Goal: Information Seeking & Learning: Learn about a topic

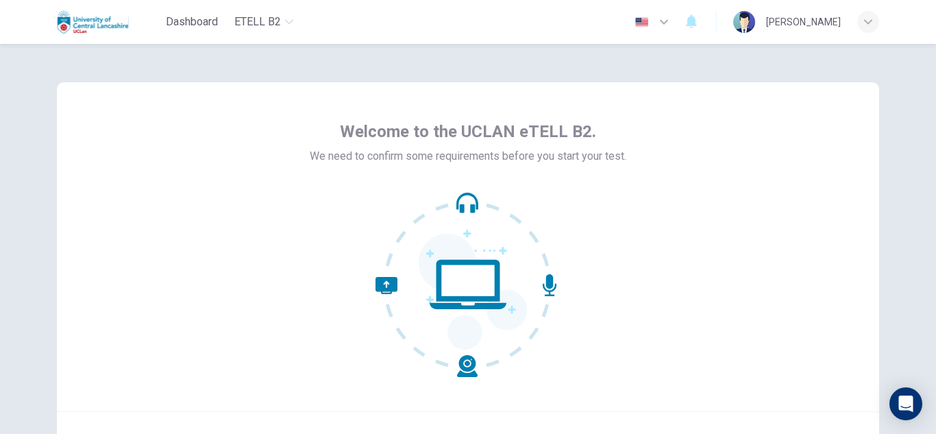
scroll to position [137, 0]
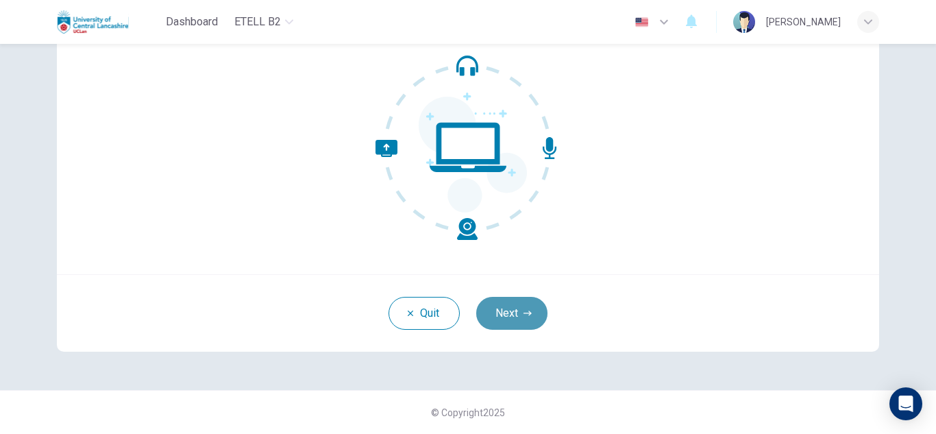
click at [512, 316] on button "Next" at bounding box center [511, 313] width 71 height 33
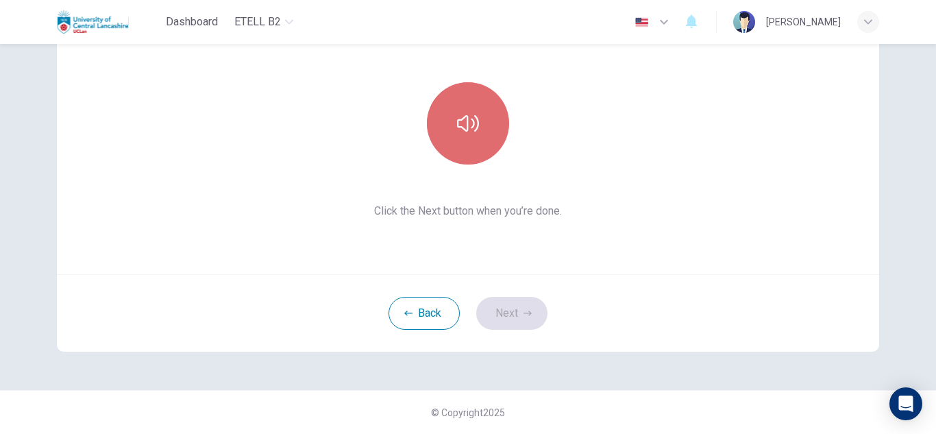
click at [462, 123] on icon "button" at bounding box center [468, 123] width 22 height 22
click at [457, 142] on button "button" at bounding box center [468, 123] width 82 height 82
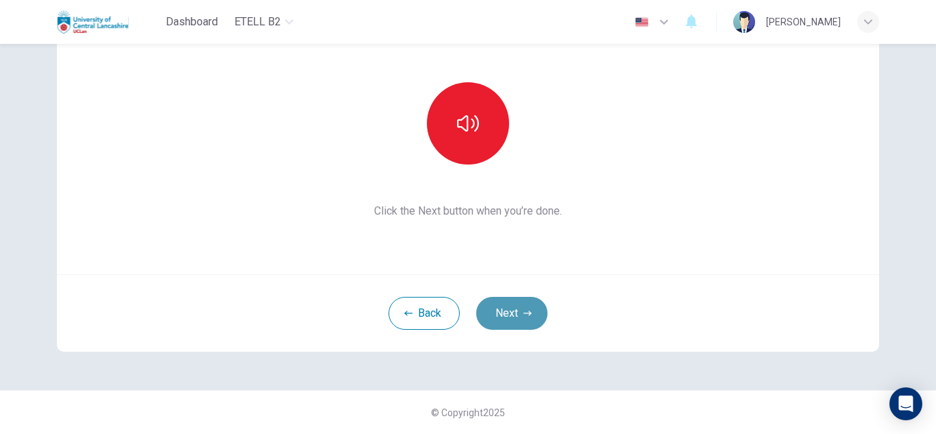
click at [509, 308] on button "Next" at bounding box center [511, 313] width 71 height 33
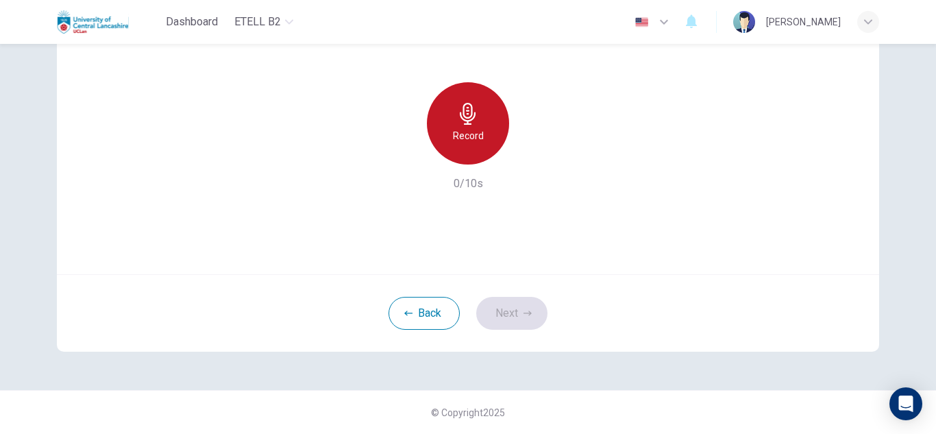
click at [469, 116] on icon "button" at bounding box center [468, 114] width 22 height 22
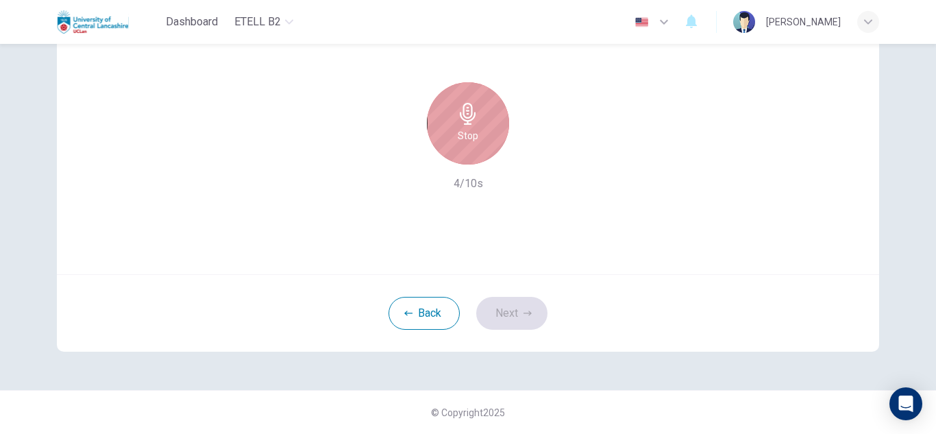
click at [469, 116] on icon "button" at bounding box center [468, 114] width 22 height 22
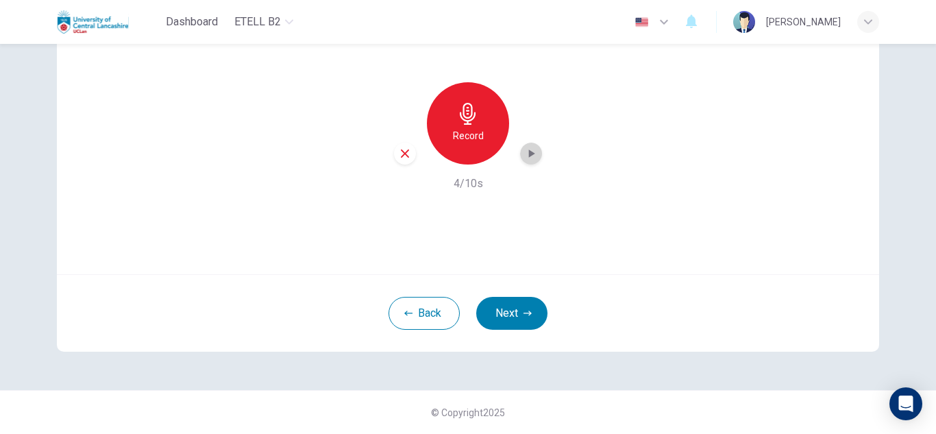
click at [527, 149] on icon "button" at bounding box center [531, 154] width 14 height 14
click at [506, 306] on button "Next" at bounding box center [511, 313] width 71 height 33
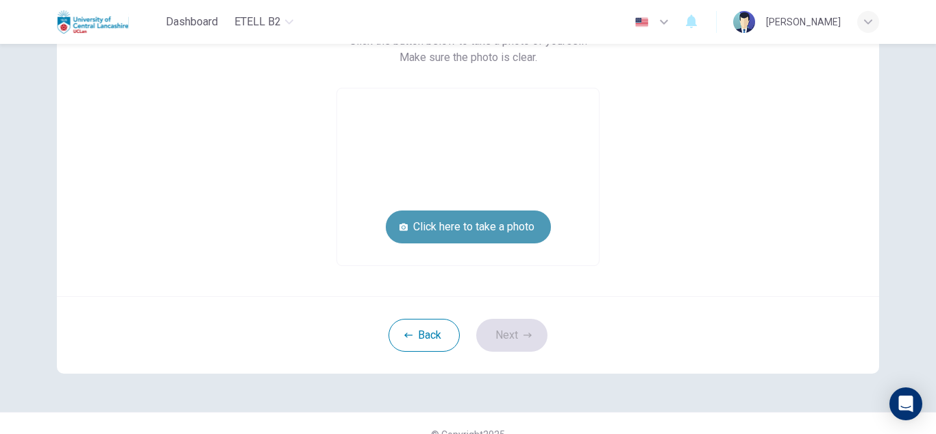
click at [466, 227] on button "Click here to take a photo" at bounding box center [468, 226] width 165 height 33
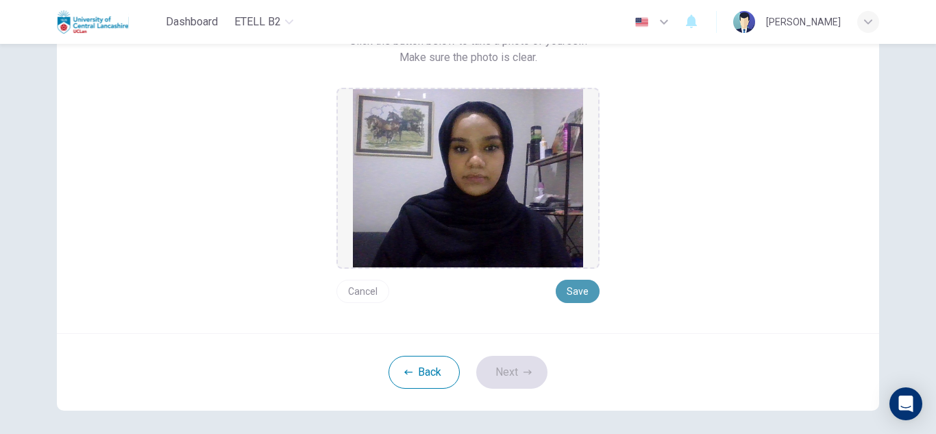
click at [571, 288] on button "Save" at bounding box center [578, 290] width 44 height 23
click at [500, 378] on button "Next" at bounding box center [511, 372] width 71 height 33
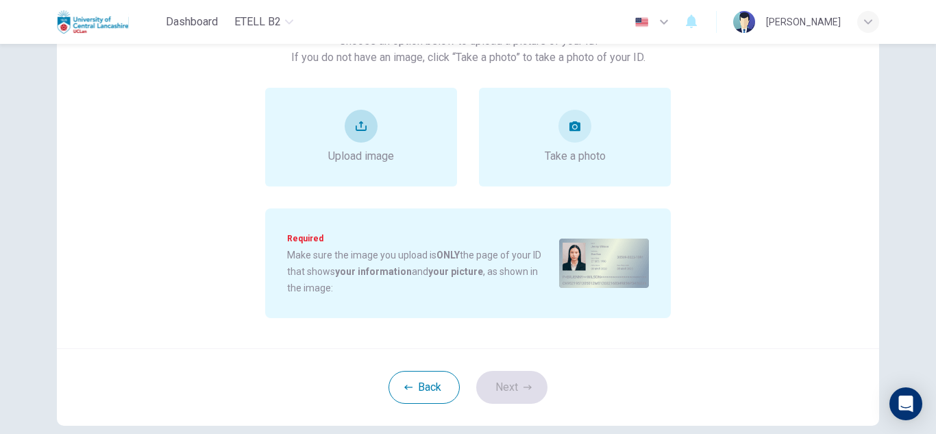
click at [360, 133] on button "upload" at bounding box center [361, 126] width 33 height 33
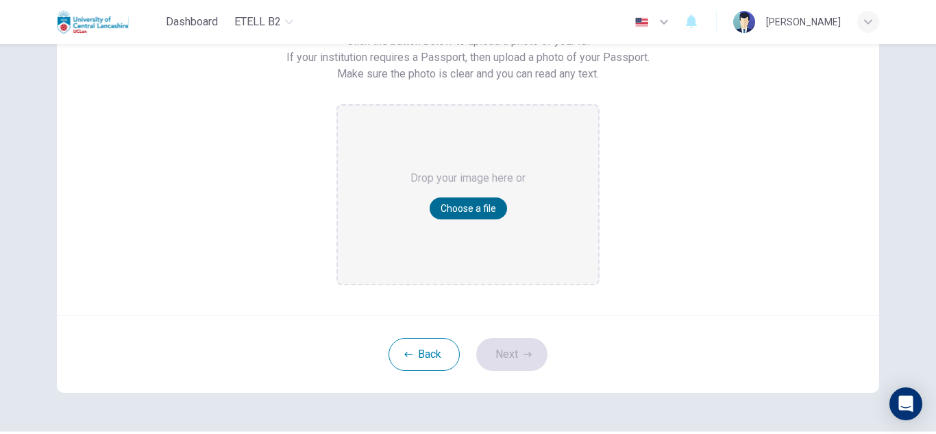
click at [456, 208] on button "Choose a file" at bounding box center [467, 208] width 77 height 22
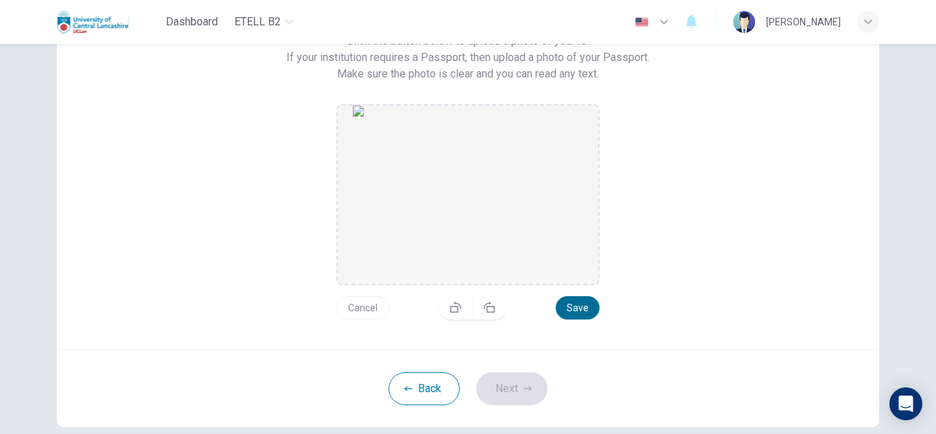
click at [569, 307] on button "Save" at bounding box center [578, 307] width 44 height 23
click at [504, 381] on button "Next" at bounding box center [511, 388] width 71 height 33
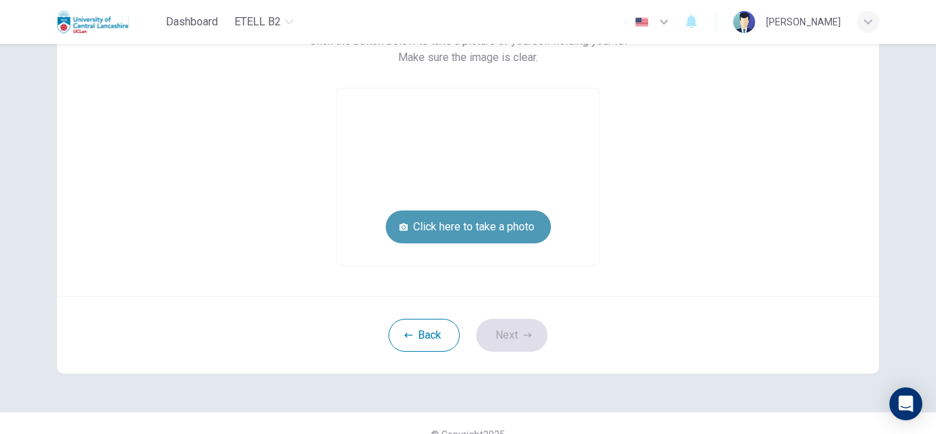
click at [462, 232] on button "Click here to take a photo" at bounding box center [468, 226] width 165 height 33
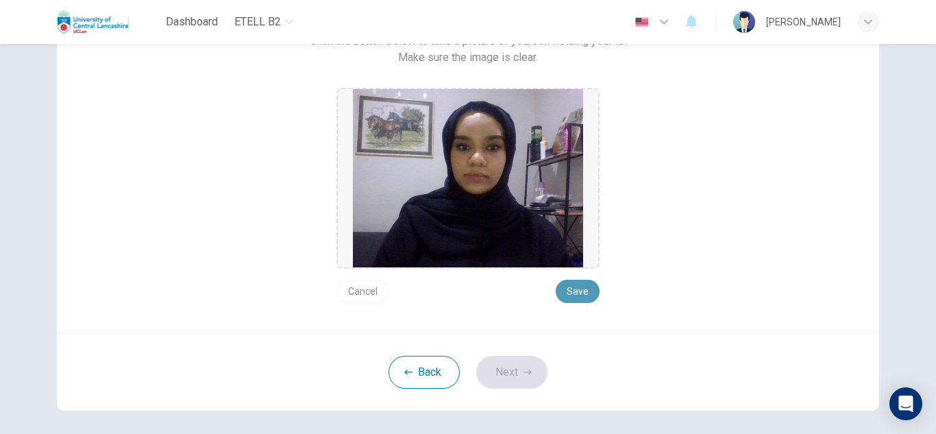
click at [578, 294] on button "Save" at bounding box center [578, 290] width 44 height 23
click at [512, 372] on button "Next" at bounding box center [511, 372] width 71 height 33
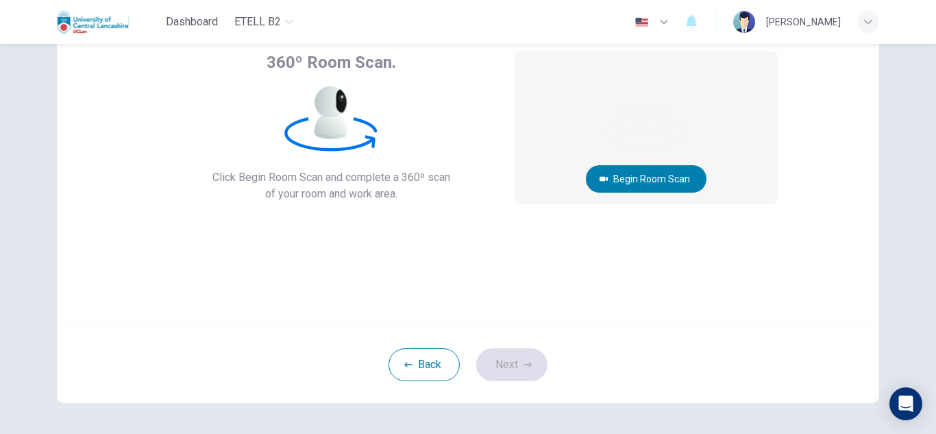
scroll to position [85, 0]
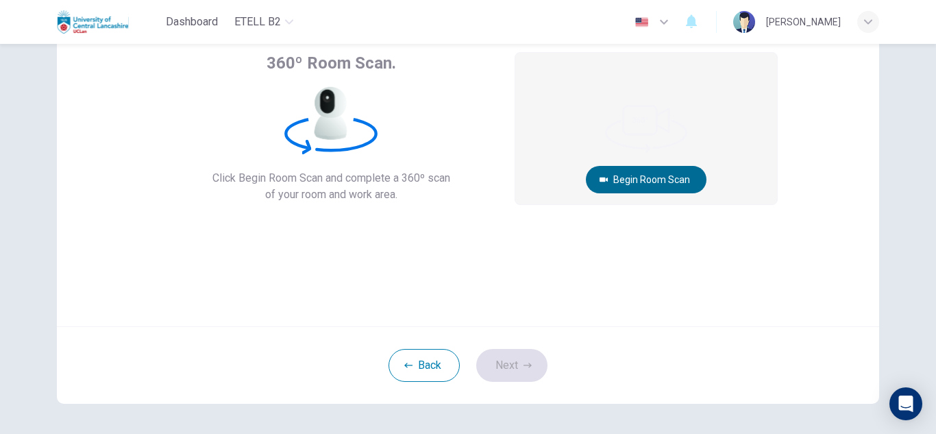
click at [636, 176] on button "Begin Room Scan" at bounding box center [646, 179] width 121 height 27
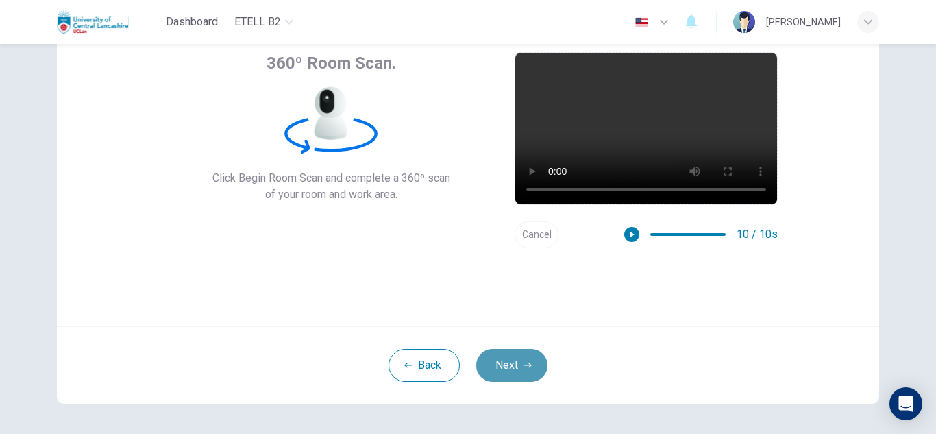
click at [508, 364] on button "Next" at bounding box center [511, 365] width 71 height 33
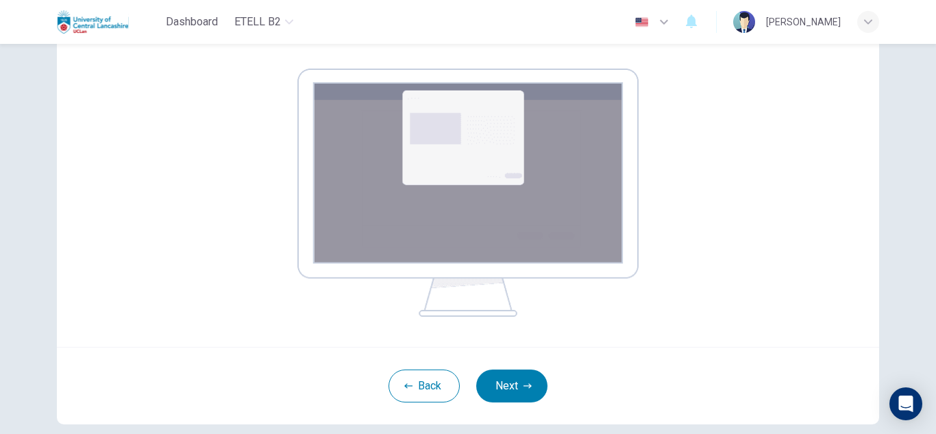
scroll to position [205, 0]
click at [497, 390] on button "Next" at bounding box center [511, 385] width 71 height 33
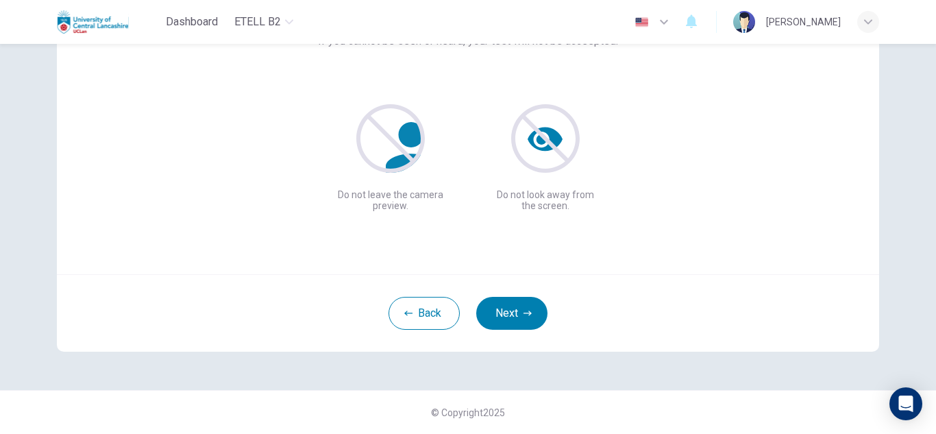
scroll to position [137, 0]
click at [506, 310] on button "Next" at bounding box center [511, 313] width 71 height 33
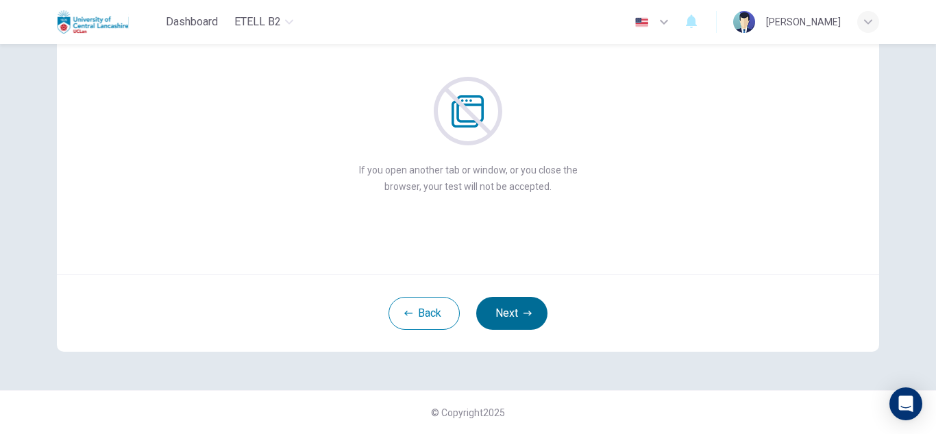
click at [506, 310] on button "Next" at bounding box center [511, 313] width 71 height 33
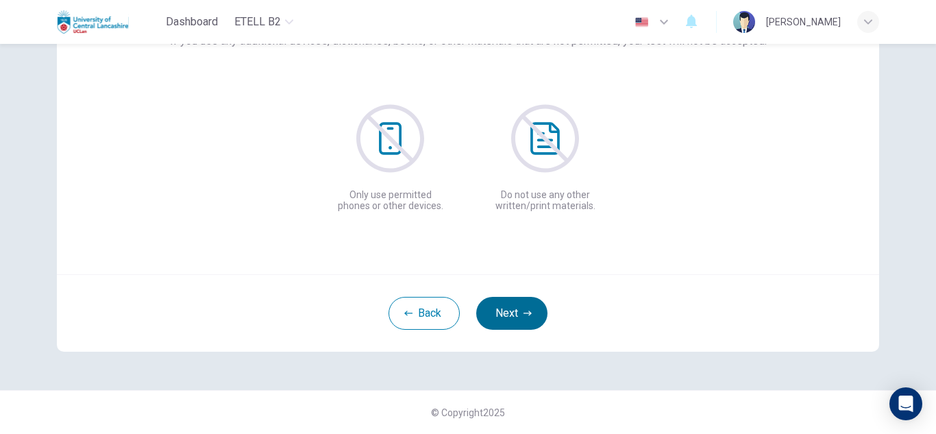
click at [506, 310] on button "Next" at bounding box center [511, 313] width 71 height 33
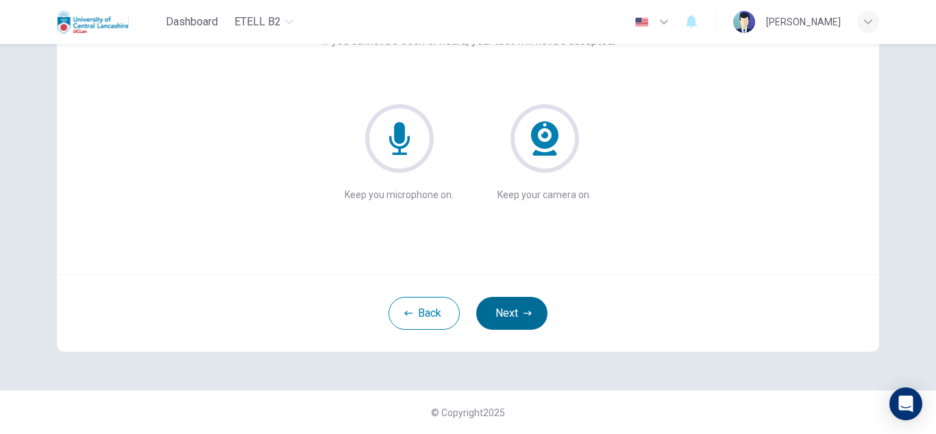
click at [506, 310] on button "Next" at bounding box center [511, 313] width 71 height 33
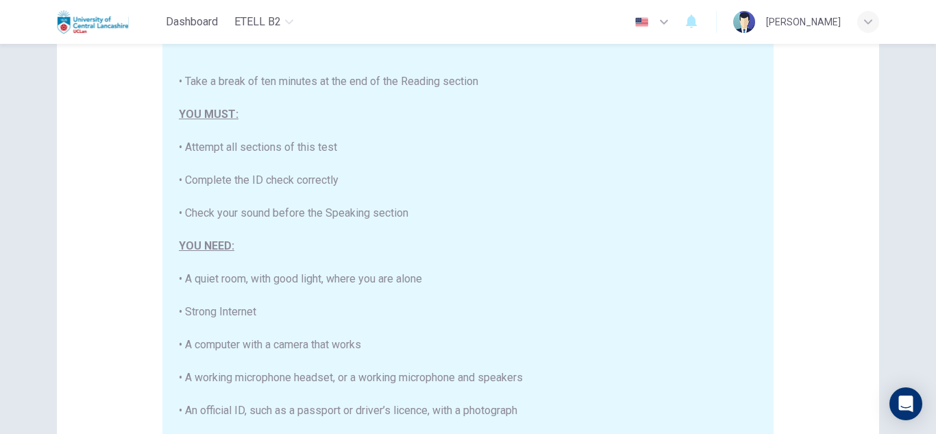
scroll to position [328, 0]
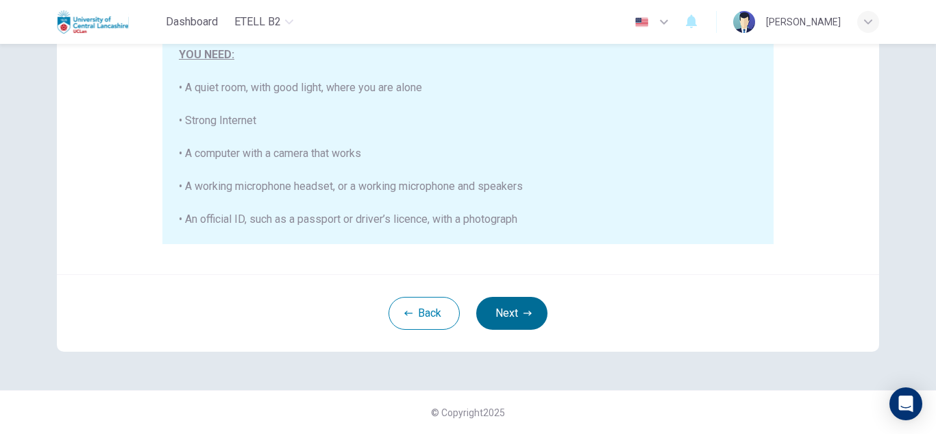
click at [506, 310] on button "Next" at bounding box center [511, 313] width 71 height 33
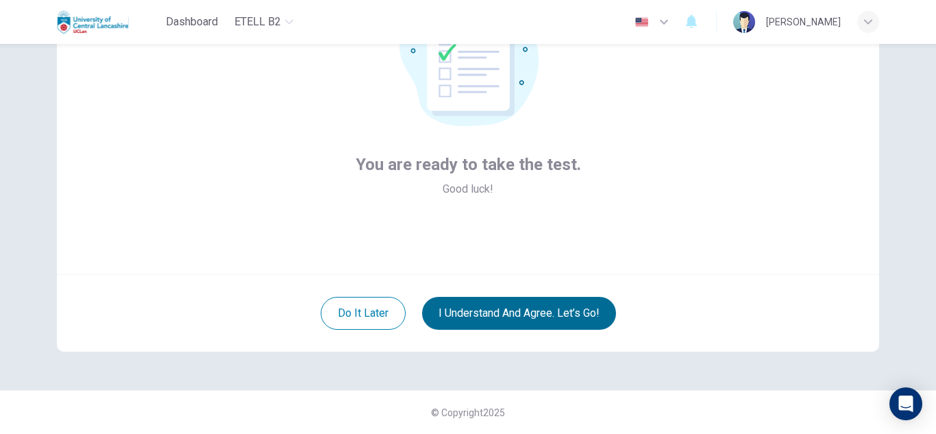
scroll to position [137, 0]
click at [506, 310] on button "I understand and agree. Let’s go!" at bounding box center [519, 313] width 194 height 33
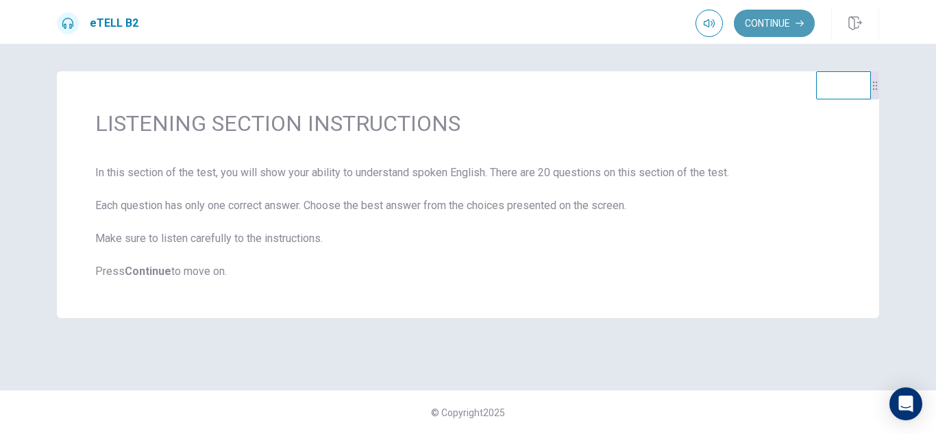
click at [771, 20] on button "Continue" at bounding box center [774, 23] width 81 height 27
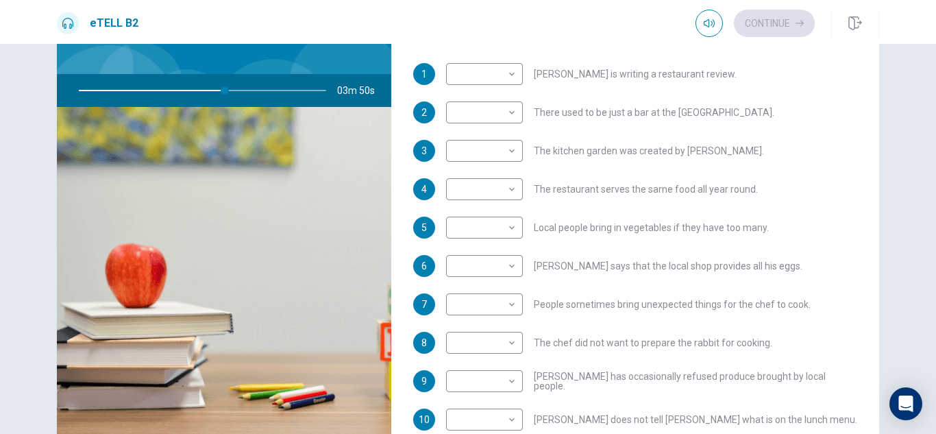
scroll to position [173, 0]
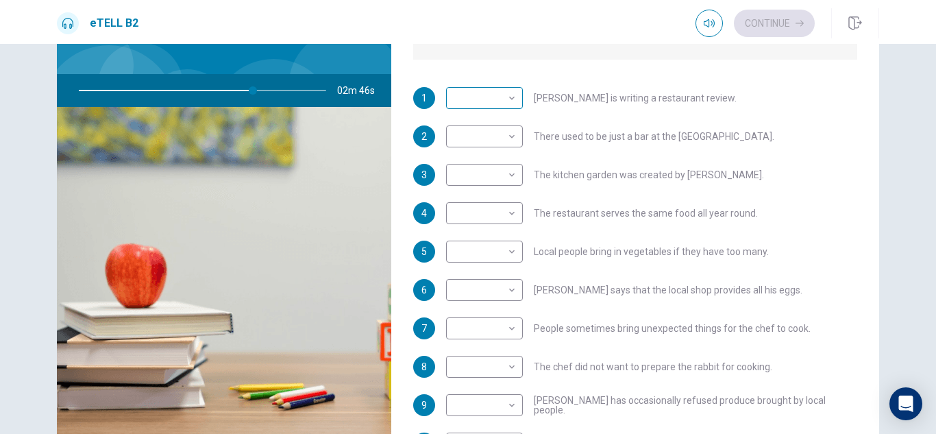
click at [514, 104] on div "​ ​" at bounding box center [484, 98] width 77 height 22
click at [510, 98] on body "This site uses cookies, as explained in our Privacy Policy . If you agree to th…" at bounding box center [468, 217] width 936 height 434
type input "**"
click at [483, 119] on li "T" at bounding box center [481, 120] width 77 height 22
type input "*"
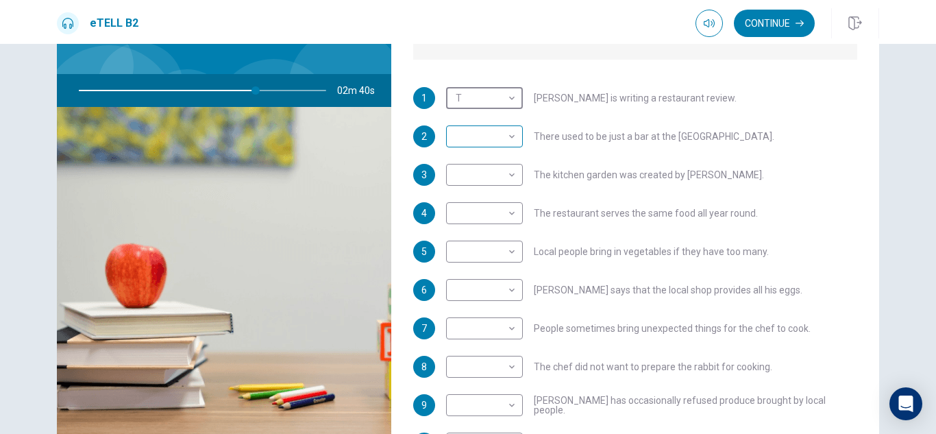
click at [512, 141] on body "This site uses cookies, as explained in our Privacy Policy . If you agree to th…" at bounding box center [468, 217] width 936 height 434
type input "**"
click at [466, 164] on li "T" at bounding box center [481, 158] width 77 height 22
type input "*"
click at [513, 182] on body "This site uses cookies, as explained in our Privacy Policy . If you agree to th…" at bounding box center [468, 217] width 936 height 434
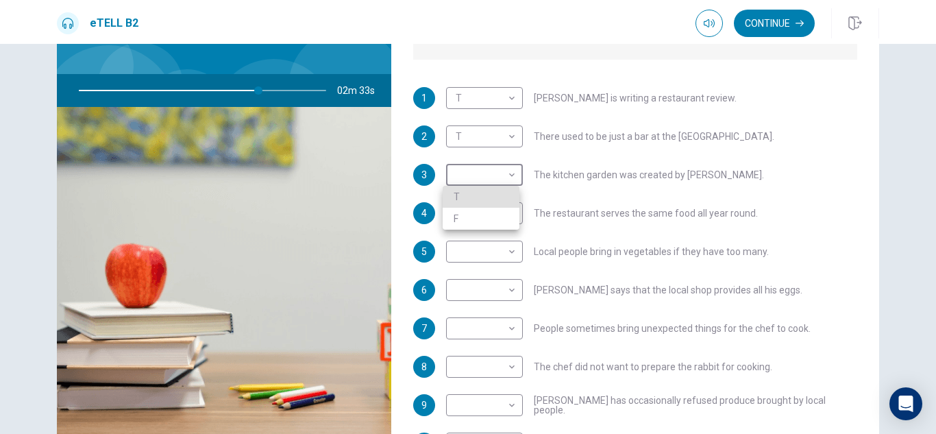
type input "**"
click at [508, 199] on li "T" at bounding box center [481, 197] width 77 height 22
type input "*"
click at [511, 216] on body "This site uses cookies, as explained in our Privacy Policy . If you agree to th…" at bounding box center [468, 217] width 936 height 434
click at [511, 172] on div at bounding box center [468, 217] width 936 height 434
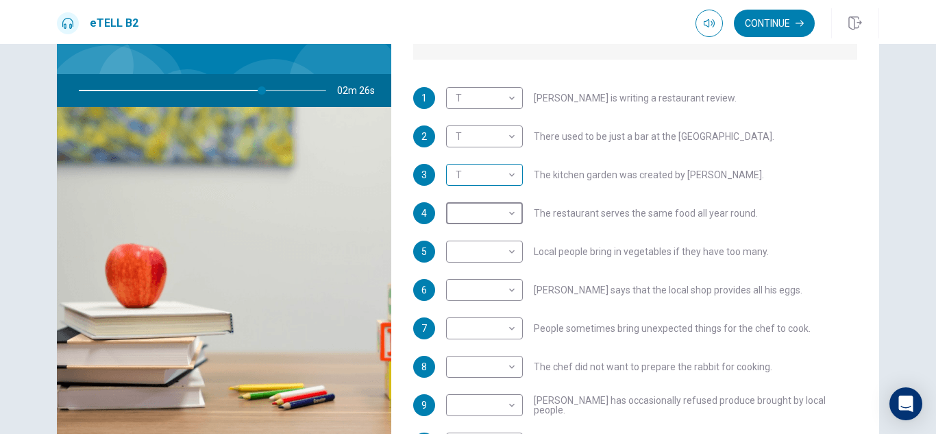
click at [508, 175] on body "This site uses cookies, as explained in our Privacy Policy . If you agree to th…" at bounding box center [468, 217] width 936 height 434
type input "**"
click at [495, 211] on li "F" at bounding box center [481, 219] width 77 height 22
type input "*"
click at [507, 215] on body "This site uses cookies, as explained in our Privacy Policy . If you agree to th…" at bounding box center [468, 217] width 936 height 434
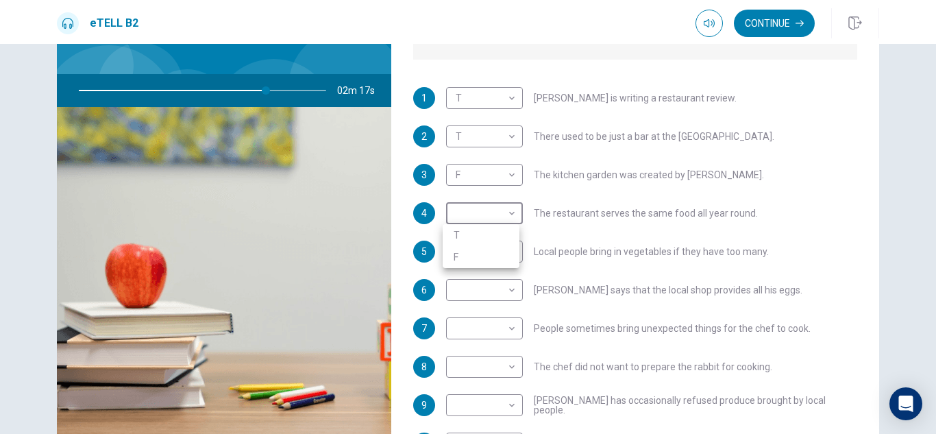
type input "**"
click at [475, 249] on li "F" at bounding box center [481, 257] width 77 height 22
type input "*"
click at [510, 251] on body "This site uses cookies, as explained in our Privacy Policy . If you agree to th…" at bounding box center [468, 217] width 936 height 434
type input "**"
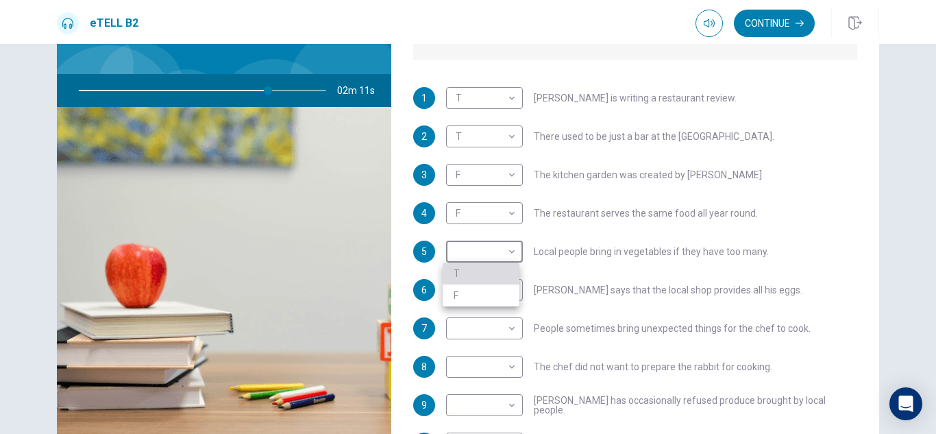
click at [486, 266] on li "T" at bounding box center [481, 273] width 77 height 22
type input "*"
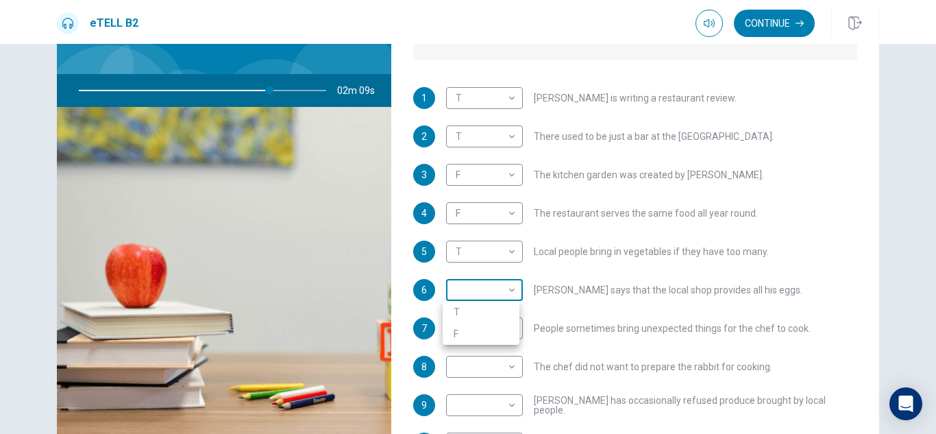
click at [505, 288] on body "This site uses cookies, as explained in our Privacy Policy . If you agree to th…" at bounding box center [468, 217] width 936 height 434
type input "**"
click at [467, 332] on li "F" at bounding box center [481, 334] width 77 height 22
type input "*"
click at [510, 326] on body "This site uses cookies, as explained in our Privacy Policy . If you agree to th…" at bounding box center [468, 217] width 936 height 434
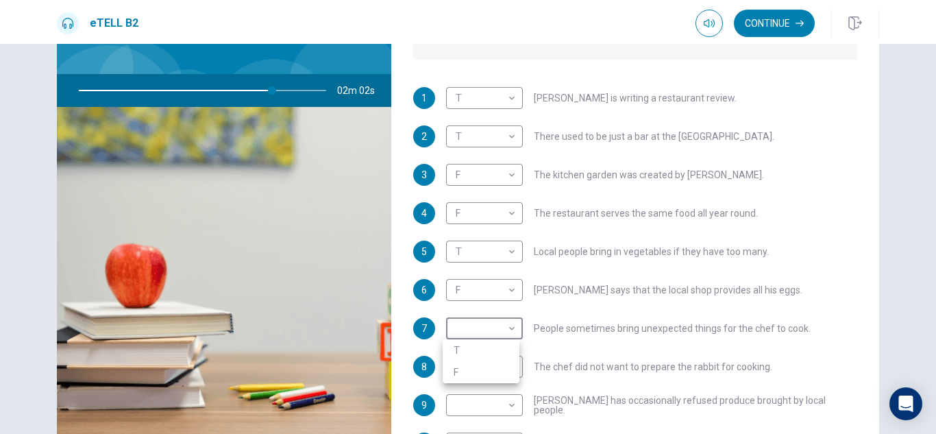
type input "**"
click at [498, 347] on li "T" at bounding box center [481, 350] width 77 height 22
type input "*"
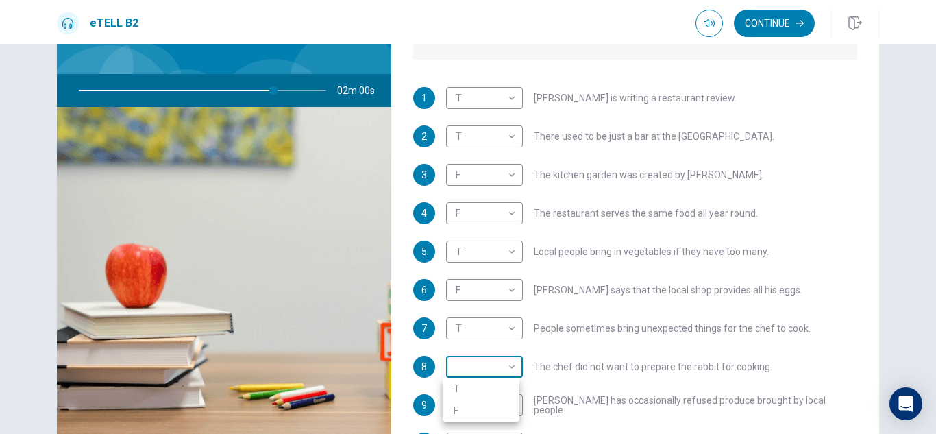
click at [511, 371] on body "This site uses cookies, as explained in our Privacy Policy . If you agree to th…" at bounding box center [468, 217] width 936 height 434
type input "**"
click at [483, 406] on li "F" at bounding box center [481, 410] width 77 height 22
type input "*"
click at [501, 408] on body "This site uses cookies, as explained in our Privacy Policy . If you agree to th…" at bounding box center [468, 217] width 936 height 434
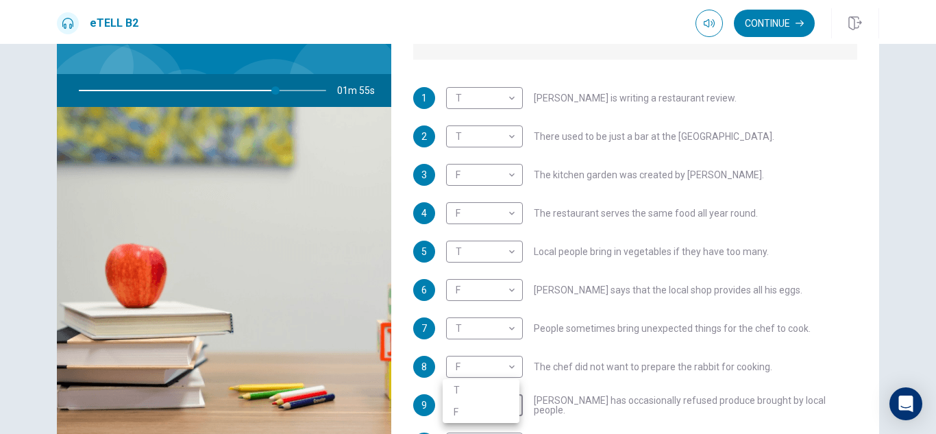
type input "**"
click at [493, 408] on li "F" at bounding box center [481, 412] width 77 height 22
type input "*"
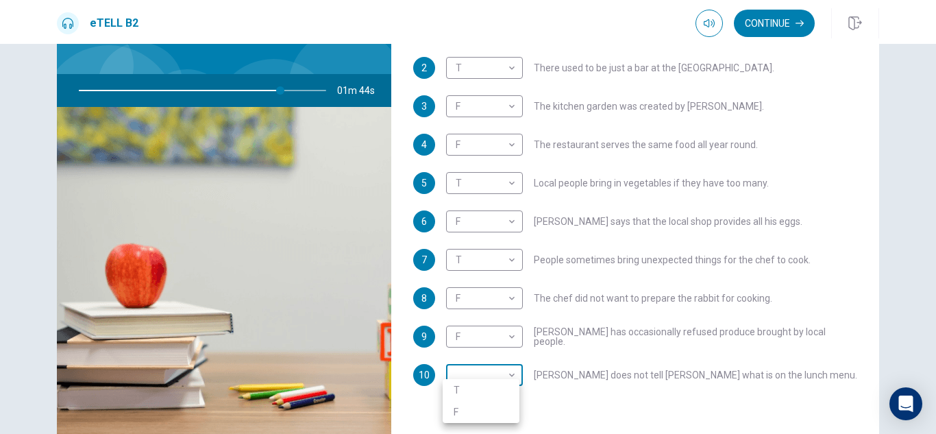
click at [488, 378] on body "This site uses cookies, as explained in our Privacy Policy . If you agree to th…" at bounding box center [468, 217] width 936 height 434
type input "**"
click at [489, 387] on li "T" at bounding box center [481, 390] width 77 height 22
type input "*"
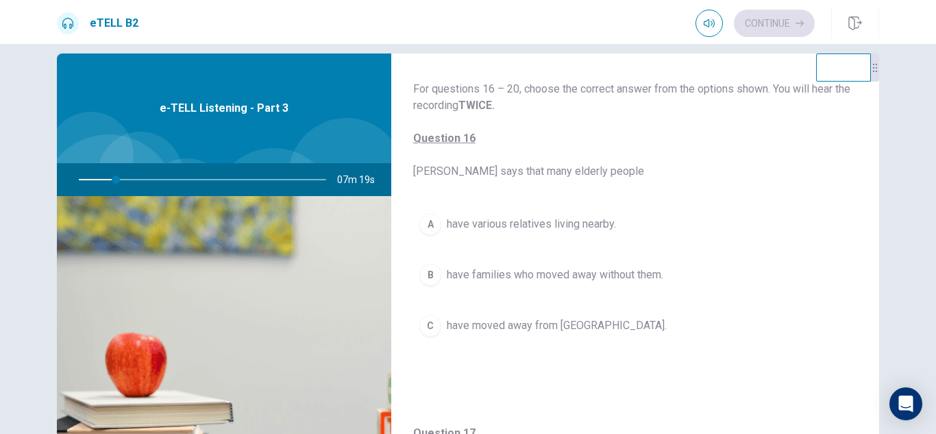
scroll to position [17, 0]
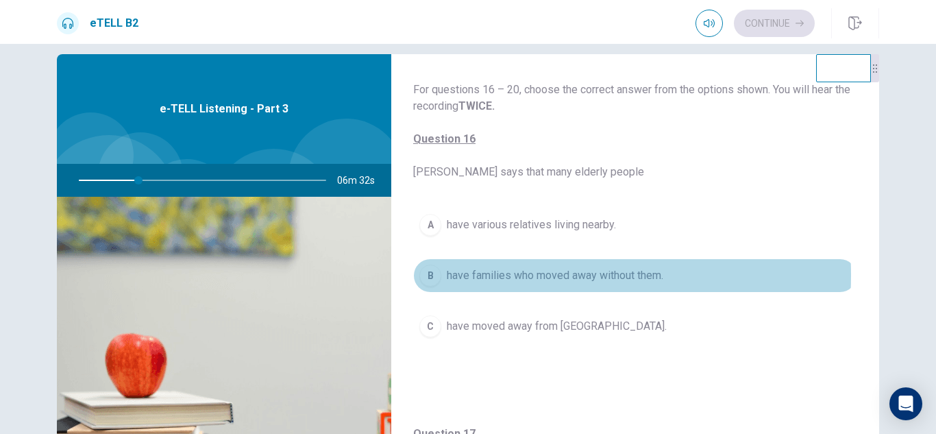
click at [468, 275] on span "have families who moved away without them." at bounding box center [555, 275] width 216 height 16
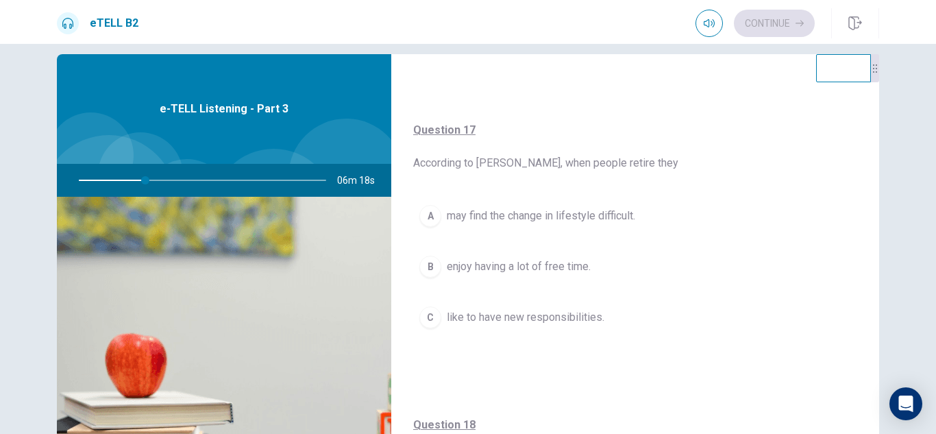
scroll to position [304, 0]
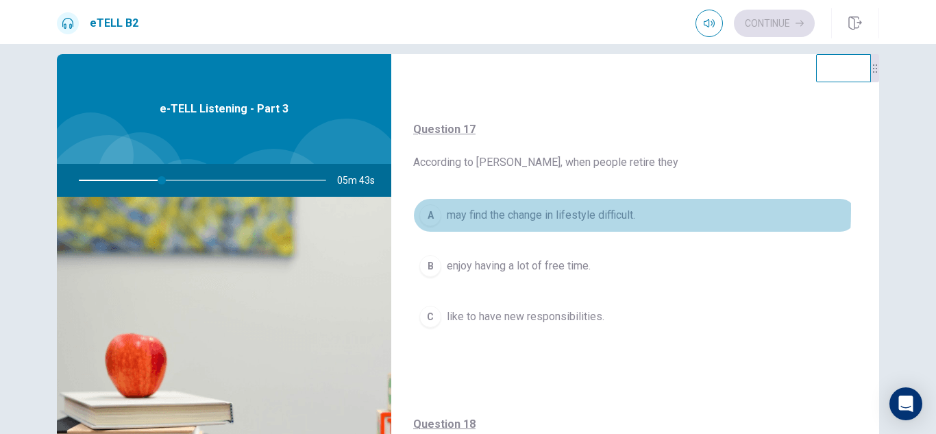
click at [458, 210] on span "may find the change in lifestyle difficult." at bounding box center [541, 215] width 188 height 16
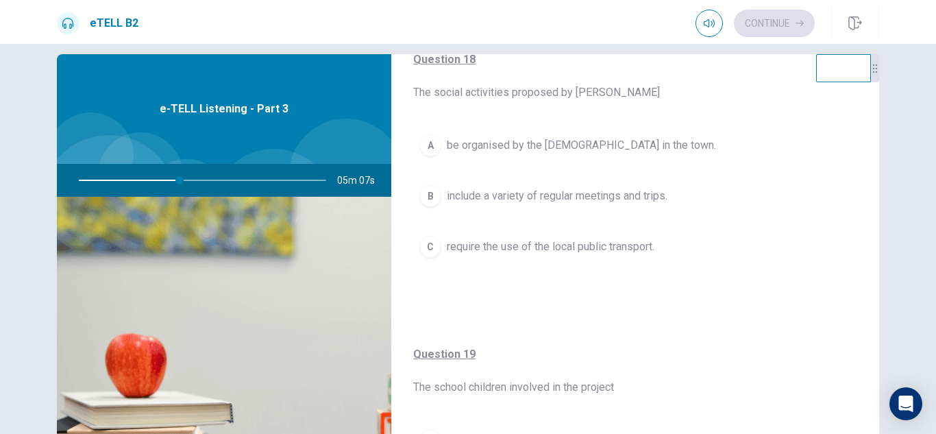
scroll to position [670, 0]
click at [460, 195] on span "include a variety of regular meetings and trips." at bounding box center [557, 194] width 221 height 16
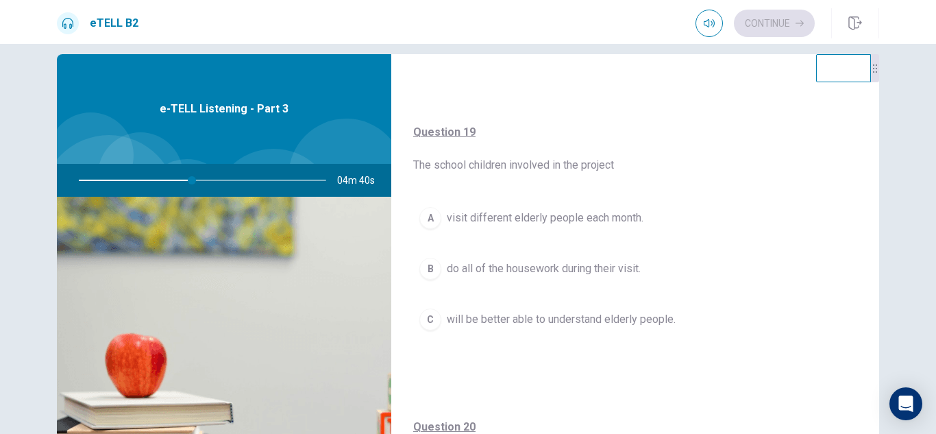
scroll to position [891, 0]
click at [458, 314] on span "will be better able to understand elderly people." at bounding box center [561, 318] width 229 height 16
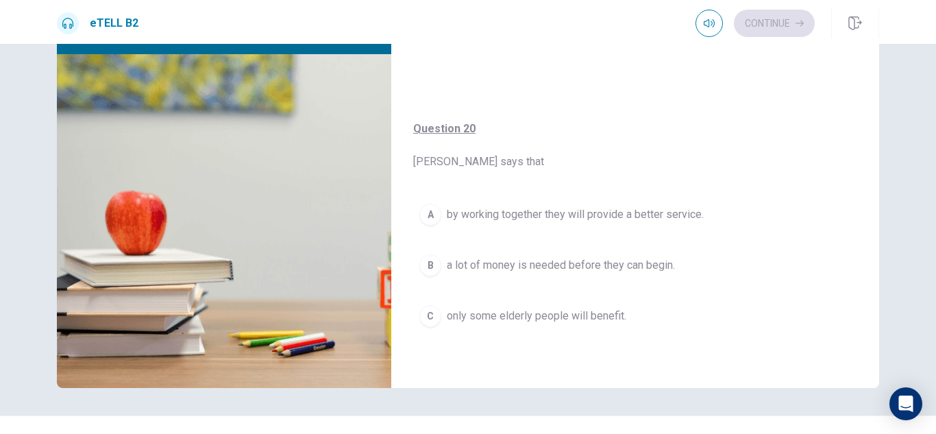
scroll to position [165, 0]
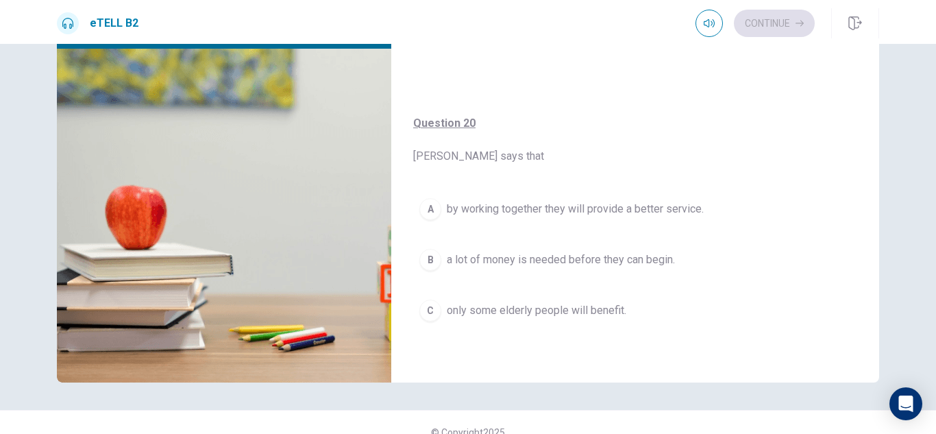
click at [456, 206] on span "by working together they will provide a better service." at bounding box center [575, 209] width 257 height 16
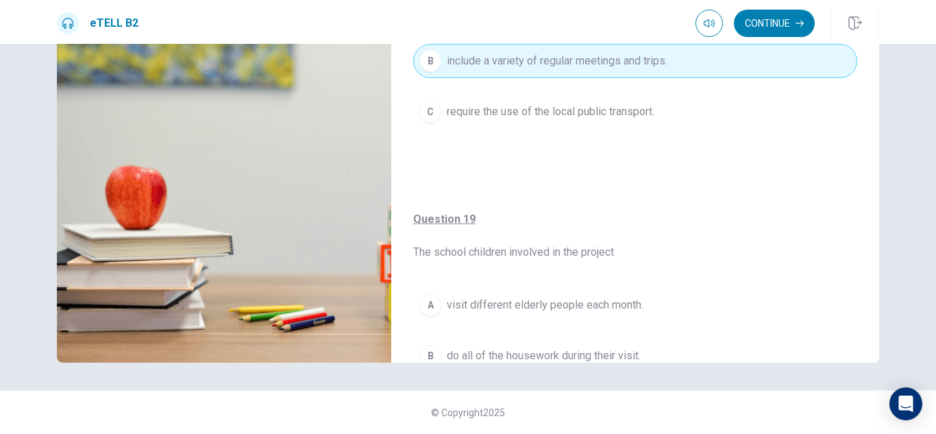
scroll to position [635, 0]
click at [770, 20] on button "Continue" at bounding box center [774, 23] width 81 height 27
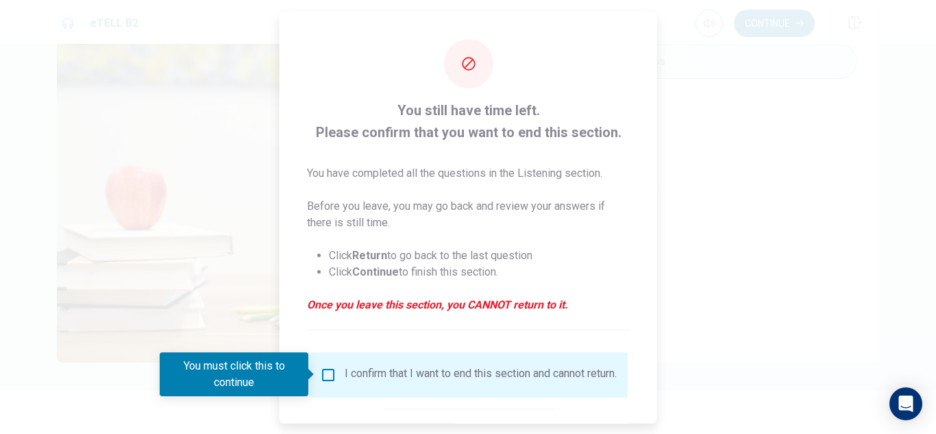
click at [235, 254] on div at bounding box center [468, 217] width 936 height 434
click at [708, 203] on div at bounding box center [468, 217] width 936 height 434
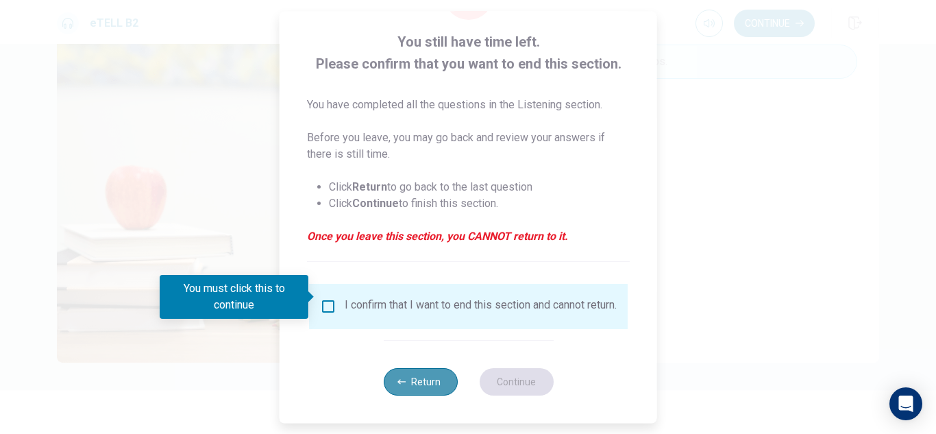
click at [428, 381] on button "Return" at bounding box center [420, 381] width 74 height 27
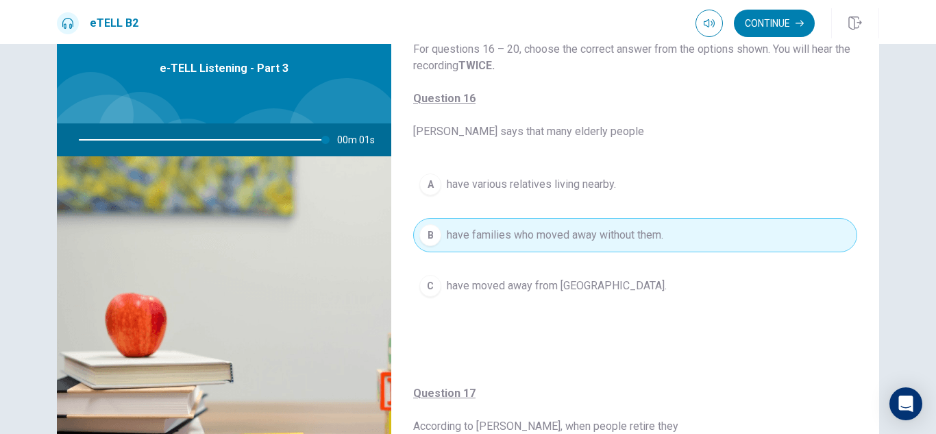
scroll to position [0, 0]
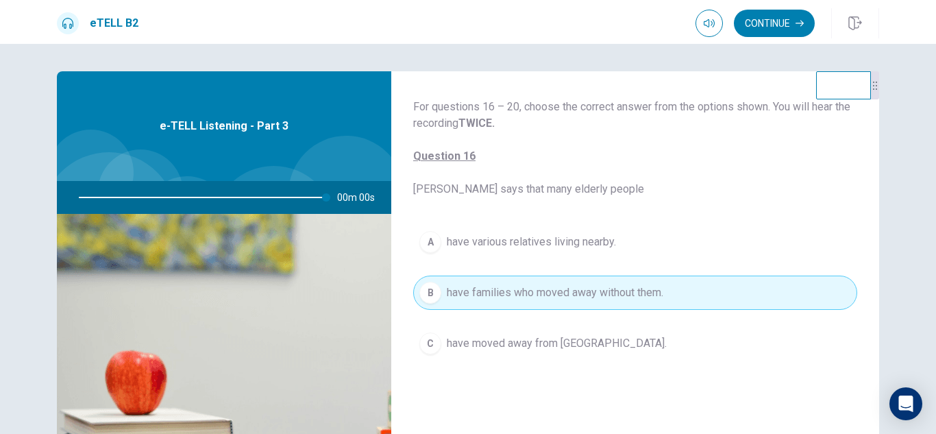
type input "*"
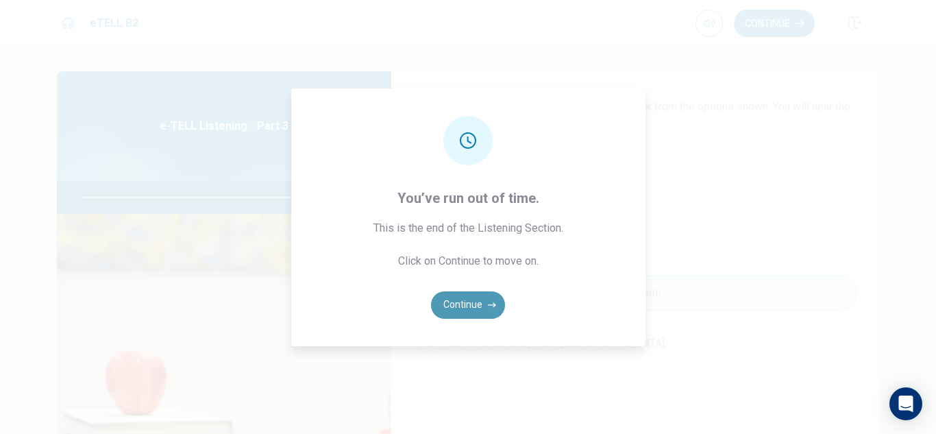
click at [478, 301] on button "Continue" at bounding box center [468, 304] width 74 height 27
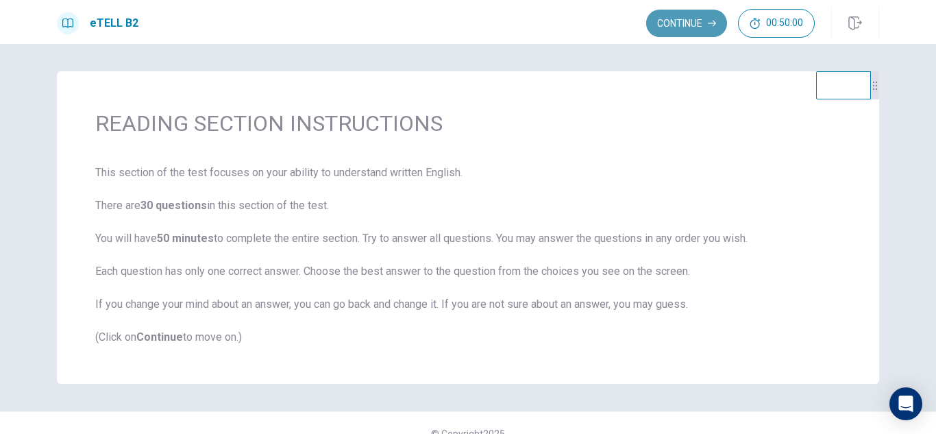
click at [677, 25] on button "Continue" at bounding box center [686, 23] width 81 height 27
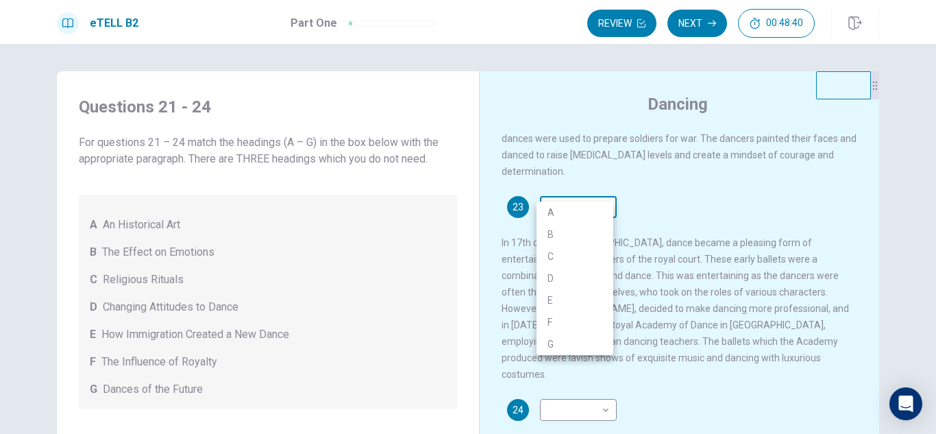
click at [568, 182] on body "This site uses cookies, as explained in our Privacy Policy . If you agree to th…" at bounding box center [468, 217] width 936 height 434
click at [568, 211] on li "A" at bounding box center [574, 212] width 77 height 22
type input "*"
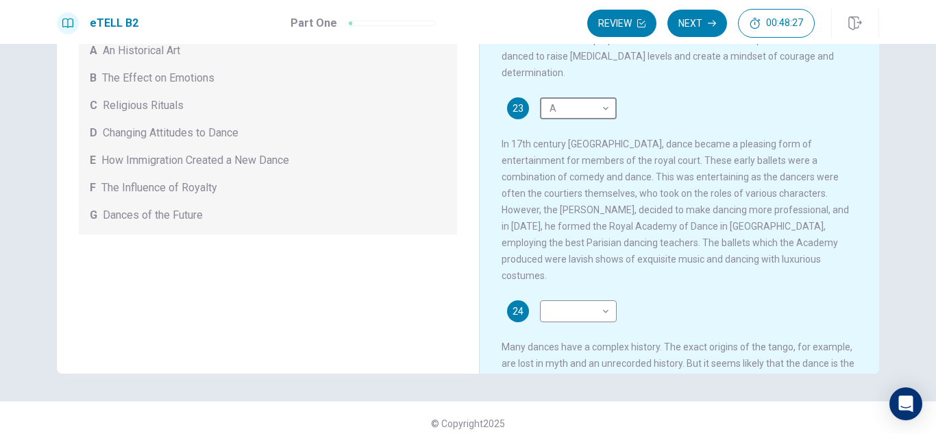
scroll to position [380, 0]
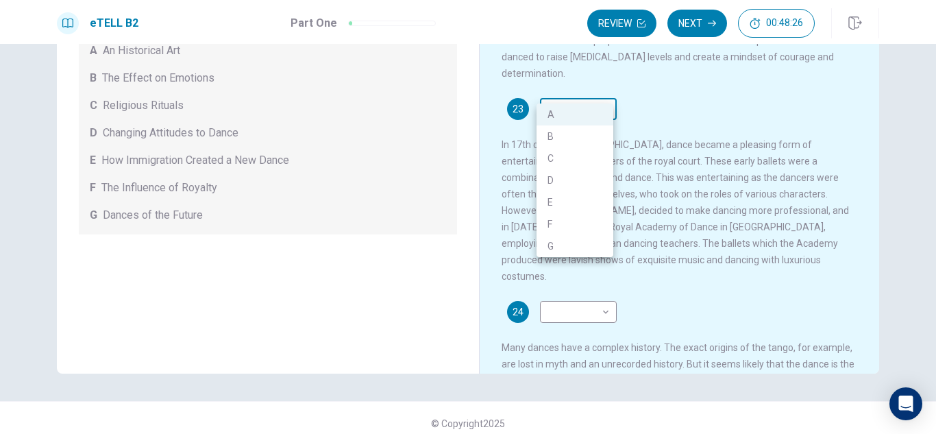
click at [572, 91] on body "This site uses cookies, as explained in our Privacy Policy . If you agree to th…" at bounding box center [468, 217] width 936 height 434
click at [638, 97] on div at bounding box center [468, 217] width 936 height 434
click at [593, 85] on body "This site uses cookies, as explained in our Privacy Policy . If you agree to th…" at bounding box center [468, 217] width 936 height 434
click at [593, 85] on div at bounding box center [468, 217] width 936 height 434
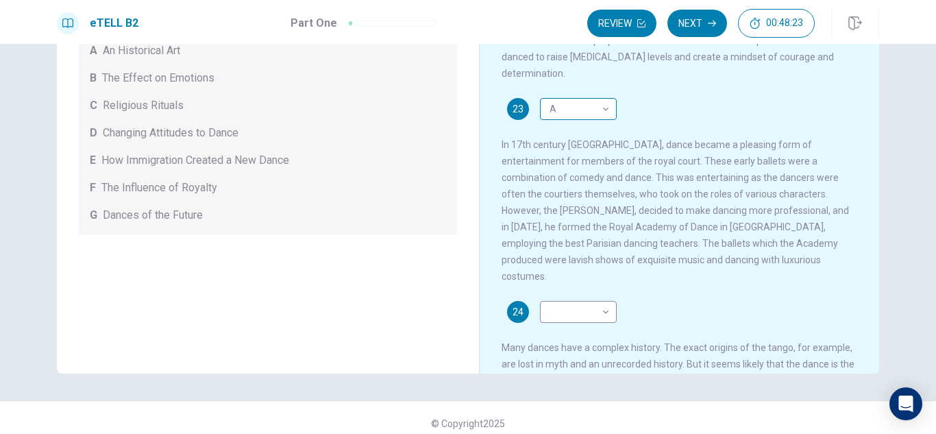
click at [593, 85] on div "A B C D E F G" at bounding box center [468, 217] width 936 height 434
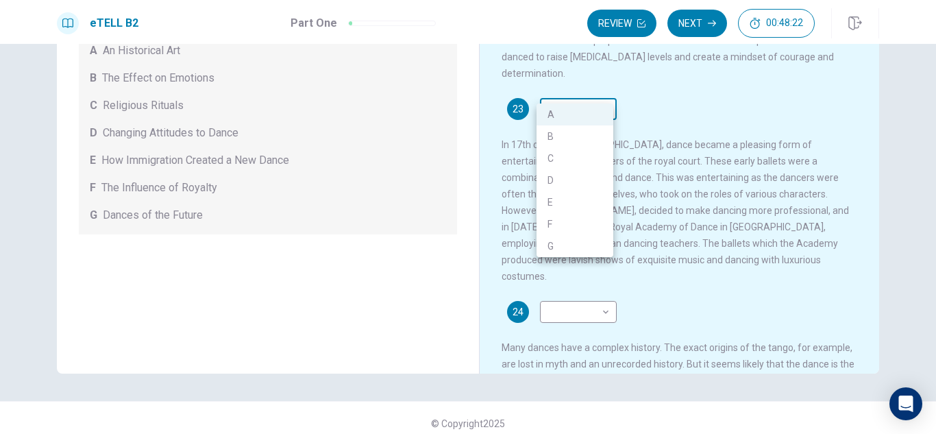
click at [557, 88] on body "This site uses cookies, as explained in our Privacy Policy . If you agree to th…" at bounding box center [468, 217] width 936 height 434
click at [609, 87] on div at bounding box center [468, 217] width 936 height 434
click at [581, 88] on body "This site uses cookies, as explained in our Privacy Policy . If you agree to th…" at bounding box center [468, 217] width 936 height 434
click at [581, 88] on div at bounding box center [468, 217] width 936 height 434
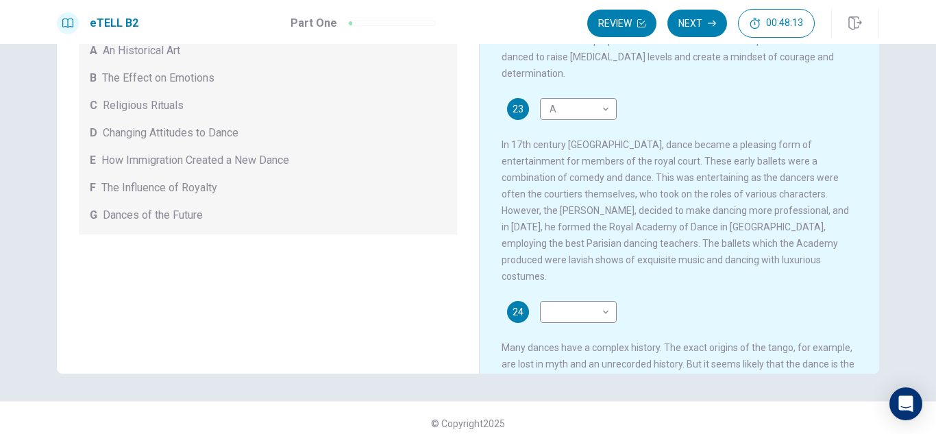
click at [661, 98] on div "23 A * ​ In 17th century [GEOGRAPHIC_DATA], dance became a pleasing form of ent…" at bounding box center [679, 191] width 356 height 186
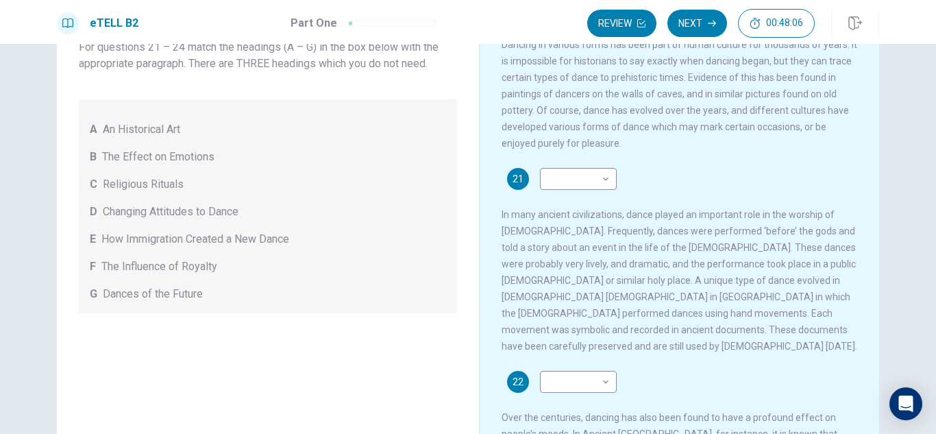
scroll to position [0, 0]
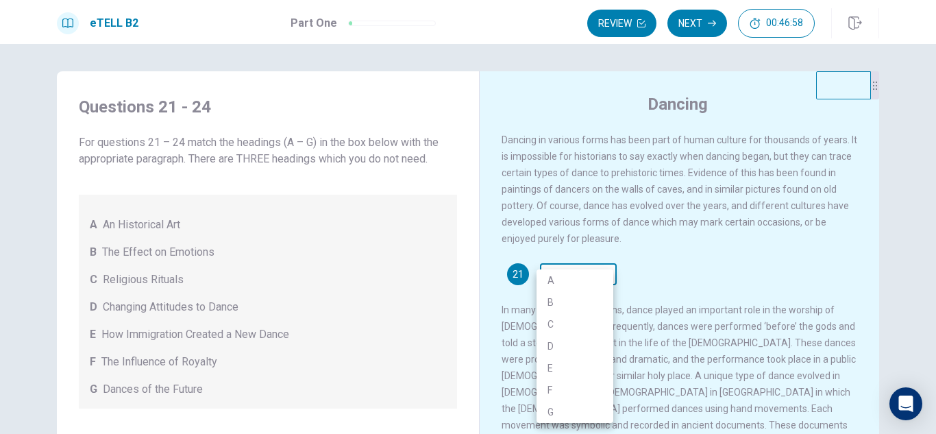
click at [605, 284] on body "This site uses cookies, as explained in our Privacy Policy . If you agree to th…" at bounding box center [468, 217] width 936 height 434
click at [577, 280] on li "A" at bounding box center [574, 280] width 77 height 22
type input "*"
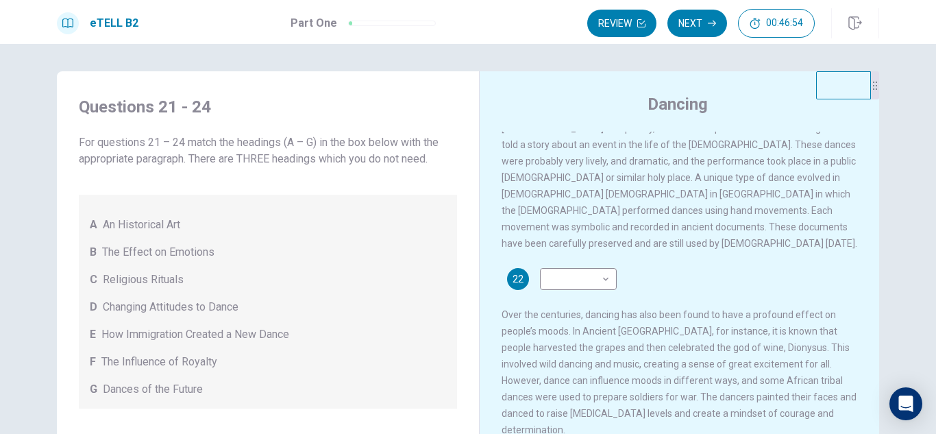
scroll to position [205, 0]
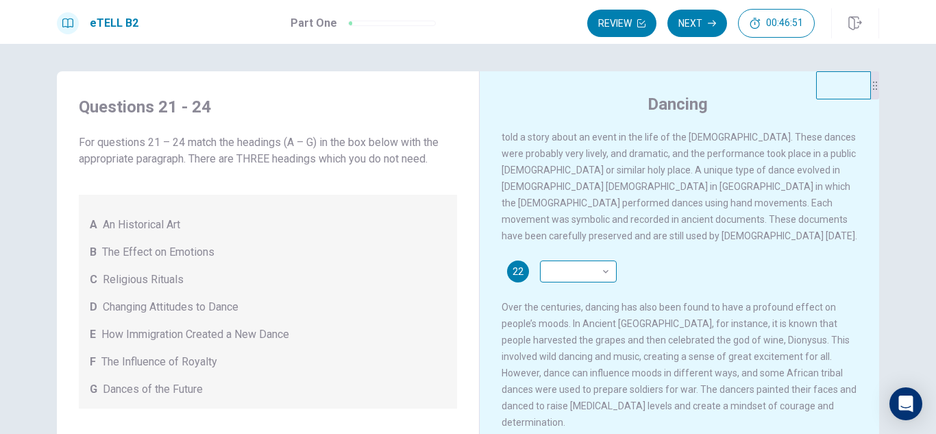
click at [609, 271] on div "​ ​" at bounding box center [578, 271] width 77 height 22
click at [606, 267] on body "This site uses cookies, as explained in our Privacy Policy . If you agree to th…" at bounding box center [468, 217] width 936 height 434
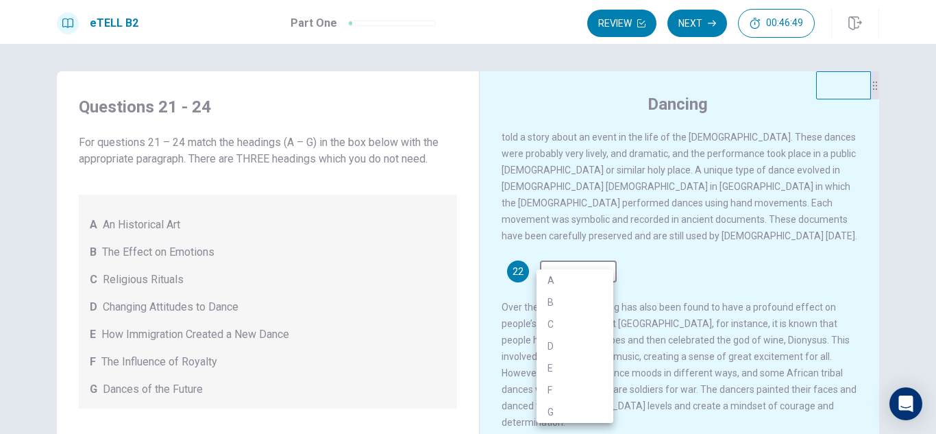
click at [590, 321] on li "C" at bounding box center [574, 324] width 77 height 22
type input "*"
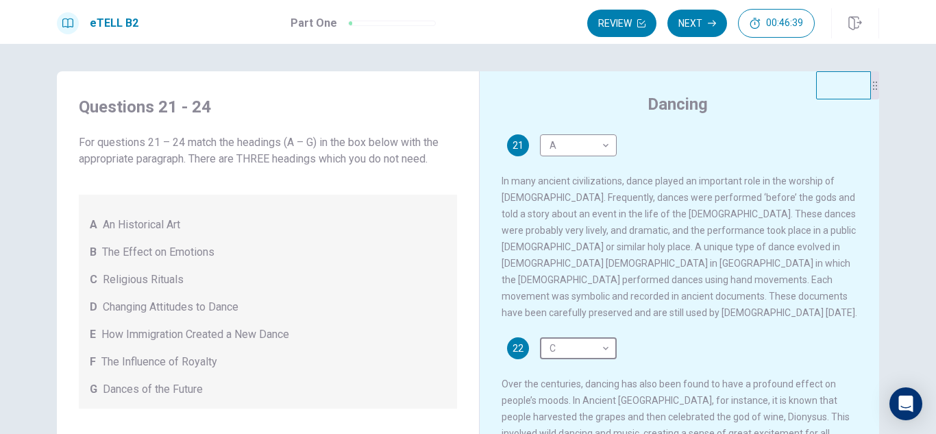
scroll to position [342, 0]
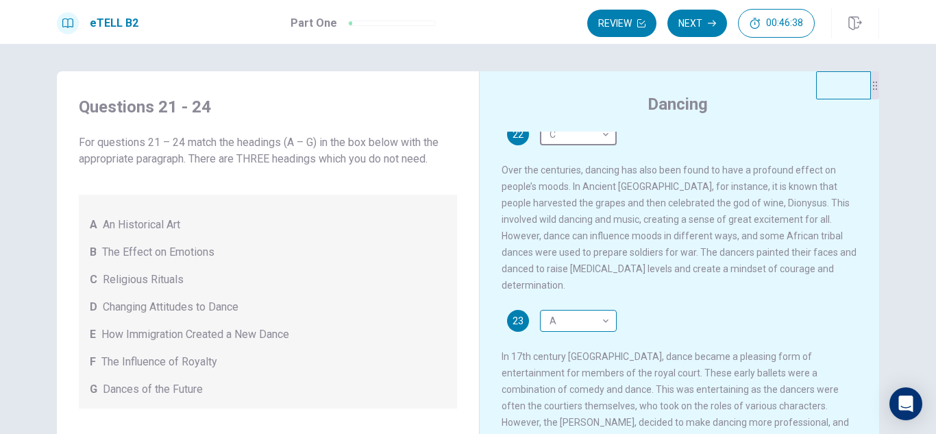
click at [591, 301] on body "This site uses cookies, as explained in our Privacy Policy . If you agree to th…" at bounding box center [468, 217] width 936 height 434
type input "*"
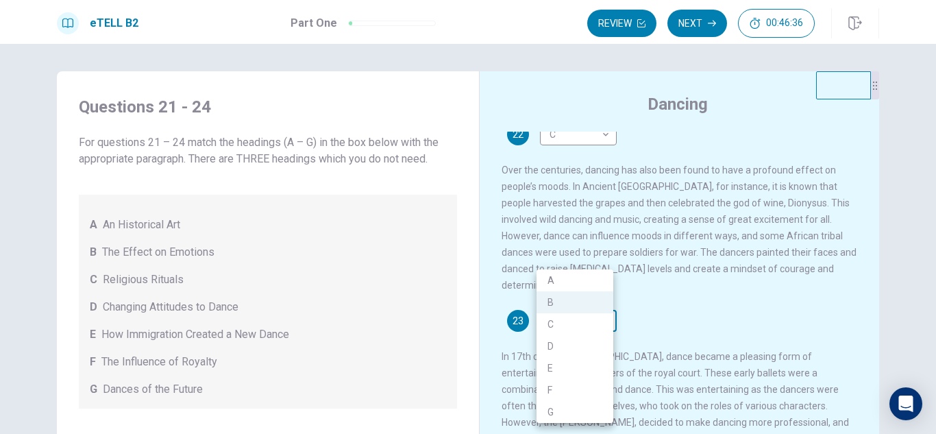
click at [589, 306] on body "This site uses cookies, as explained in our Privacy Policy . If you agree to th…" at bounding box center [468, 217] width 936 height 434
click at [569, 308] on li "B" at bounding box center [574, 302] width 77 height 22
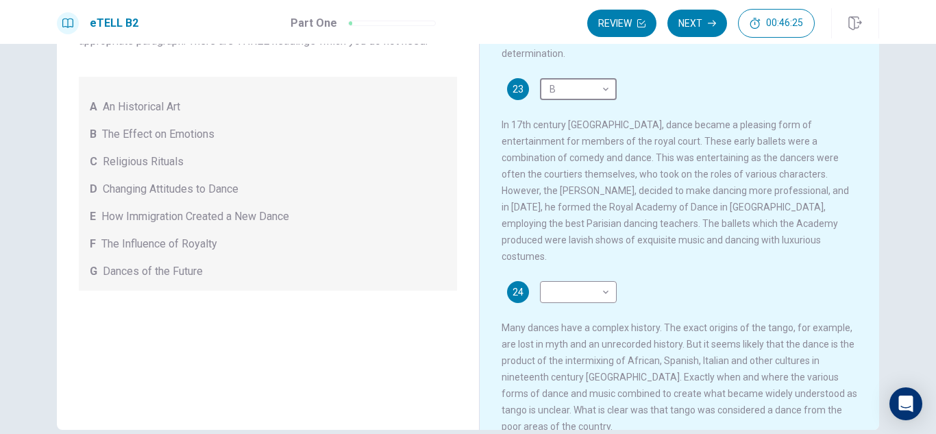
scroll to position [137, 0]
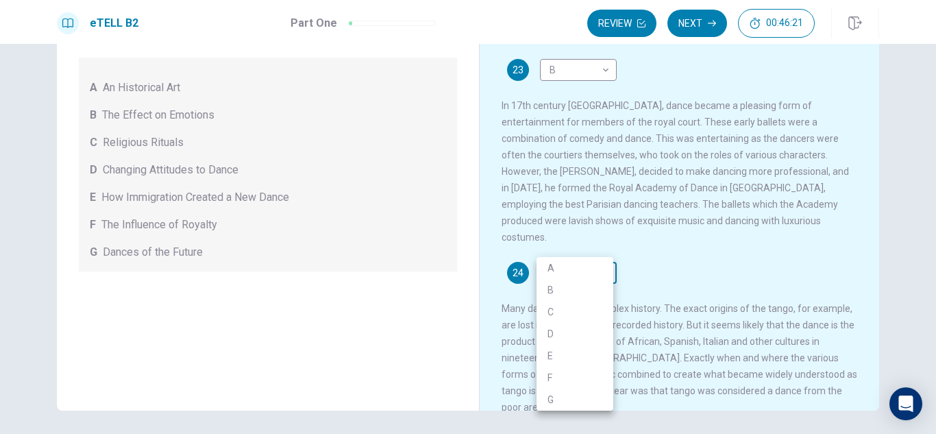
click at [581, 248] on body "This site uses cookies, as explained in our Privacy Policy . If you agree to th…" at bounding box center [468, 217] width 936 height 434
drag, startPoint x: 562, startPoint y: 371, endPoint x: 581, endPoint y: 338, distance: 37.1
click at [562, 369] on li "F" at bounding box center [574, 377] width 77 height 22
type input "*"
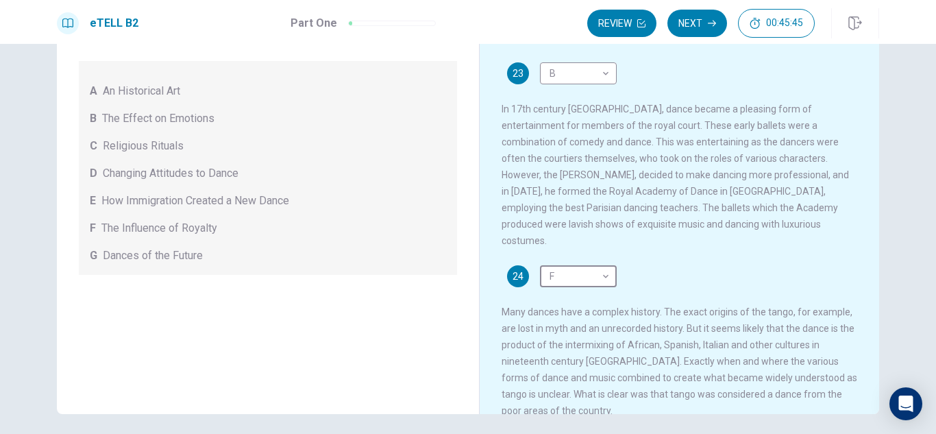
scroll to position [185, 0]
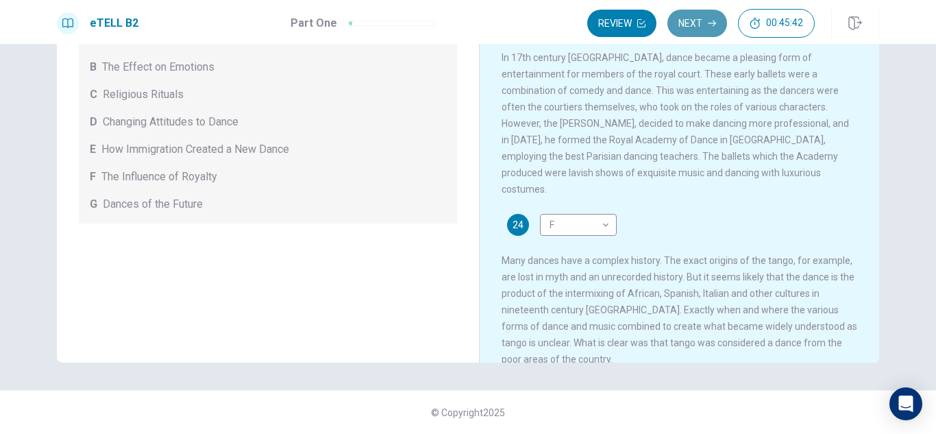
click at [708, 28] on button "Next" at bounding box center [697, 23] width 60 height 27
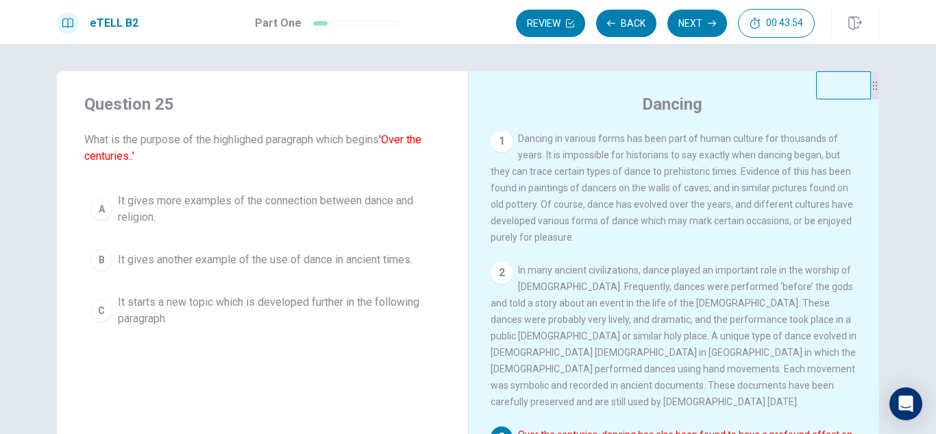
scroll to position [0, 0]
click at [96, 259] on div "B" at bounding box center [101, 260] width 22 height 22
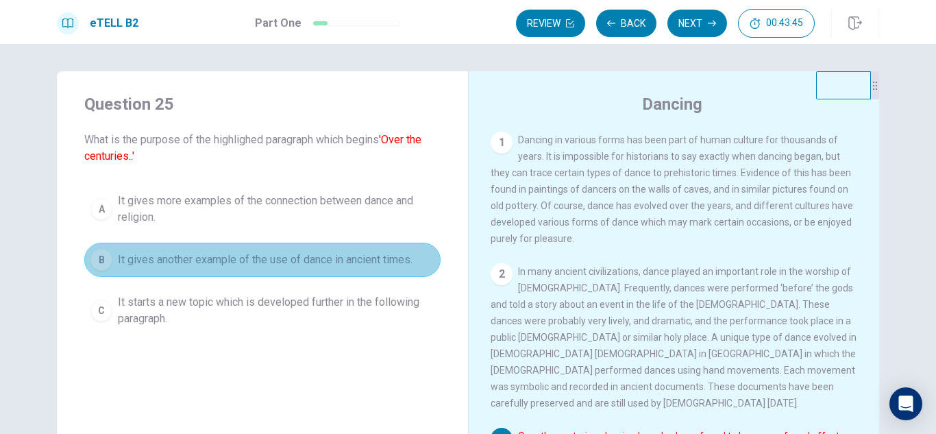
click at [393, 269] on button "B It gives another example of the use of dance in ancient times." at bounding box center [262, 259] width 356 height 34
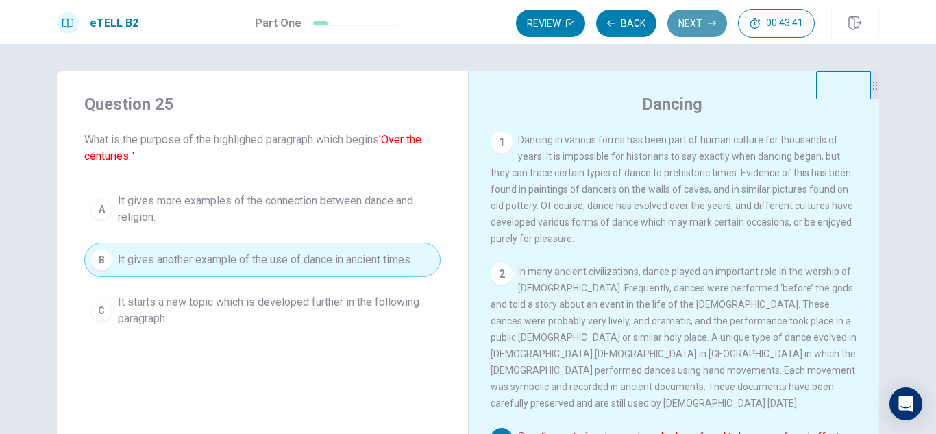
click at [705, 32] on button "Next" at bounding box center [697, 23] width 60 height 27
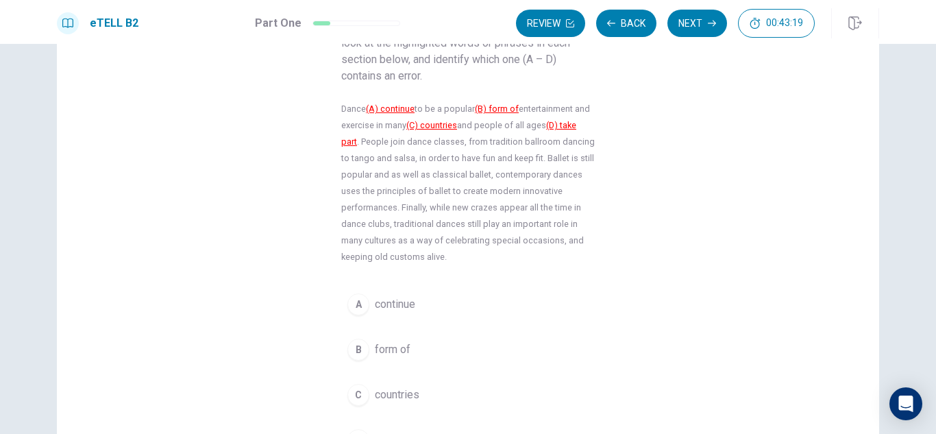
scroll to position [163, 0]
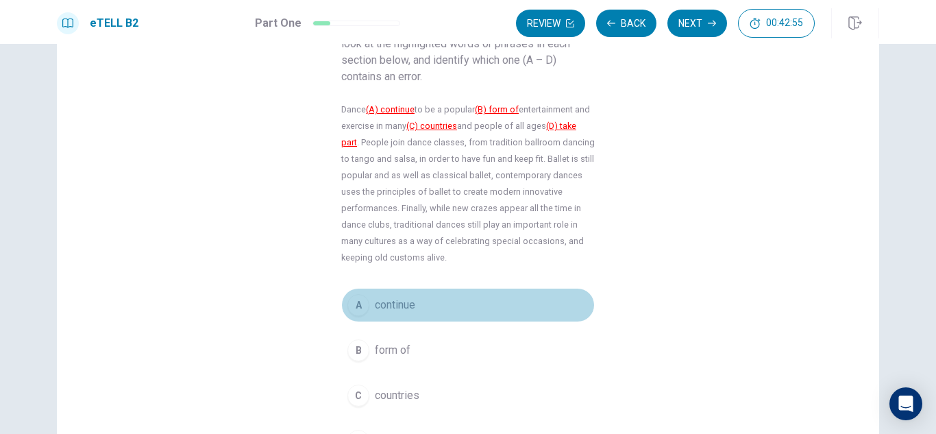
click at [355, 308] on div "A" at bounding box center [358, 305] width 22 height 22
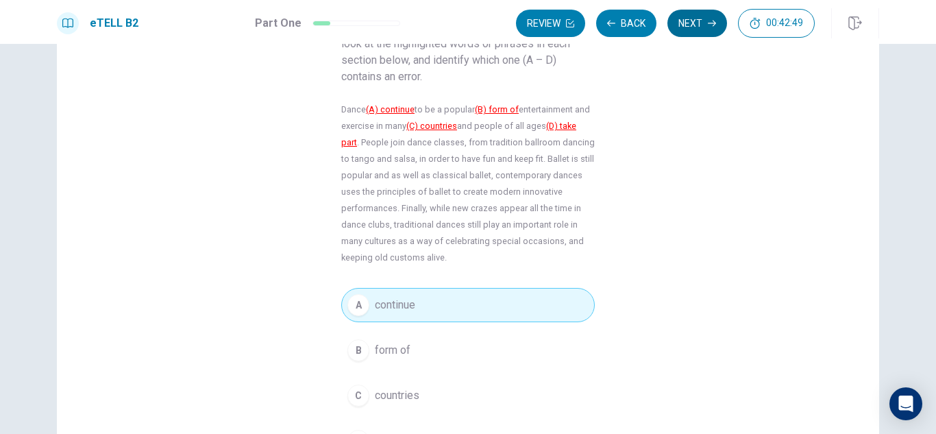
click at [685, 30] on button "Next" at bounding box center [697, 23] width 60 height 27
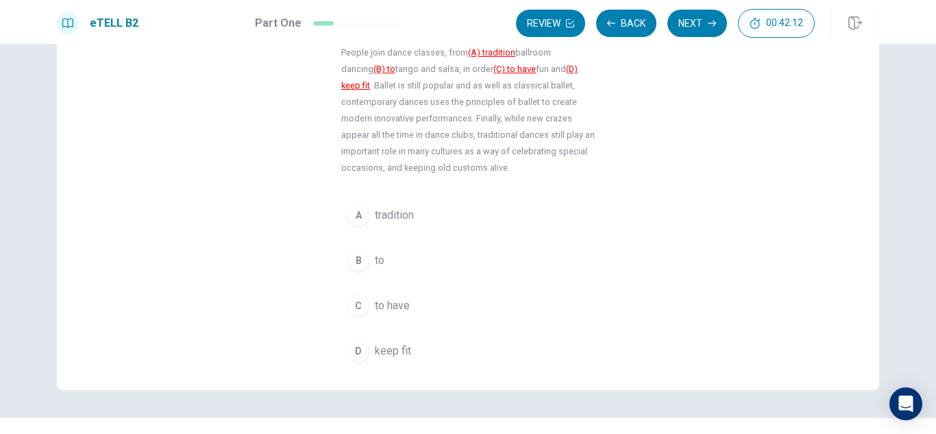
scroll to position [250, 0]
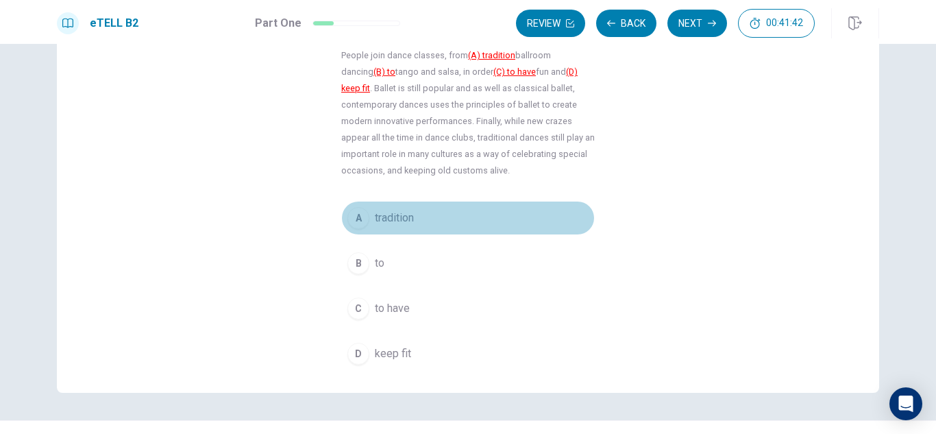
click at [377, 218] on span "tradition" at bounding box center [394, 218] width 39 height 16
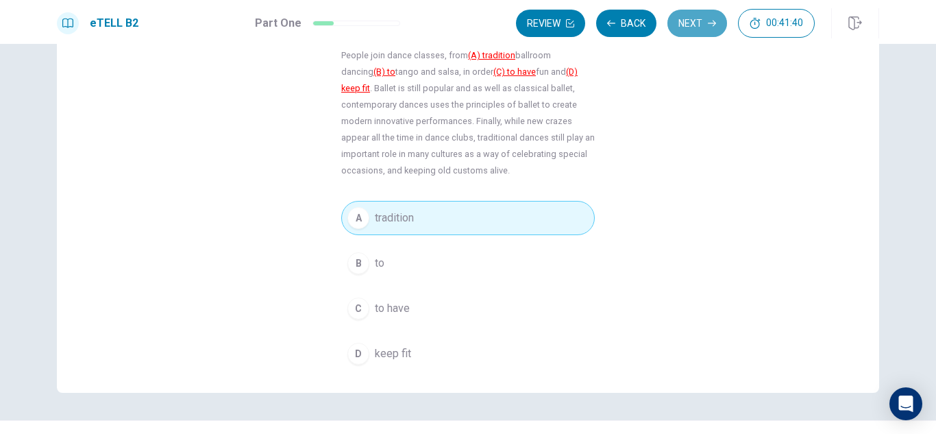
drag, startPoint x: 699, startPoint y: 18, endPoint x: 697, endPoint y: 28, distance: 9.7
click at [699, 21] on button "Next" at bounding box center [697, 23] width 60 height 27
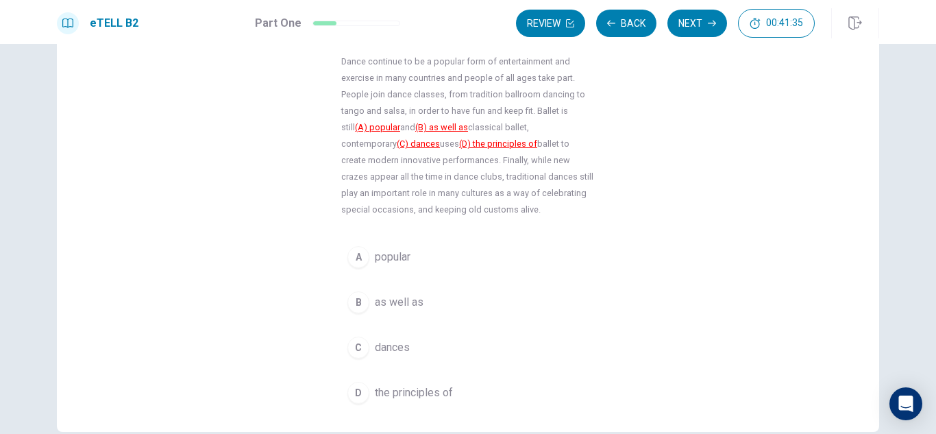
scroll to position [209, 0]
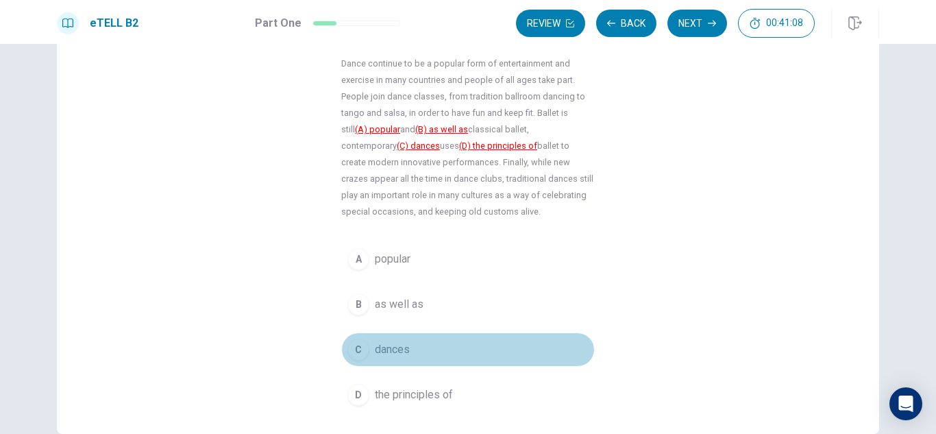
click at [375, 351] on span "dances" at bounding box center [392, 349] width 35 height 16
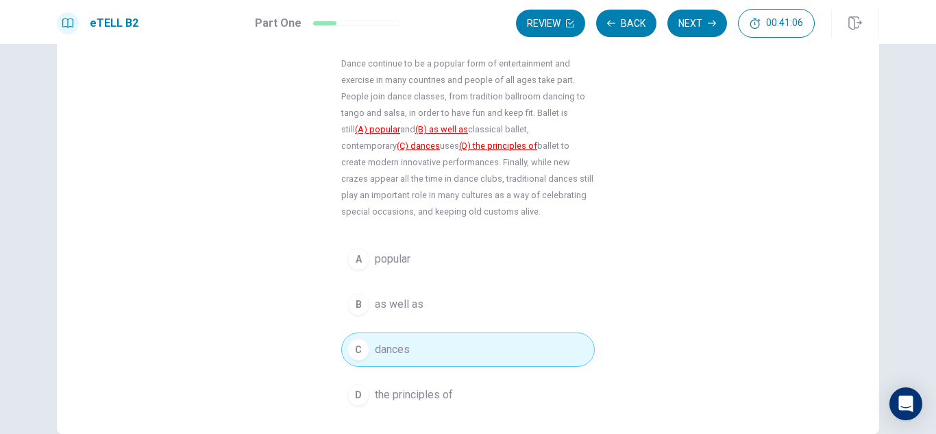
click at [370, 353] on button "C dances" at bounding box center [467, 349] width 253 height 34
click at [711, 25] on icon "button" at bounding box center [712, 23] width 8 height 8
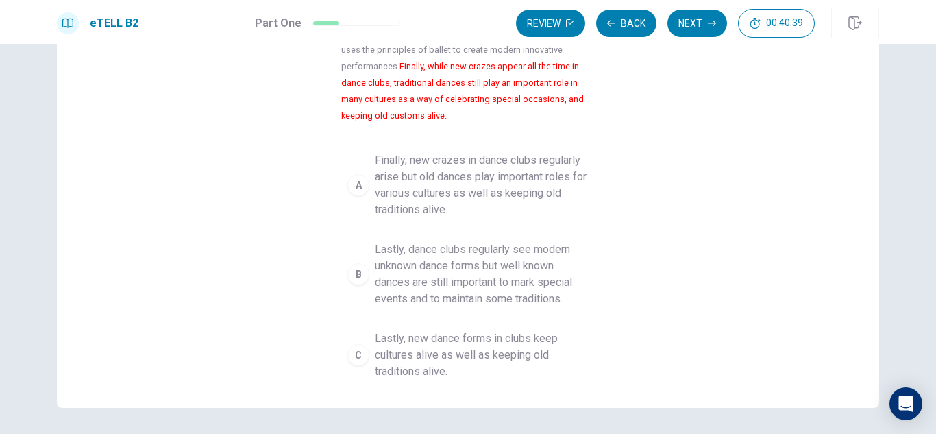
scroll to position [321, 0]
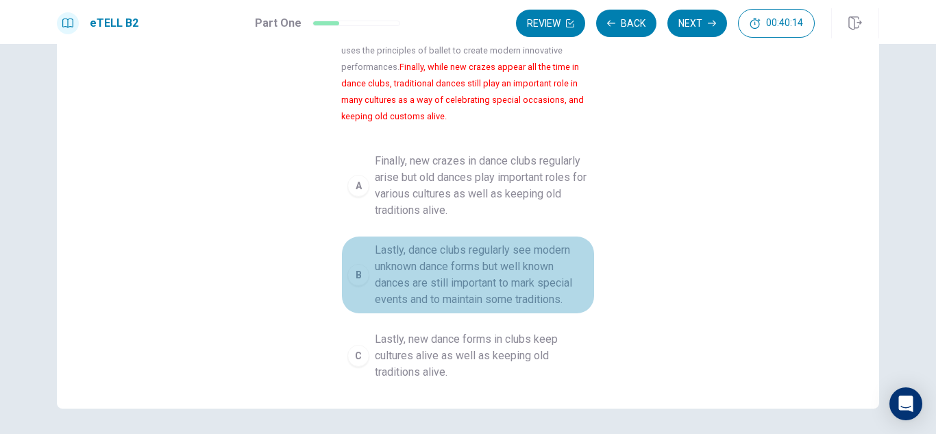
click at [351, 271] on div "B" at bounding box center [358, 275] width 22 height 22
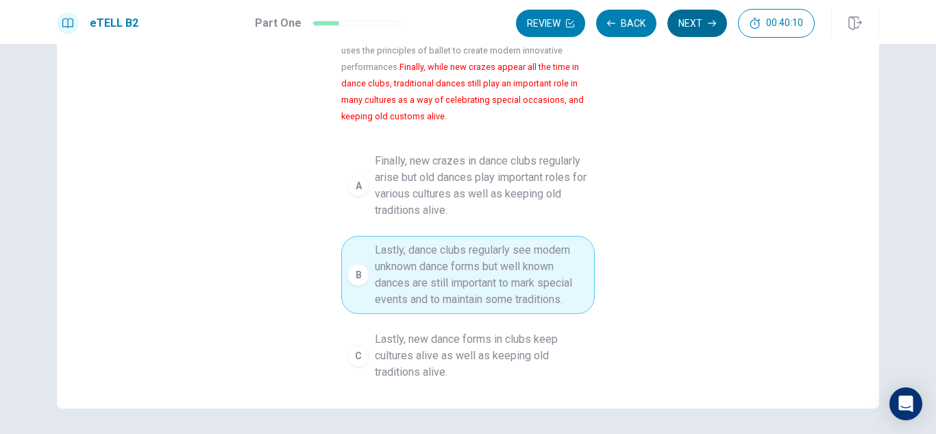
click at [688, 25] on button "Next" at bounding box center [697, 23] width 60 height 27
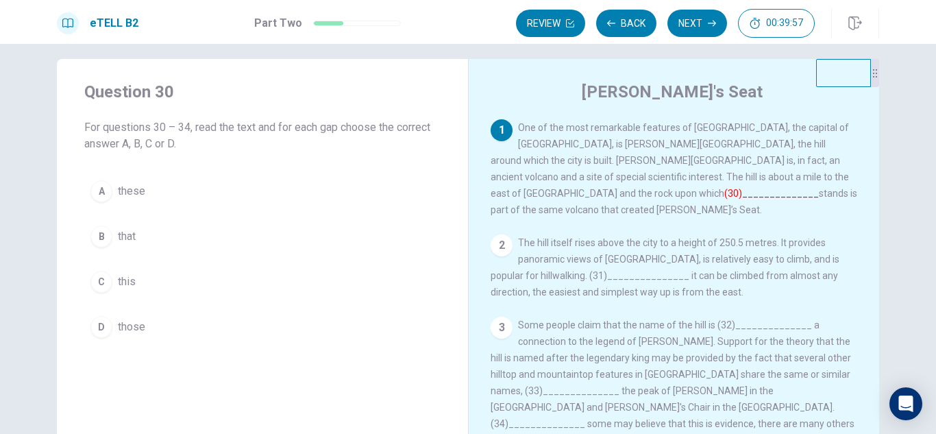
scroll to position [0, 0]
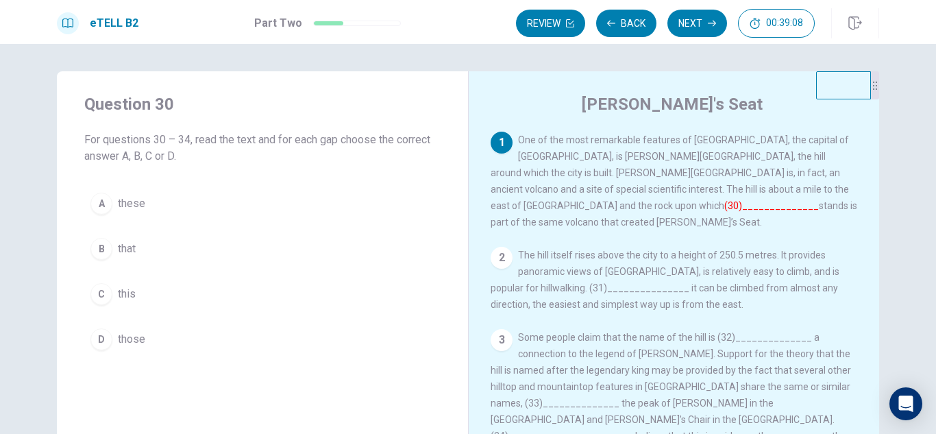
click at [100, 249] on div "B" at bounding box center [101, 249] width 22 height 22
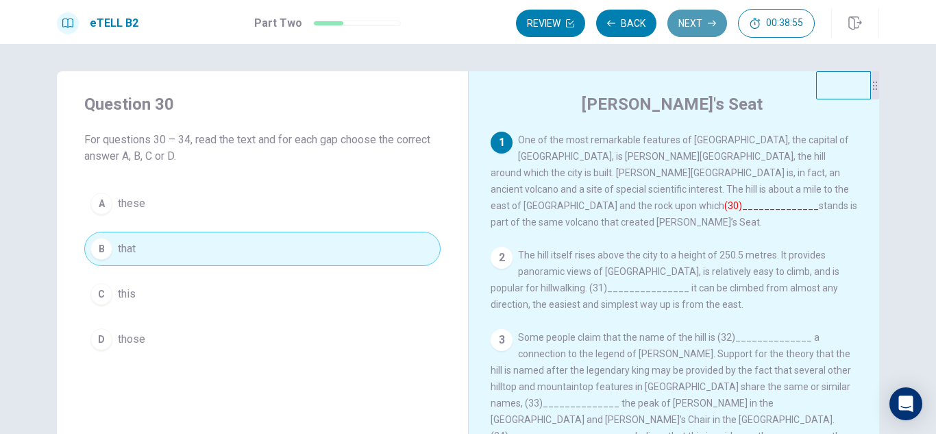
click at [697, 27] on button "Next" at bounding box center [697, 23] width 60 height 27
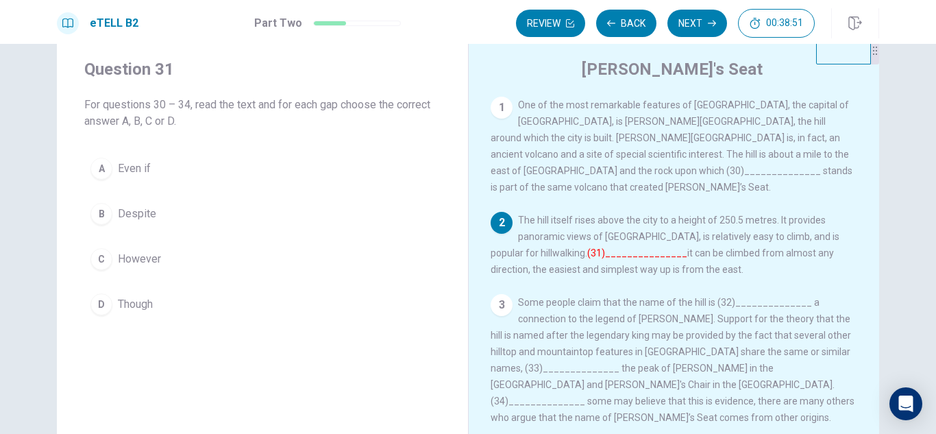
scroll to position [36, 0]
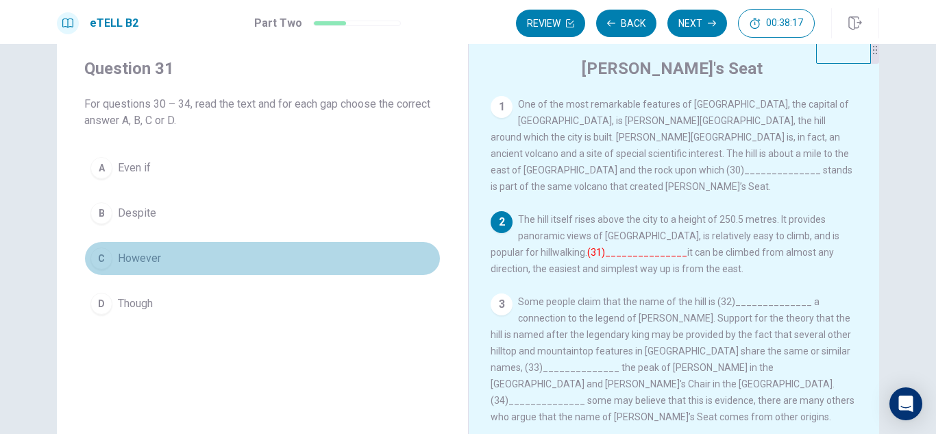
click at [103, 265] on div "C" at bounding box center [101, 258] width 22 height 22
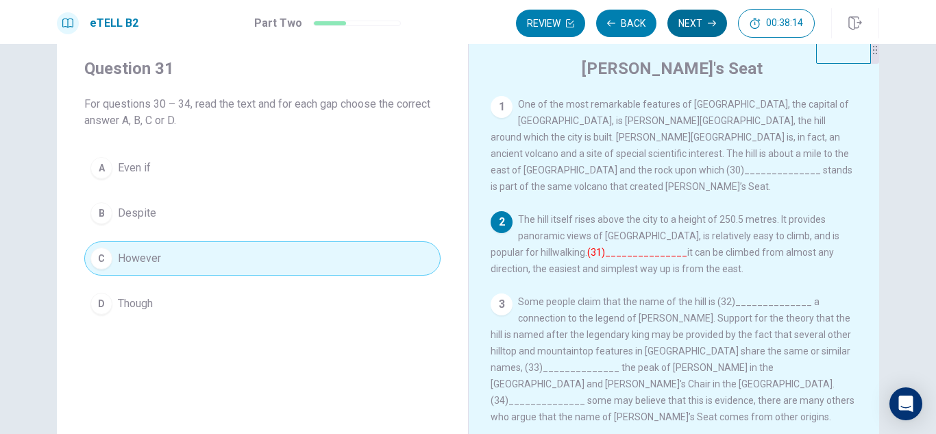
click at [709, 29] on button "Next" at bounding box center [697, 23] width 60 height 27
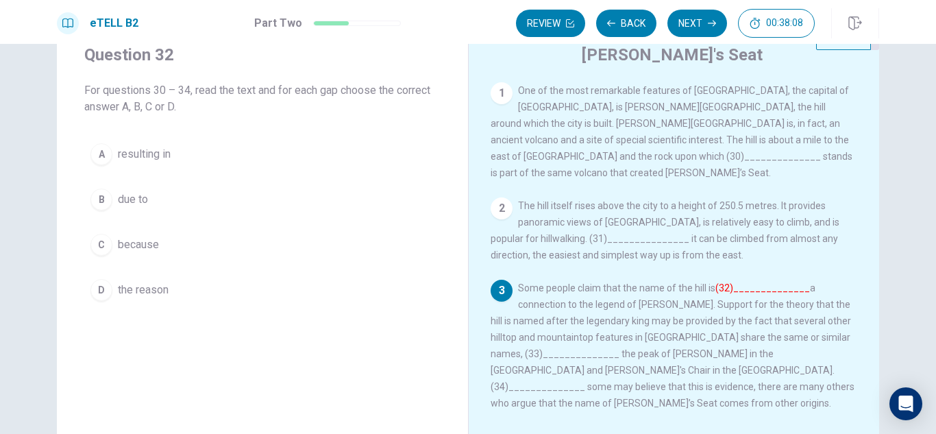
scroll to position [50, 0]
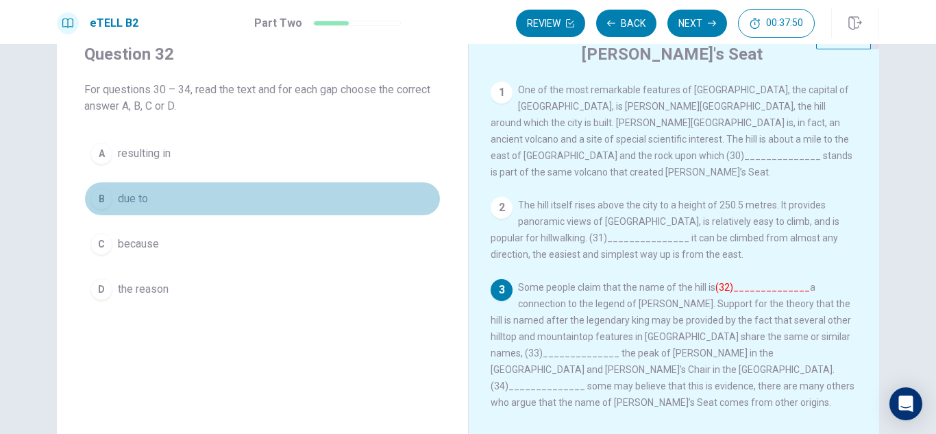
click at [129, 202] on span "due to" at bounding box center [133, 198] width 30 height 16
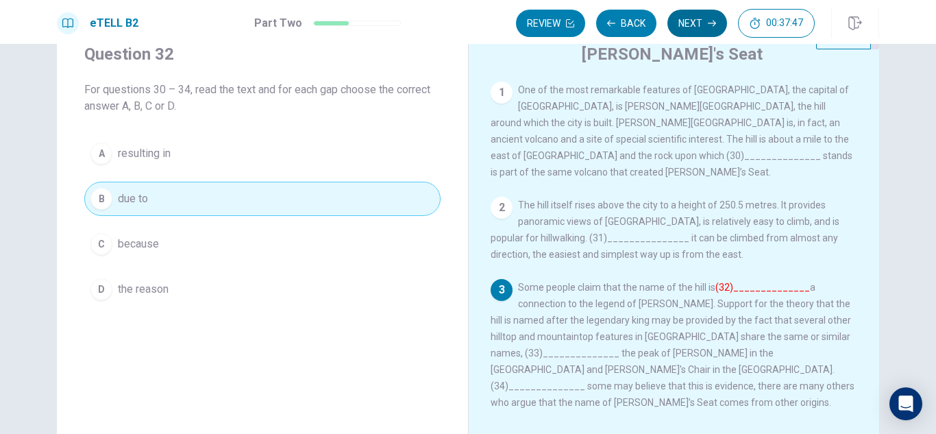
click at [686, 28] on button "Next" at bounding box center [697, 23] width 60 height 27
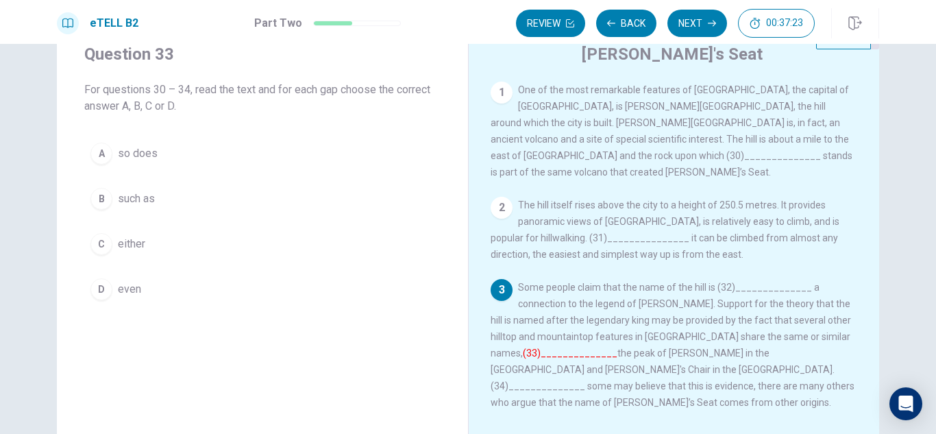
click at [102, 200] on div "B" at bounding box center [101, 199] width 22 height 22
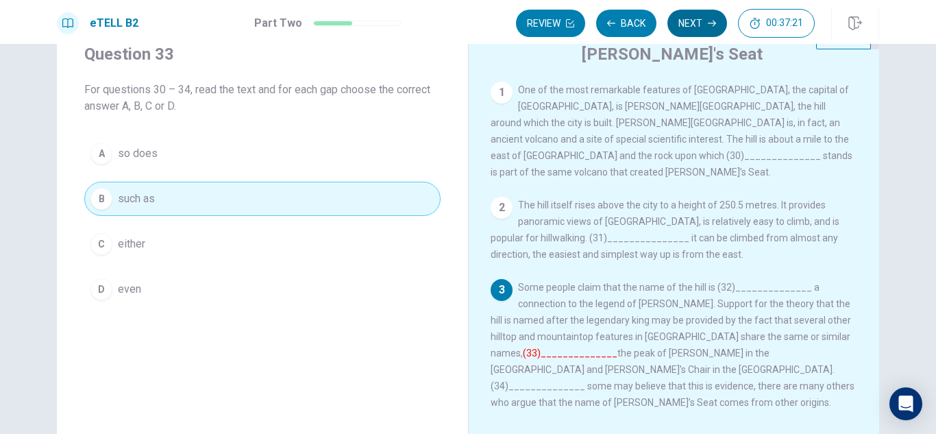
click at [692, 27] on button "Next" at bounding box center [697, 23] width 60 height 27
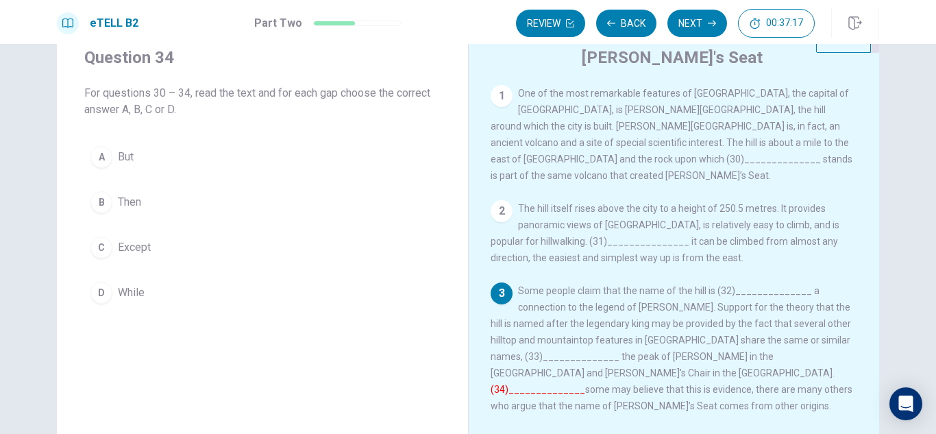
scroll to position [45, 0]
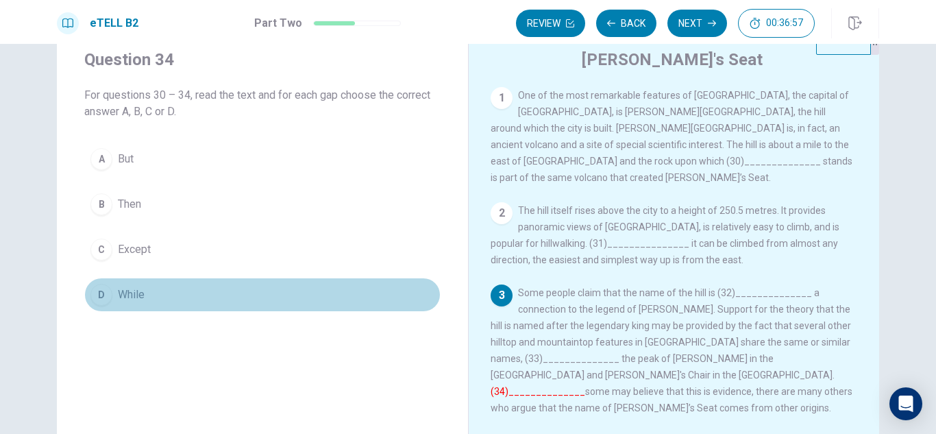
click at [114, 294] on button "D While" at bounding box center [262, 294] width 356 height 34
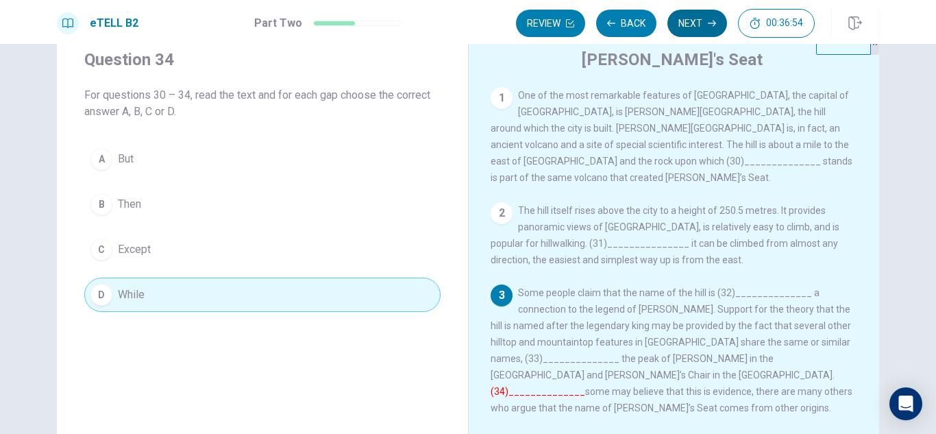
click at [696, 21] on button "Next" at bounding box center [697, 23] width 60 height 27
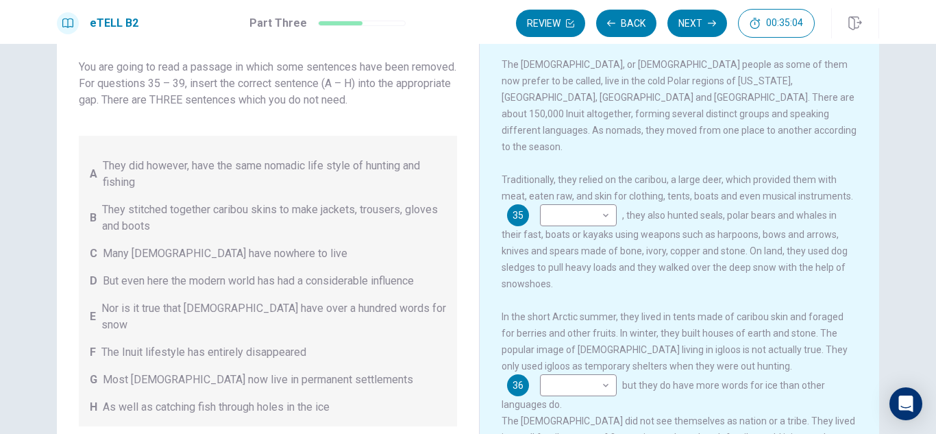
scroll to position [0, 0]
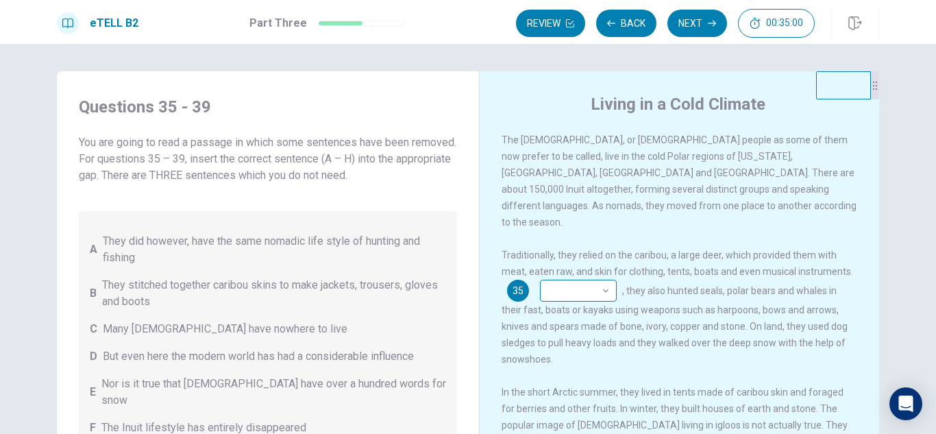
click at [584, 275] on body "This site uses cookies, as explained in our Privacy Policy . If you agree to th…" at bounding box center [468, 217] width 936 height 434
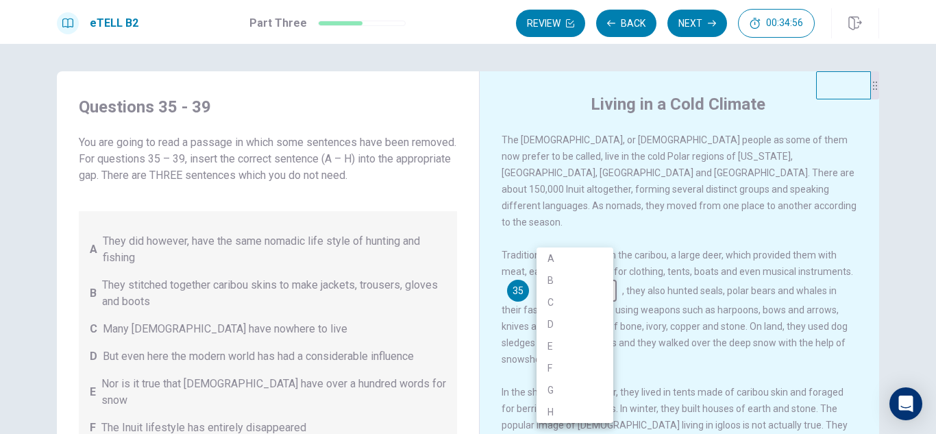
click at [551, 406] on li "H" at bounding box center [574, 412] width 77 height 22
type input "*"
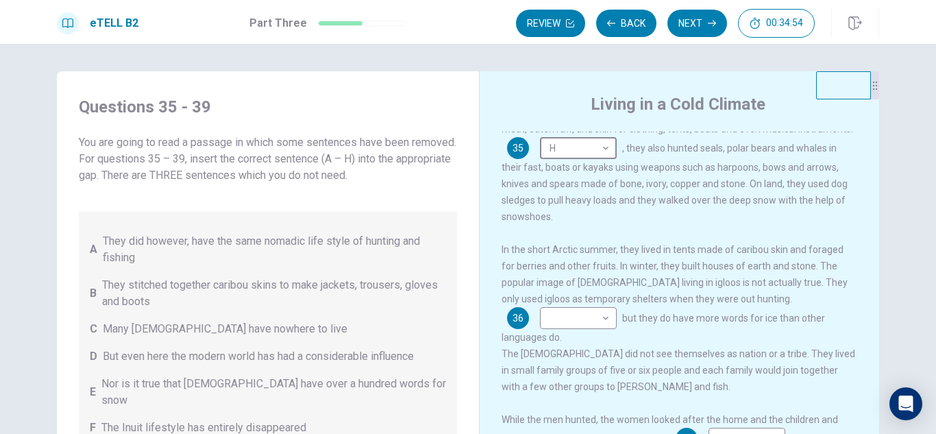
scroll to position [145, 0]
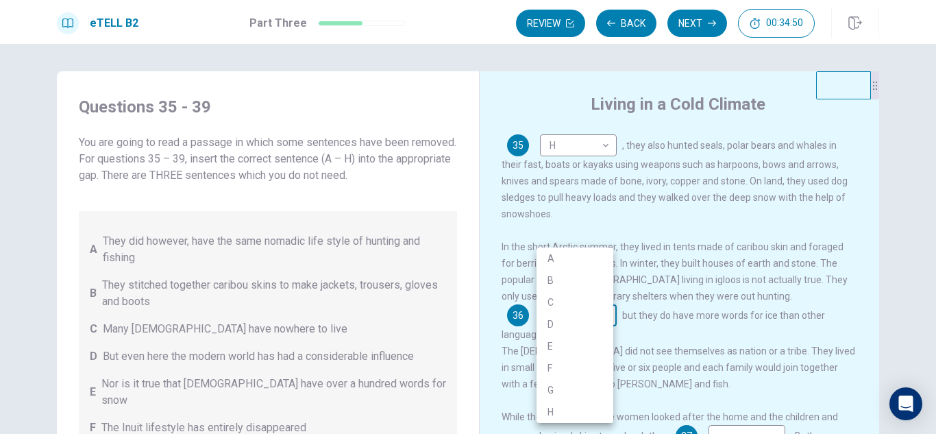
click at [586, 315] on body "This site uses cookies, as explained in our Privacy Policy . If you agree to th…" at bounding box center [468, 217] width 936 height 434
click at [566, 345] on li "E" at bounding box center [574, 346] width 77 height 22
type input "*"
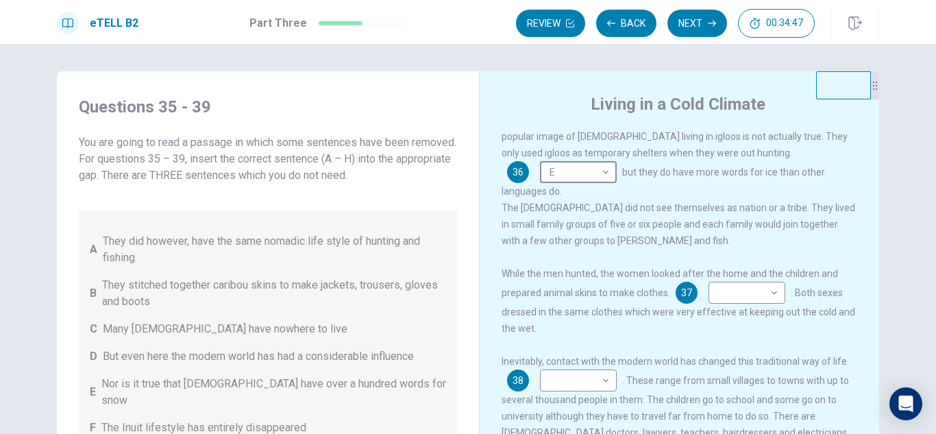
scroll to position [289, 0]
click at [732, 289] on body "This site uses cookies, as explained in our Privacy Policy . If you agree to th…" at bounding box center [468, 217] width 936 height 434
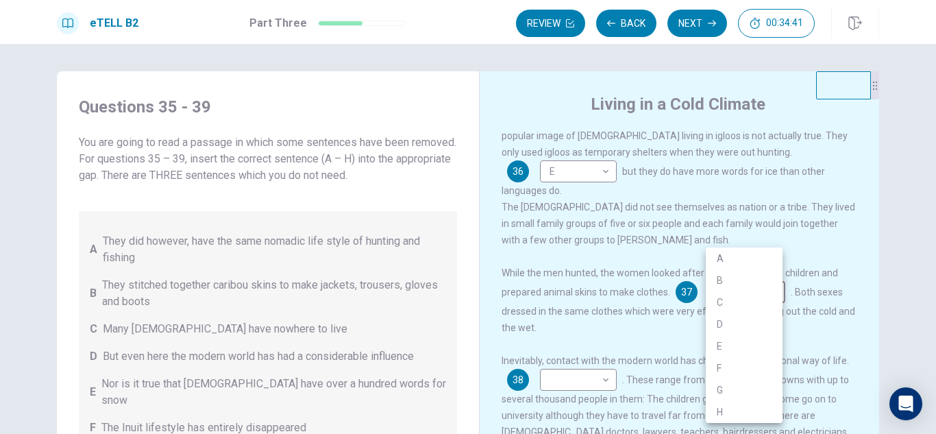
click at [727, 285] on li "B" at bounding box center [744, 280] width 77 height 22
type input "*"
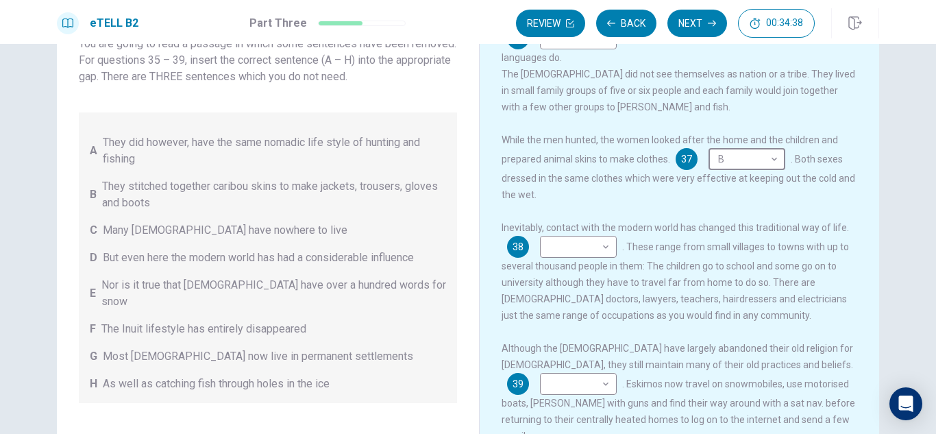
scroll to position [99, 0]
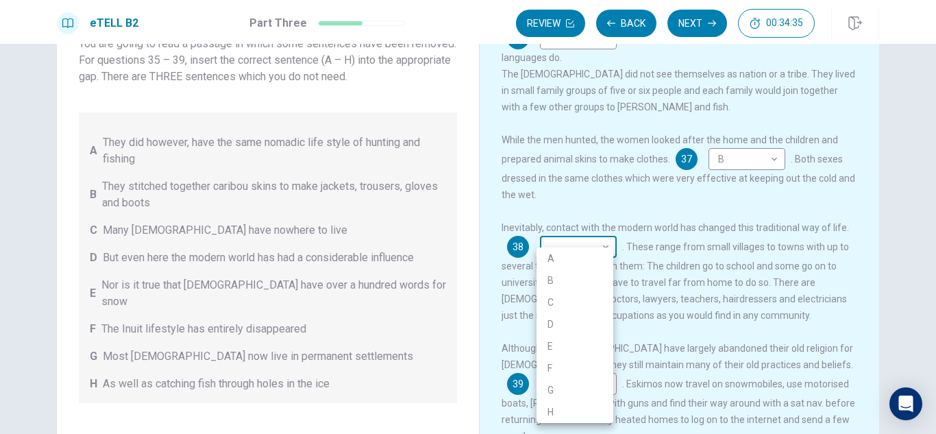
click at [546, 241] on body "This site uses cookies, as explained in our Privacy Policy . If you agree to th…" at bounding box center [468, 217] width 936 height 434
click at [552, 387] on li "G" at bounding box center [574, 390] width 77 height 22
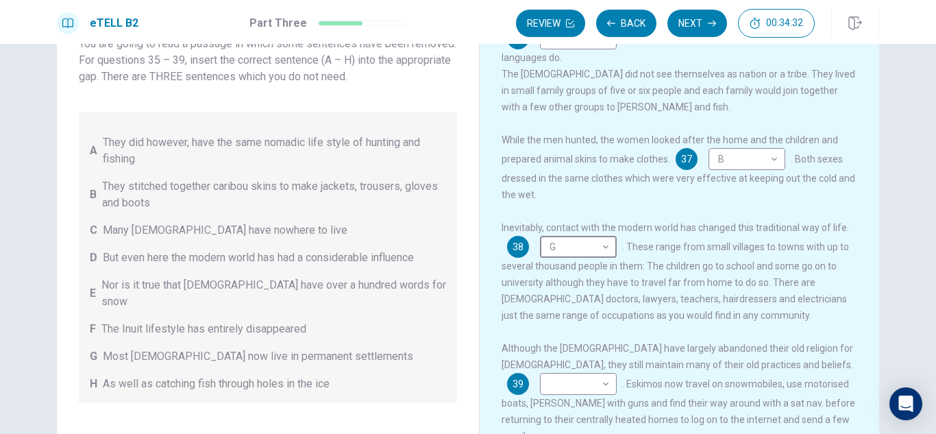
type input "*"
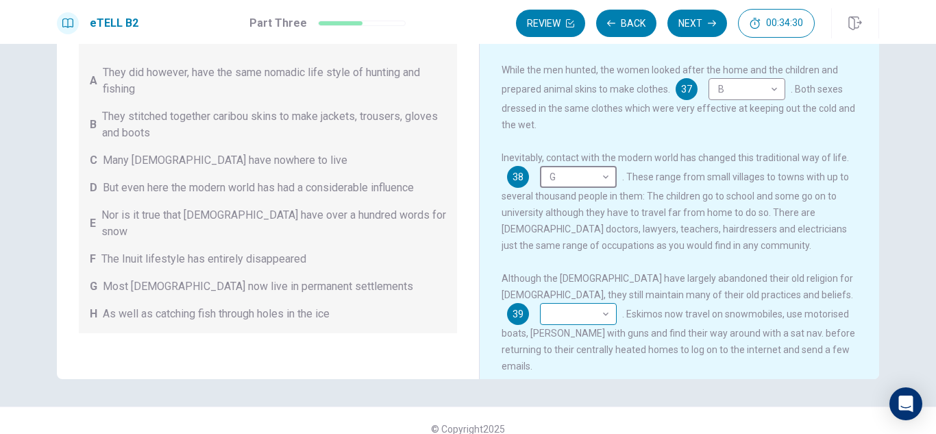
scroll to position [169, 0]
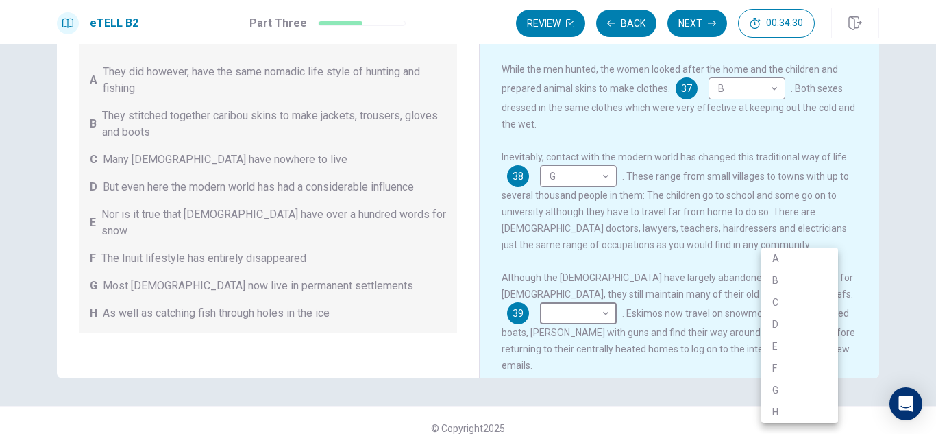
drag, startPoint x: 803, startPoint y: 295, endPoint x: 801, endPoint y: 305, distance: 10.4
click at [804, 299] on body "This site uses cookies, as explained in our Privacy Policy . If you agree to th…" at bounding box center [468, 217] width 936 height 434
click at [784, 323] on li "D" at bounding box center [799, 324] width 77 height 22
type input "*"
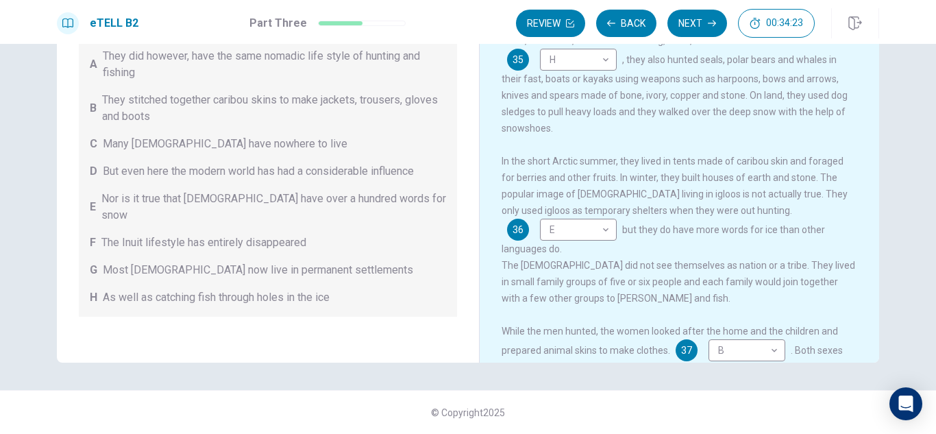
scroll to position [0, 0]
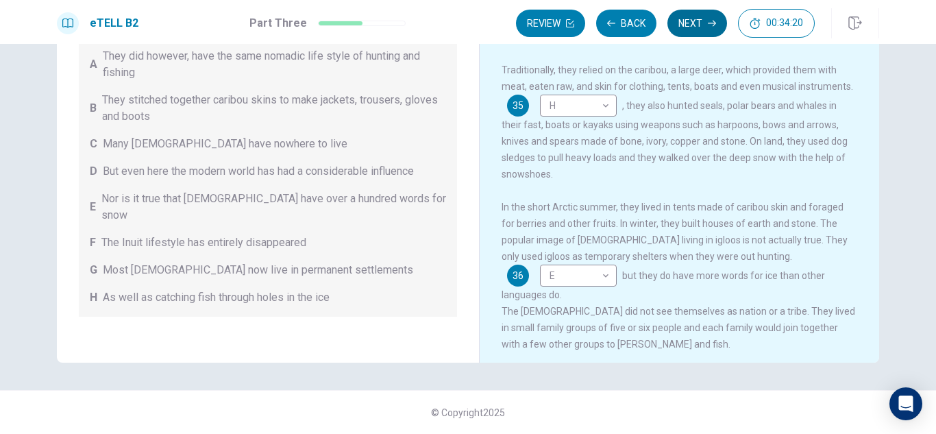
click at [704, 21] on button "Next" at bounding box center [697, 23] width 60 height 27
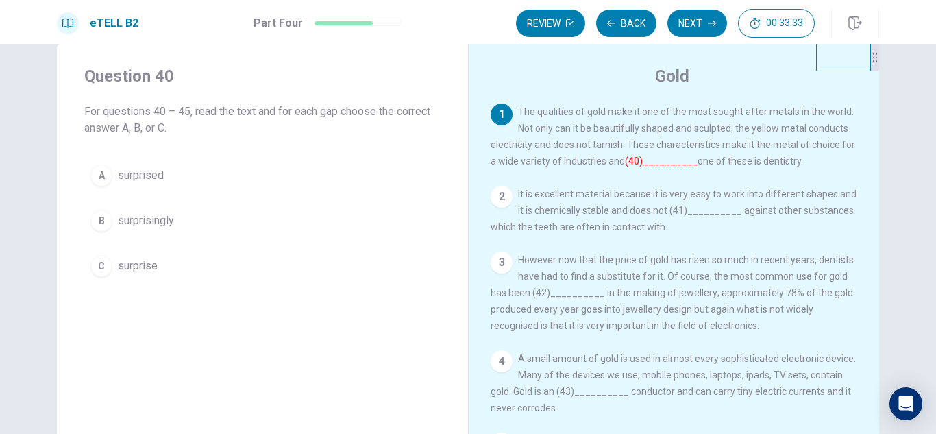
scroll to position [27, 0]
click at [125, 226] on span "surprisingly" at bounding box center [146, 222] width 56 height 16
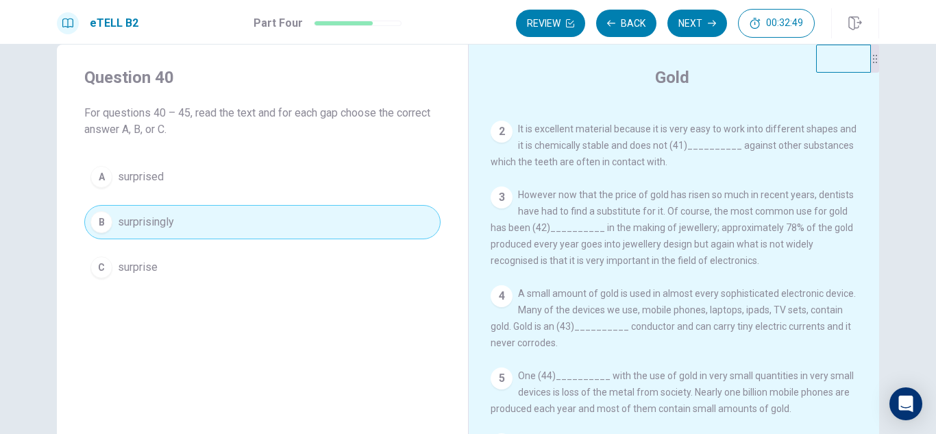
scroll to position [0, 0]
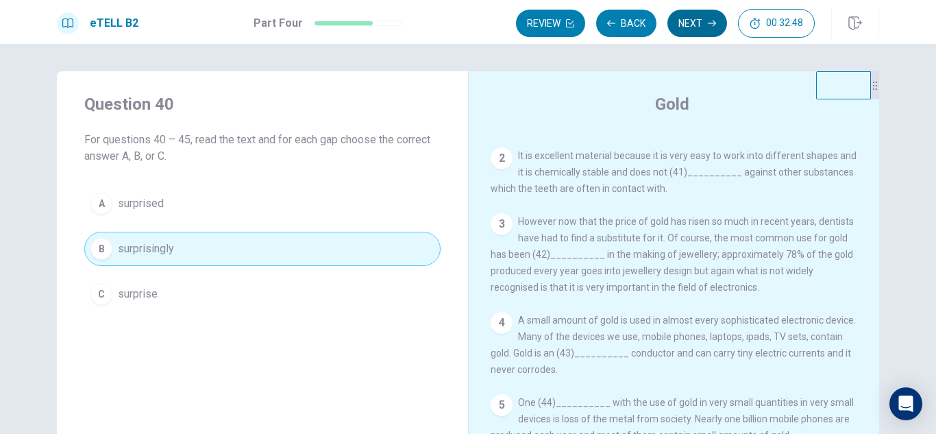
click at [701, 17] on button "Next" at bounding box center [697, 23] width 60 height 27
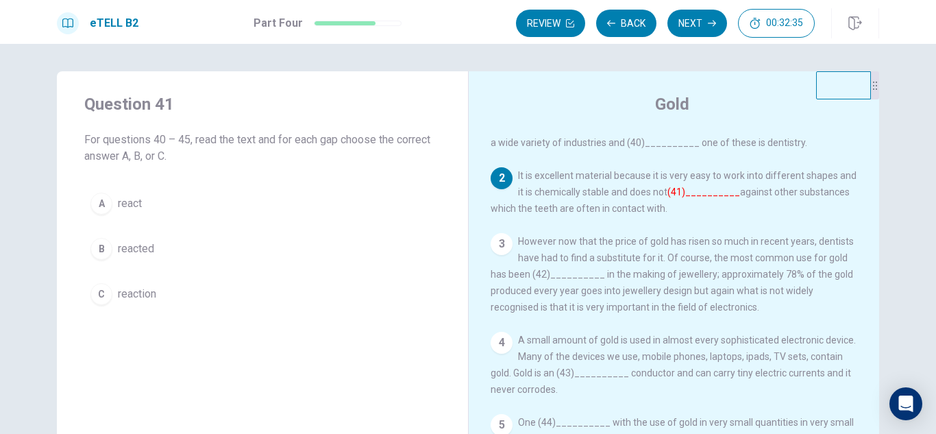
scroll to position [49, 0]
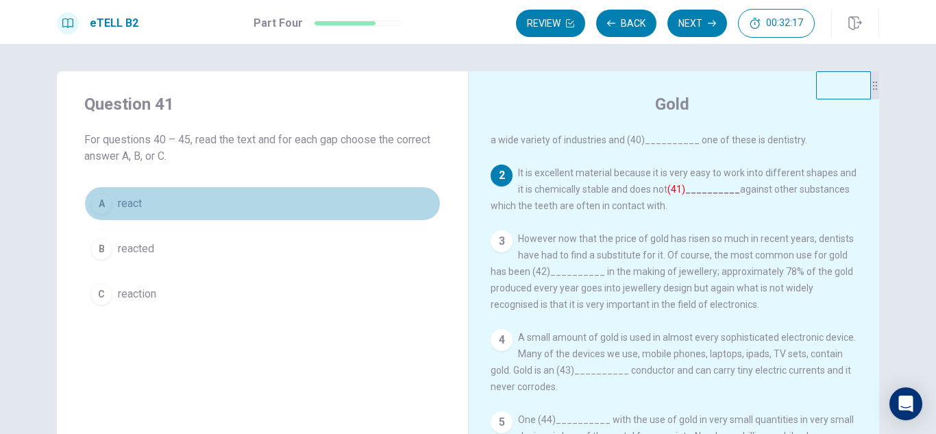
click at [105, 201] on div "A" at bounding box center [101, 203] width 22 height 22
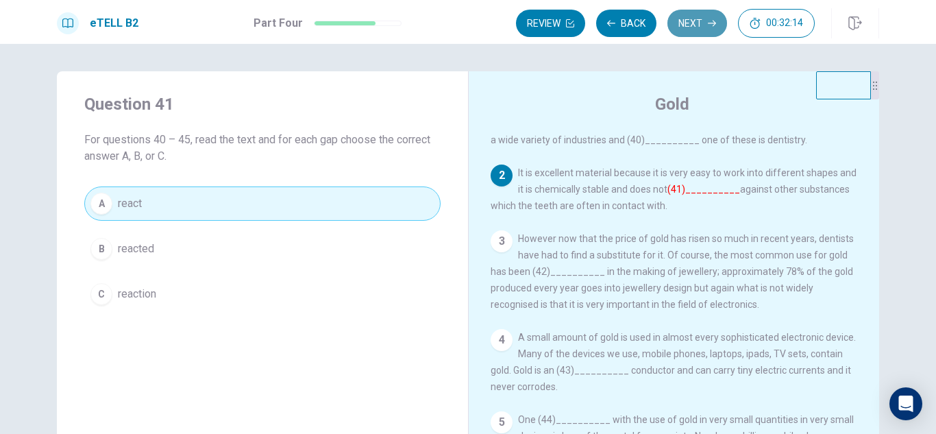
click at [688, 27] on button "Next" at bounding box center [697, 23] width 60 height 27
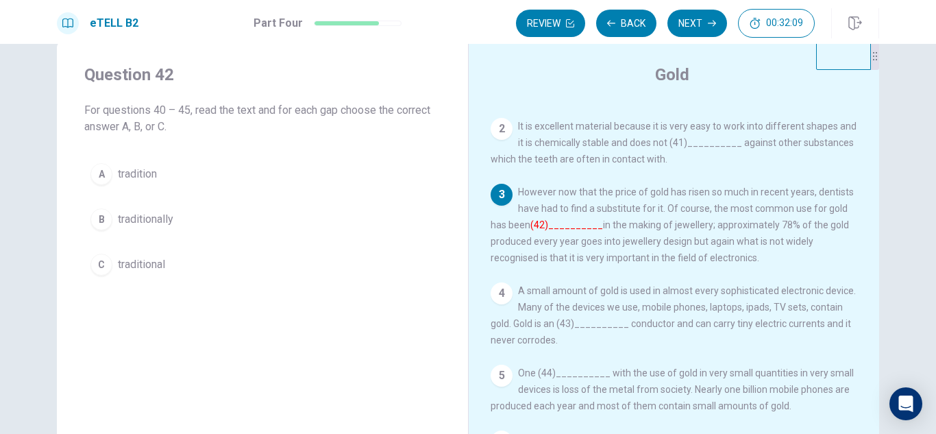
scroll to position [0, 0]
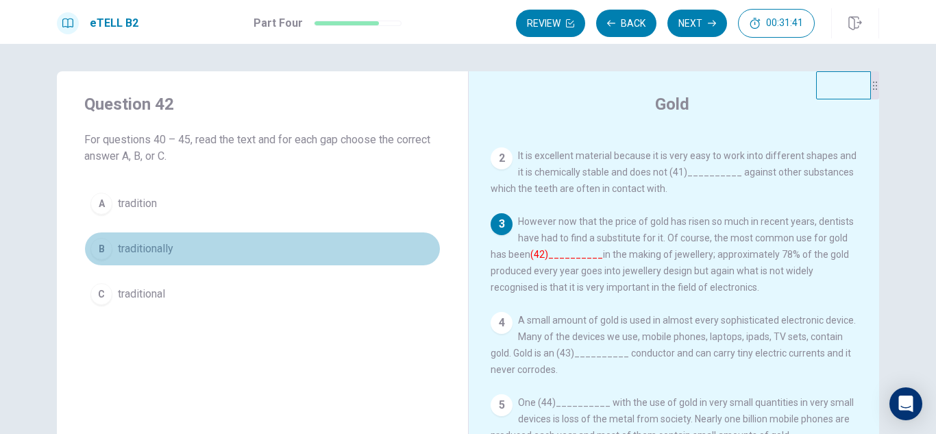
click at [129, 248] on span "traditionally" at bounding box center [145, 248] width 55 height 16
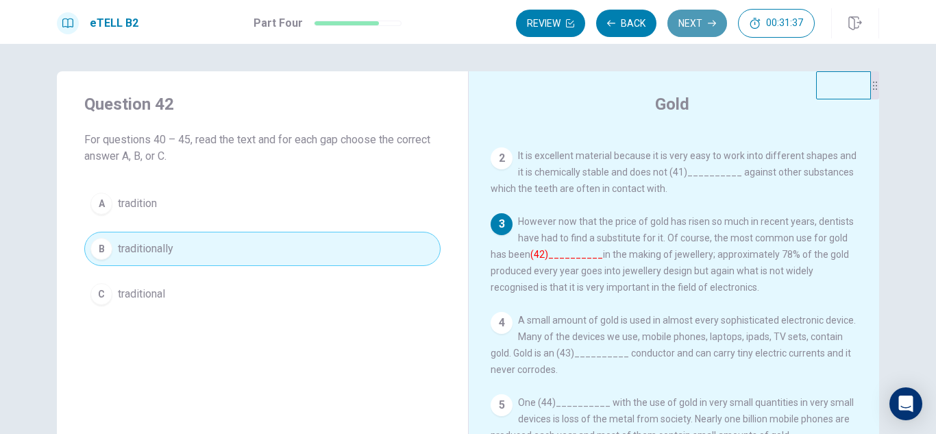
click at [698, 13] on button "Next" at bounding box center [697, 23] width 60 height 27
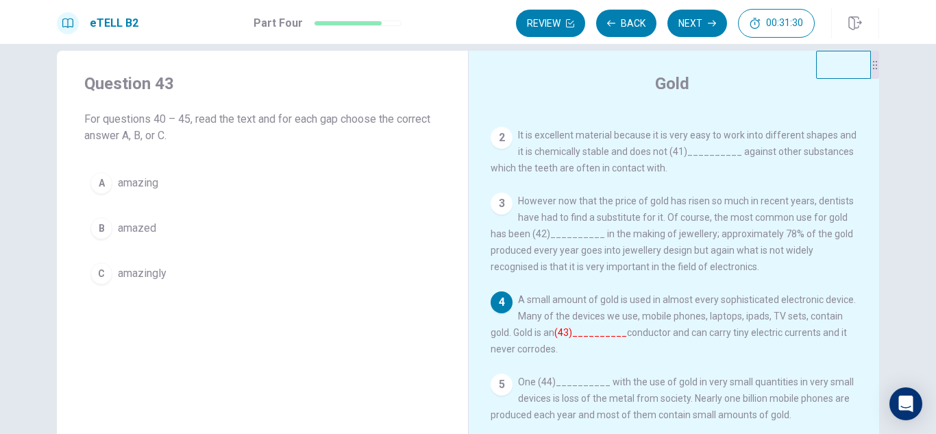
scroll to position [26, 0]
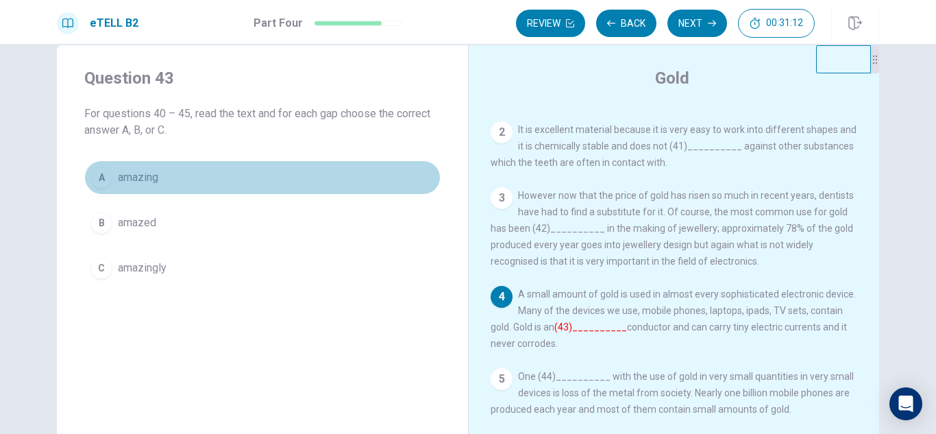
click at [144, 176] on span "amazing" at bounding box center [138, 177] width 40 height 16
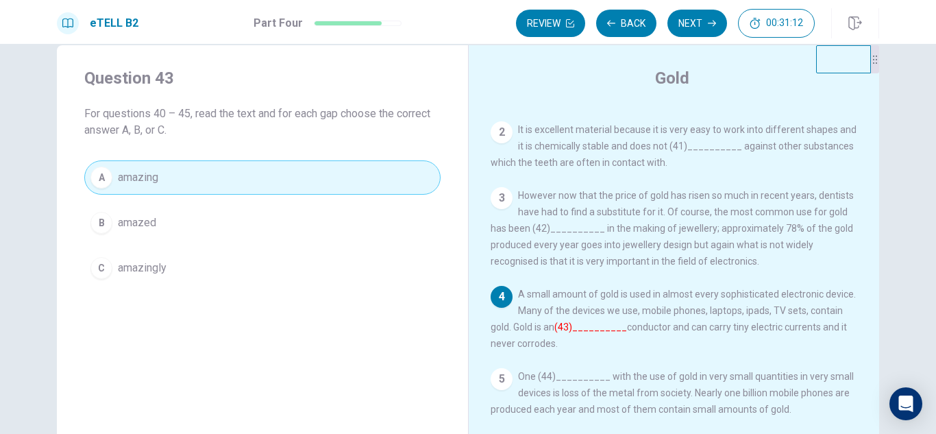
click at [144, 176] on span "amazing" at bounding box center [138, 177] width 40 height 16
click at [688, 25] on button "Next" at bounding box center [697, 23] width 60 height 27
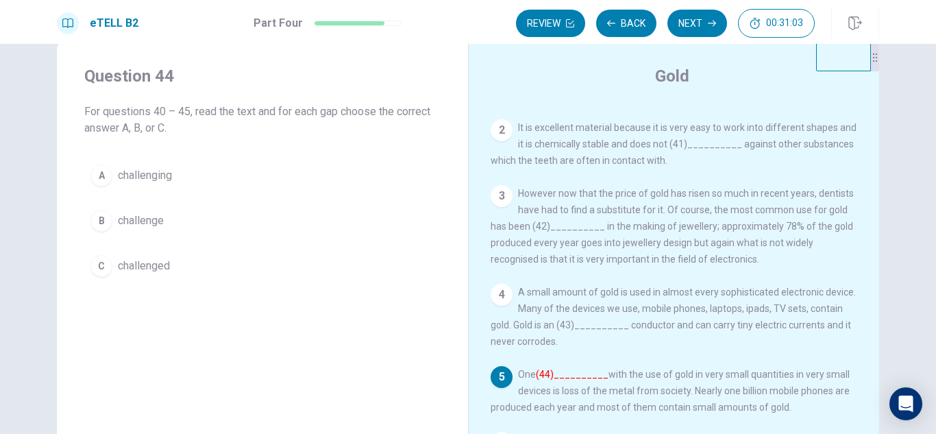
scroll to position [20, 0]
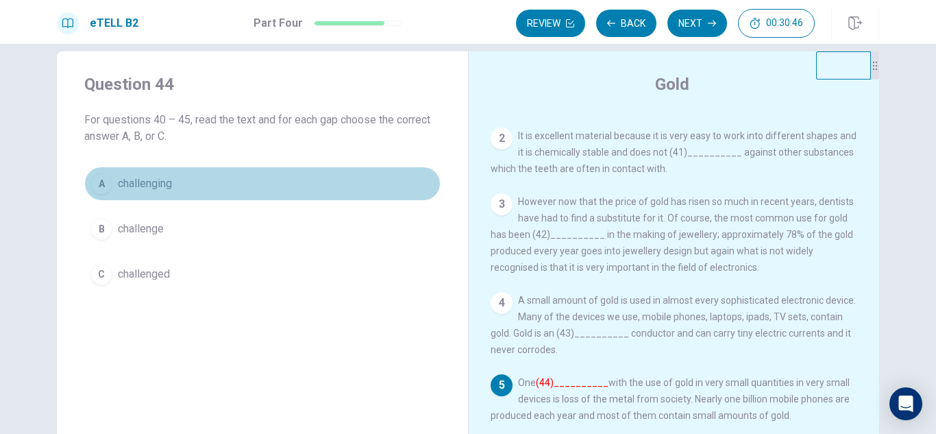
click at [155, 182] on span "challenging" at bounding box center [145, 183] width 54 height 16
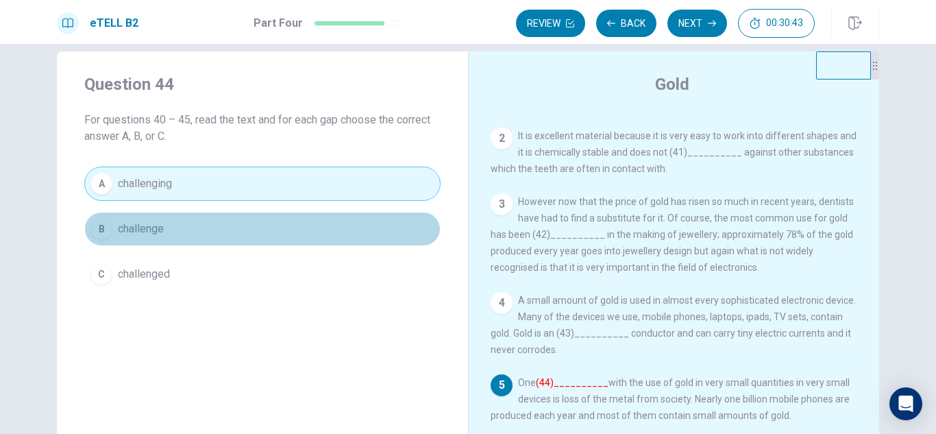
click at [166, 223] on button "B challenge" at bounding box center [262, 229] width 356 height 34
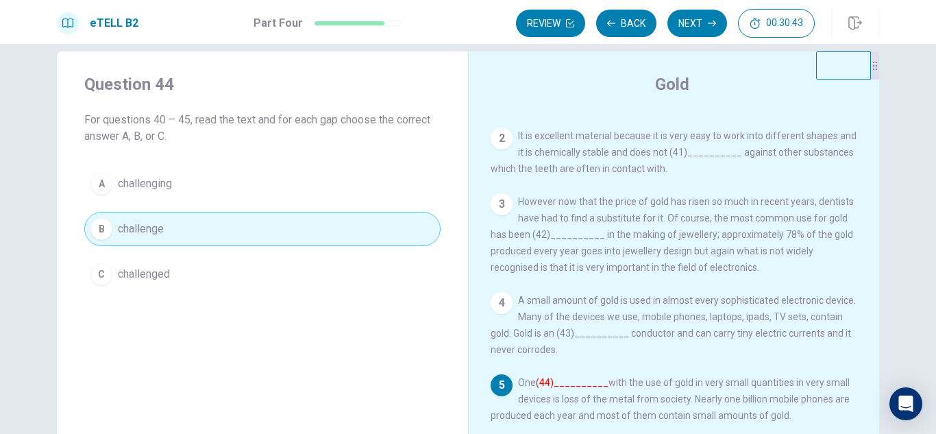
click at [155, 232] on span "challenge" at bounding box center [141, 229] width 46 height 16
drag, startPoint x: 682, startPoint y: 23, endPoint x: 675, endPoint y: 30, distance: 10.2
click at [682, 23] on button "Next" at bounding box center [697, 23] width 60 height 27
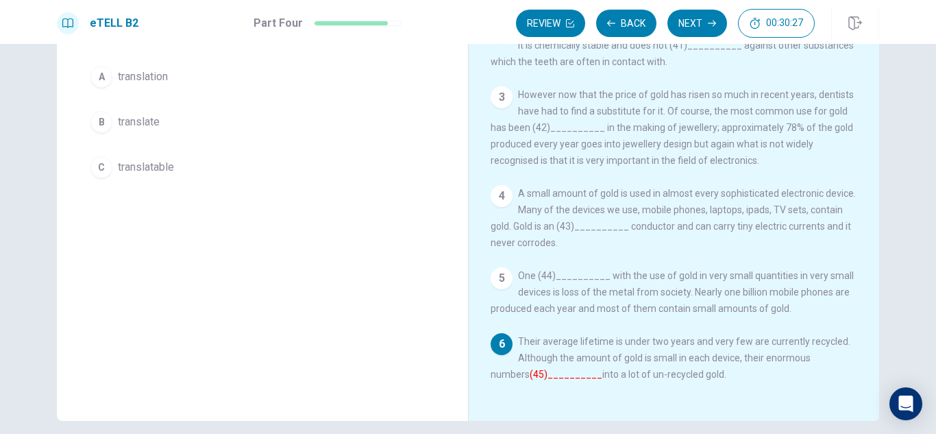
scroll to position [127, 0]
click at [150, 68] on span "translation" at bounding box center [143, 76] width 50 height 16
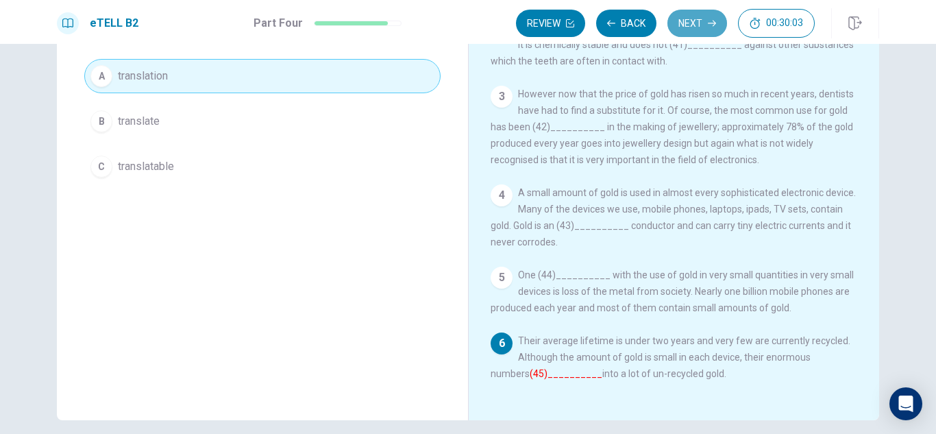
drag, startPoint x: 704, startPoint y: 27, endPoint x: 669, endPoint y: 24, distance: 35.1
click at [703, 27] on button "Next" at bounding box center [697, 23] width 60 height 27
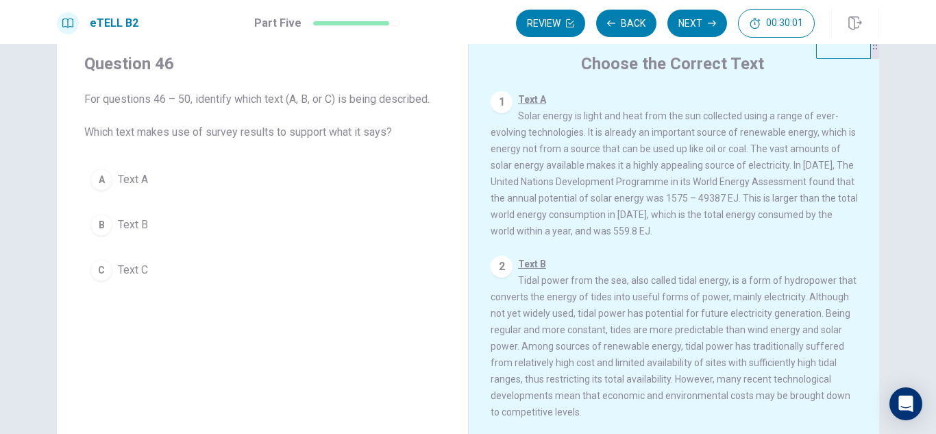
scroll to position [0, 0]
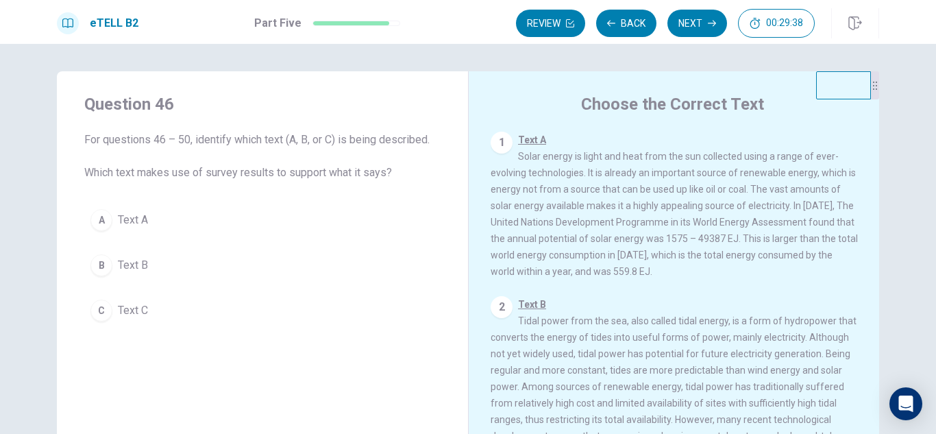
click at [140, 264] on span "Text B" at bounding box center [133, 265] width 30 height 16
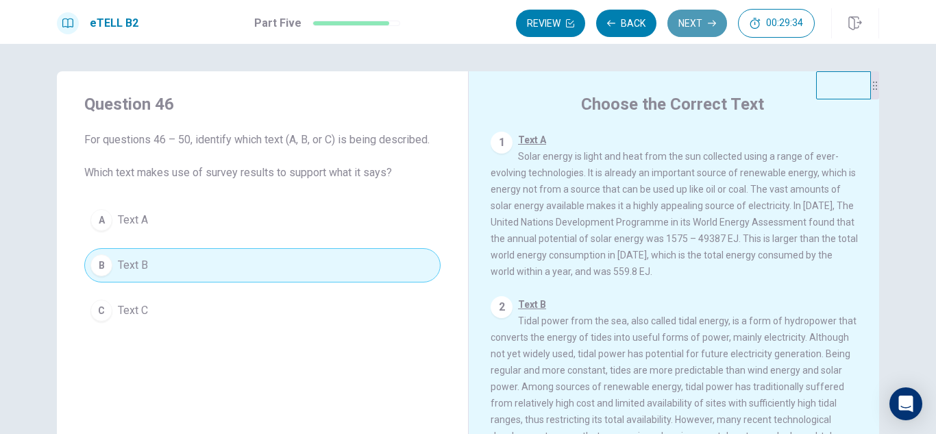
click at [693, 22] on button "Next" at bounding box center [697, 23] width 60 height 27
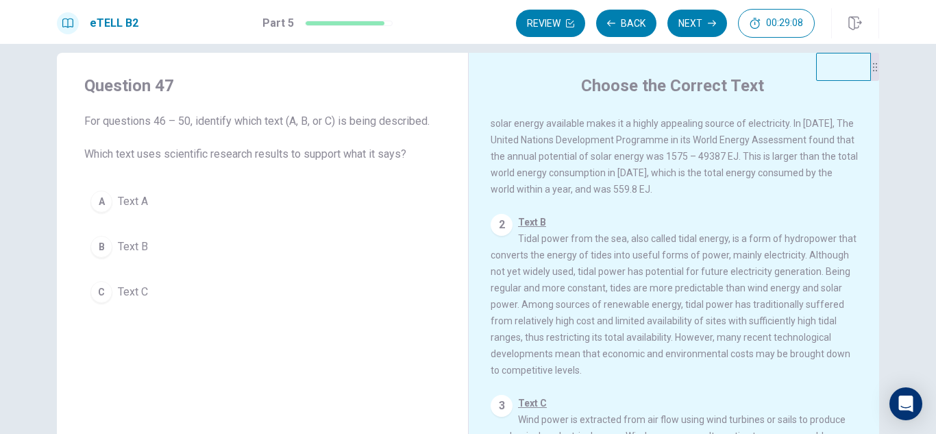
scroll to position [64, 0]
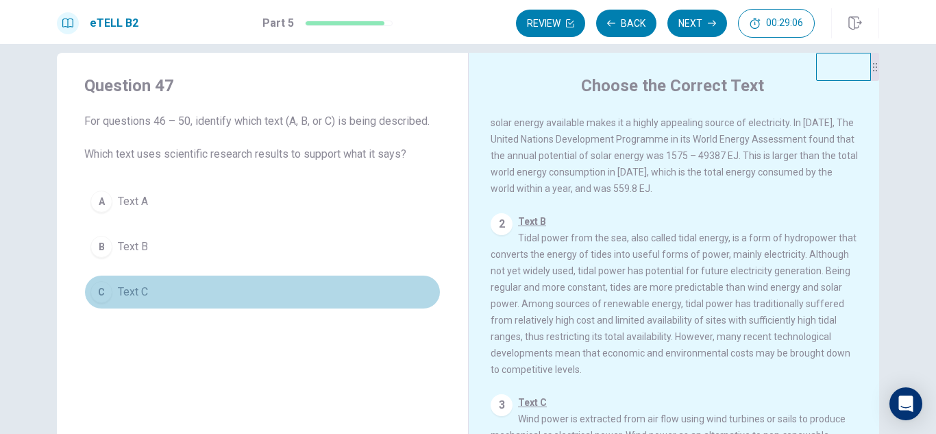
click at [112, 292] on button "C Text C" at bounding box center [262, 292] width 356 height 34
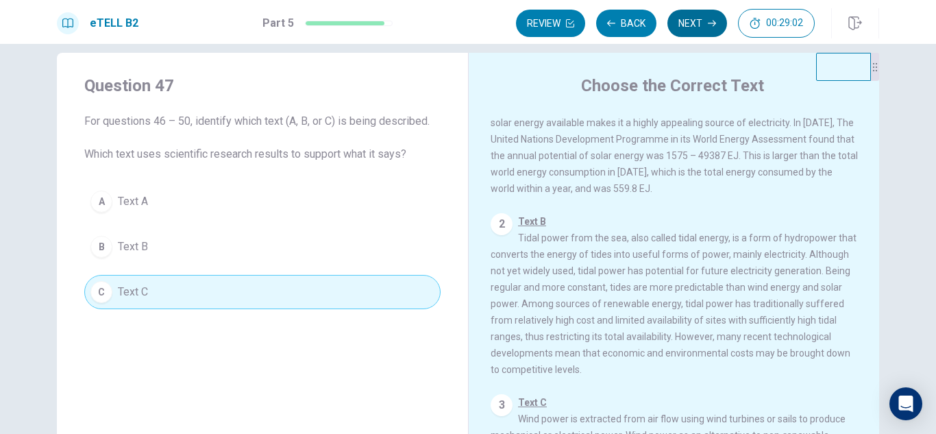
click at [711, 20] on icon "button" at bounding box center [712, 23] width 8 height 8
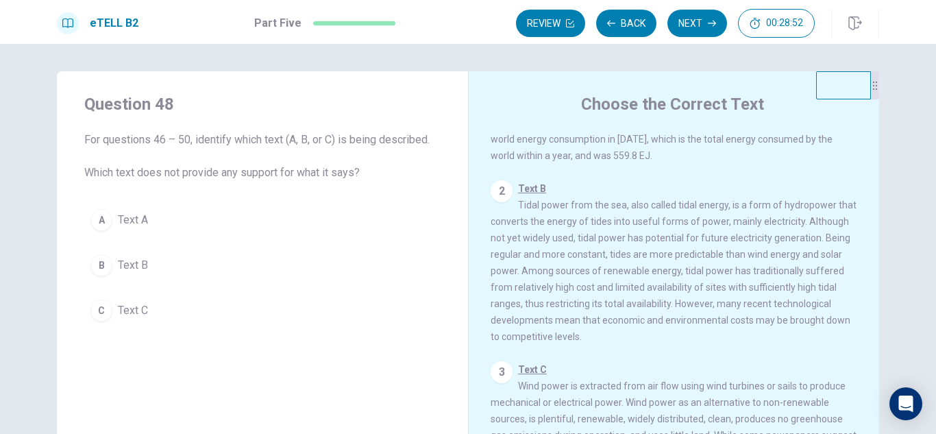
scroll to position [1, 0]
click at [113, 214] on button "A Text A" at bounding box center [262, 218] width 356 height 34
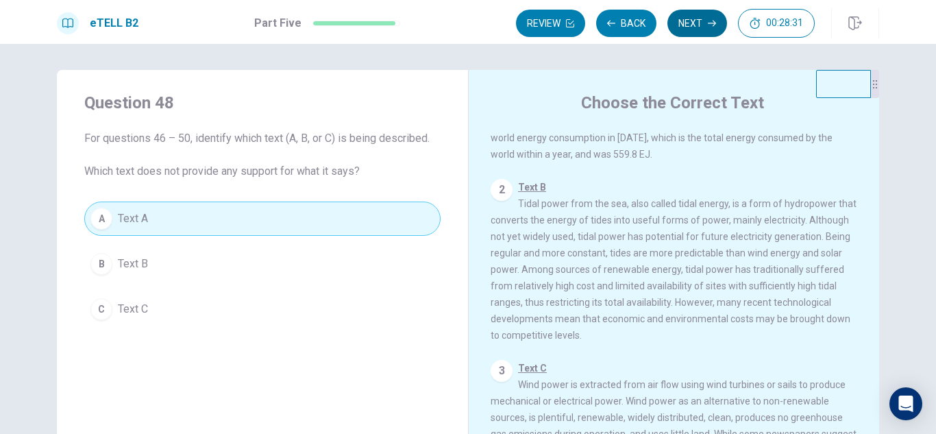
click at [697, 32] on button "Next" at bounding box center [697, 23] width 60 height 27
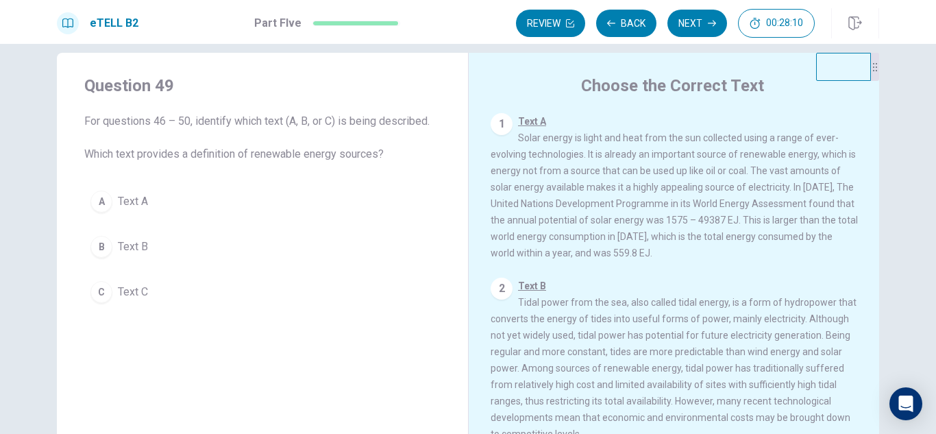
scroll to position [18, 0]
click at [132, 248] on span "Text B" at bounding box center [133, 247] width 30 height 16
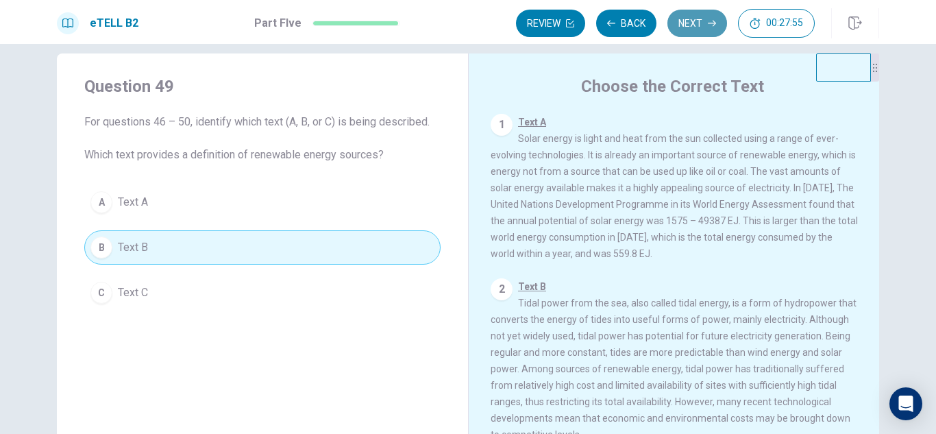
click at [685, 27] on button "Next" at bounding box center [697, 23] width 60 height 27
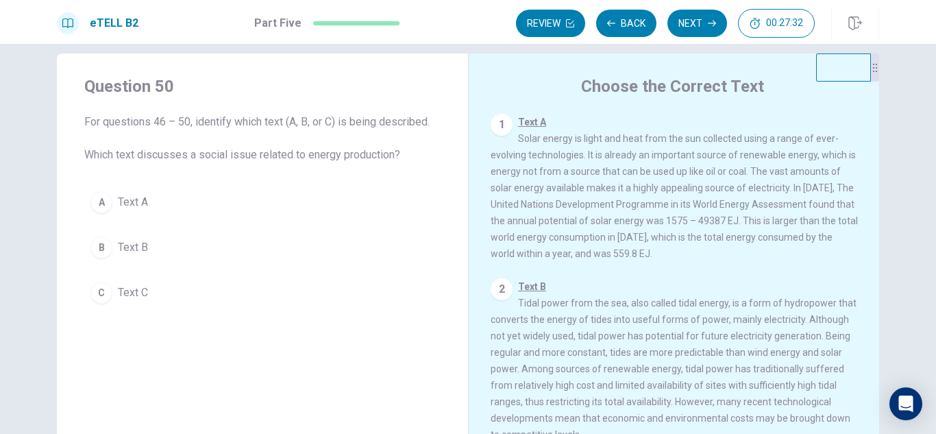
click at [105, 296] on div "C" at bounding box center [101, 293] width 22 height 22
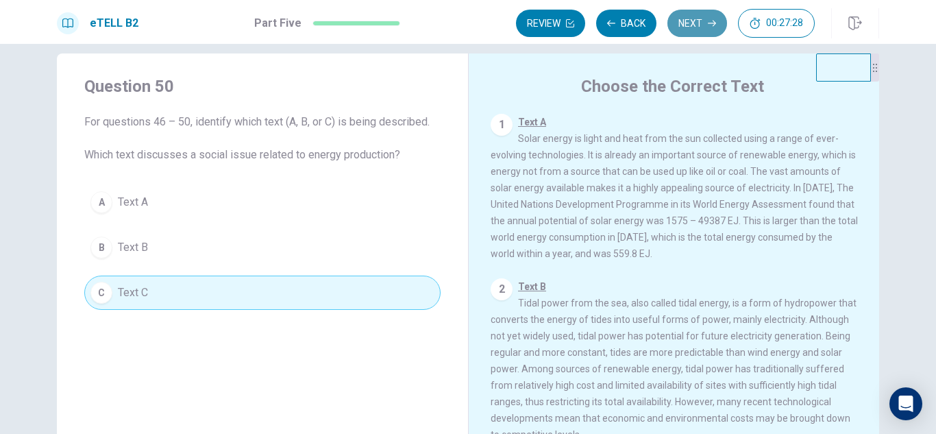
click at [706, 26] on button "Next" at bounding box center [697, 23] width 60 height 27
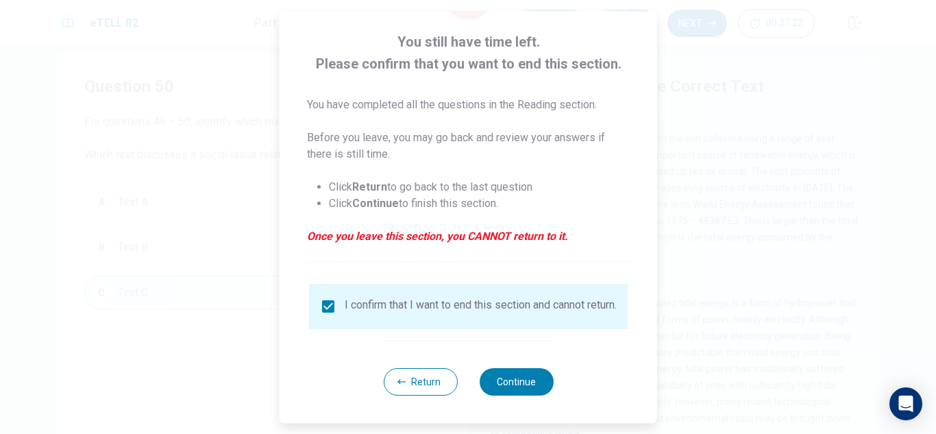
scroll to position [77, 0]
click at [515, 382] on button "Continue" at bounding box center [516, 381] width 74 height 27
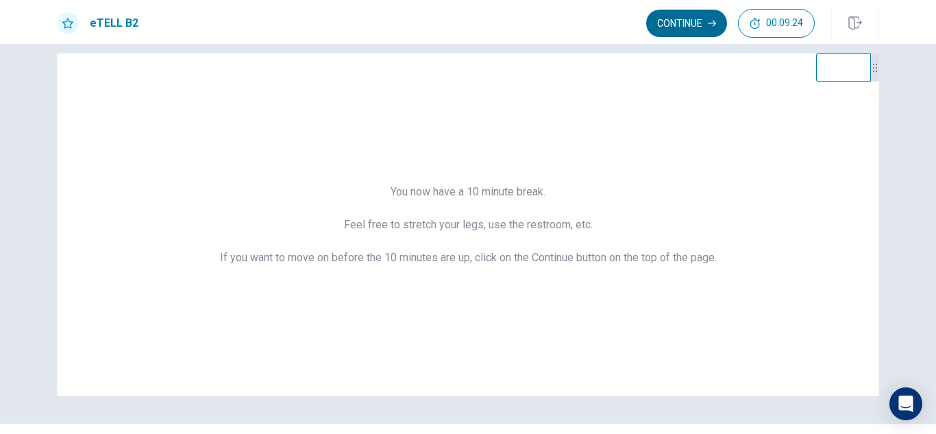
click at [676, 23] on button "Continue" at bounding box center [686, 23] width 81 height 27
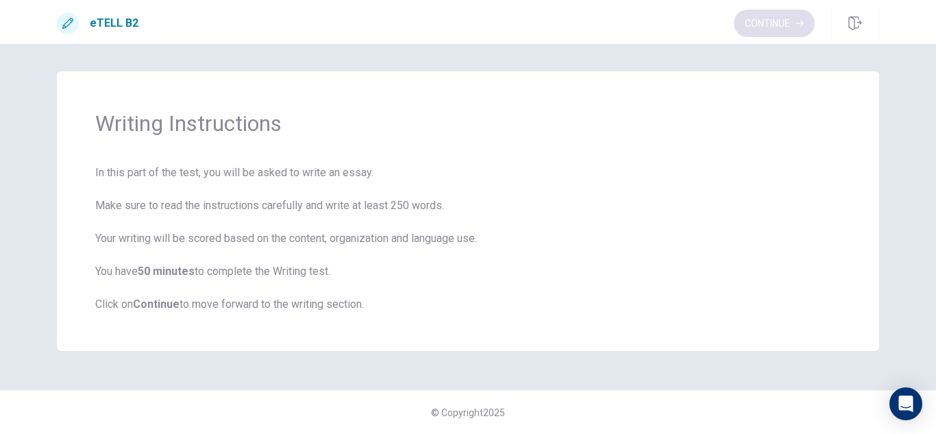
scroll to position [0, 0]
click at [769, 25] on button "Continue" at bounding box center [774, 23] width 81 height 27
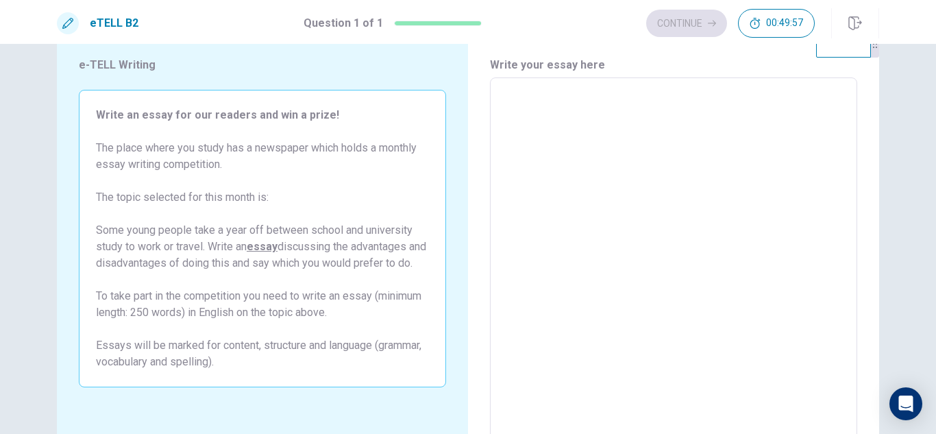
scroll to position [41, 0]
click at [521, 107] on textarea at bounding box center [673, 268] width 348 height 356
type textarea "*"
type textarea "**"
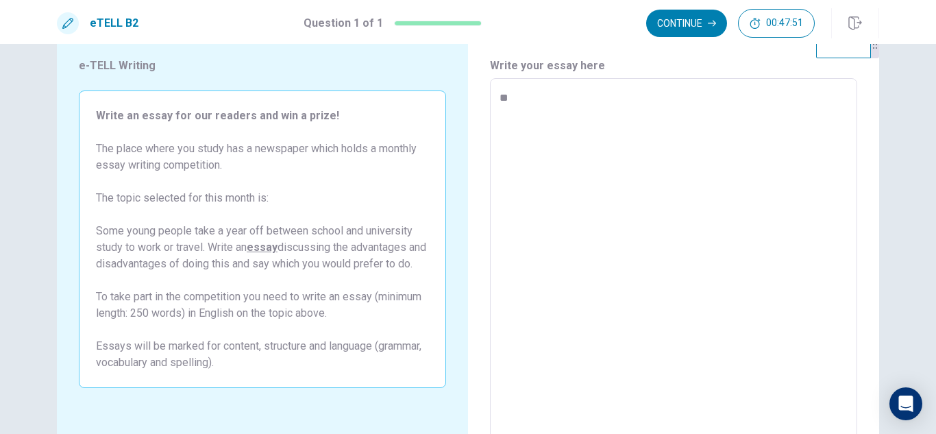
type textarea "*"
type textarea "***"
type textarea "*"
type textarea "****"
type textarea "*"
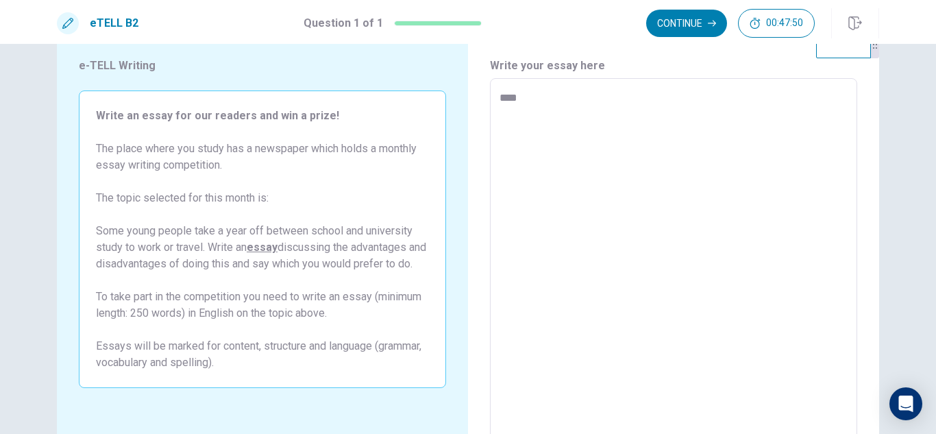
type textarea "*****"
type textarea "*"
type textarea "****"
type textarea "*"
type textarea "***"
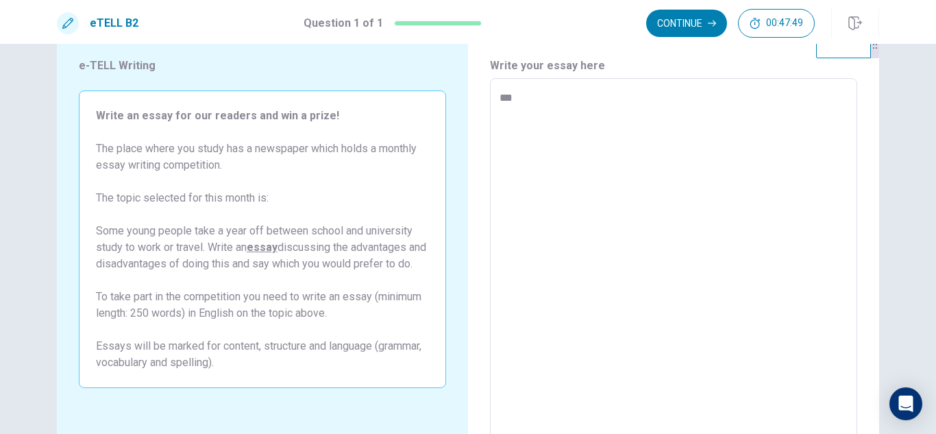
type textarea "*"
type textarea "**"
type textarea "*"
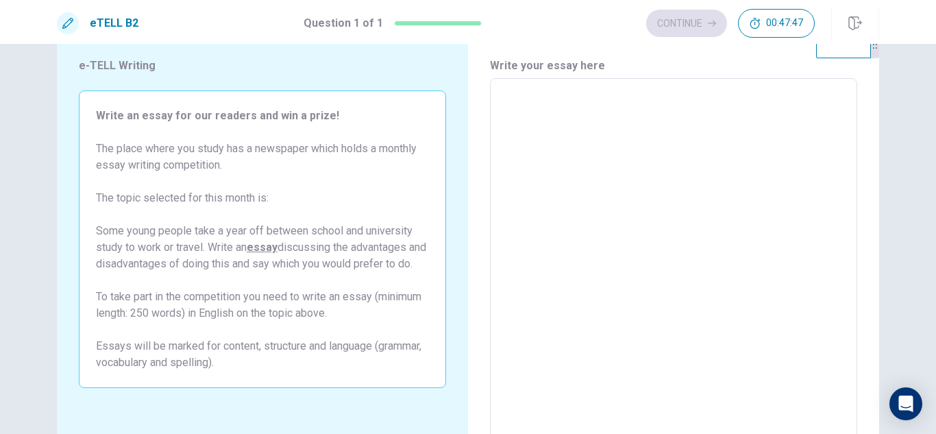
type textarea "*"
type textarea "**"
type textarea "*"
type textarea "***"
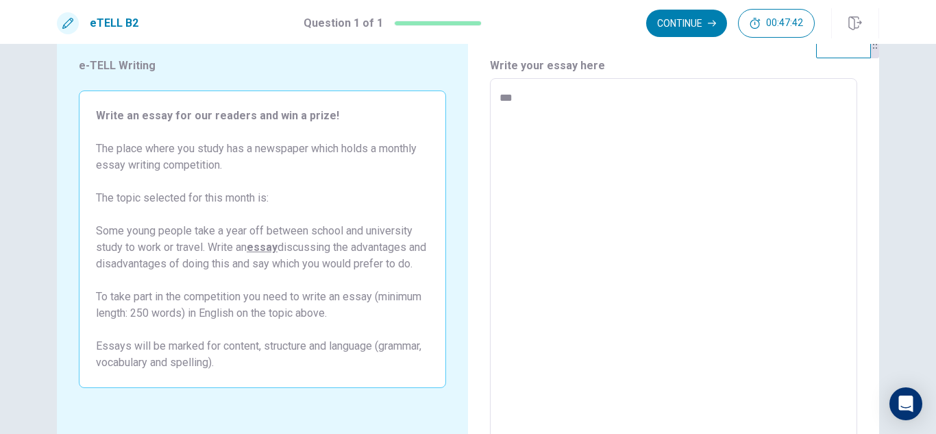
type textarea "*"
type textarea "****"
type textarea "*"
type textarea "*****"
type textarea "*"
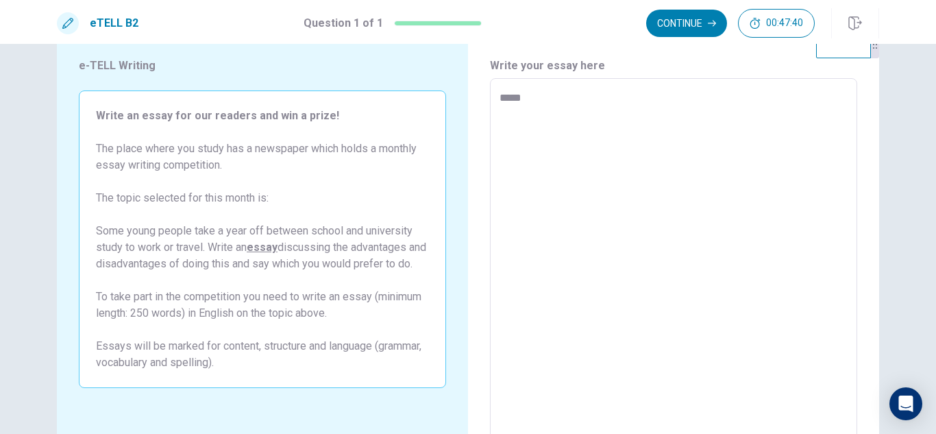
type textarea "*****"
type textarea "*"
type textarea "*******"
type textarea "*"
type textarea "********"
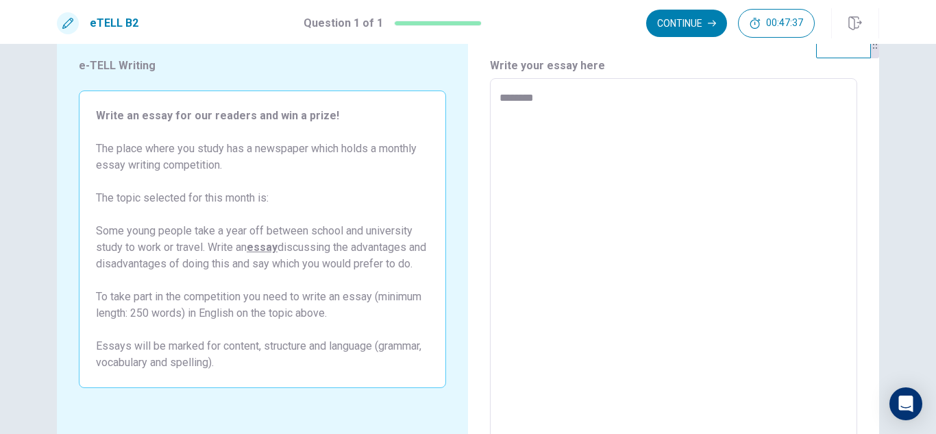
type textarea "*"
type textarea "*********"
type textarea "*"
type textarea "**********"
type textarea "*"
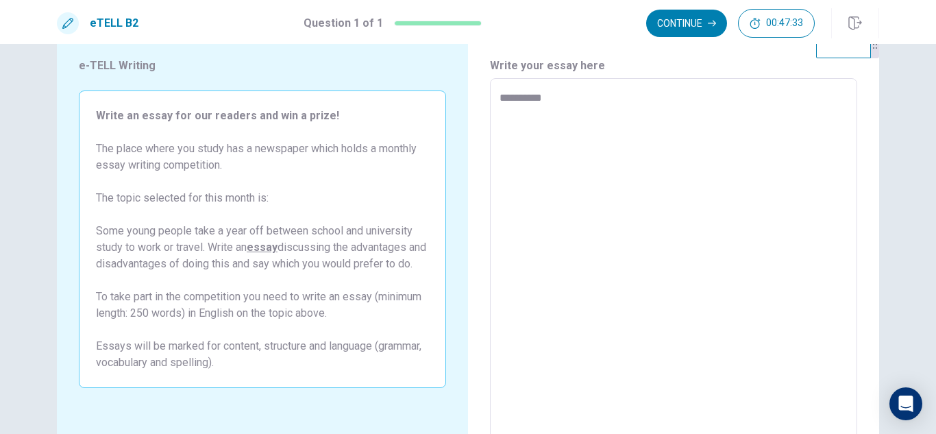
type textarea "**********"
type textarea "*"
type textarea "**********"
type textarea "*"
type textarea "**********"
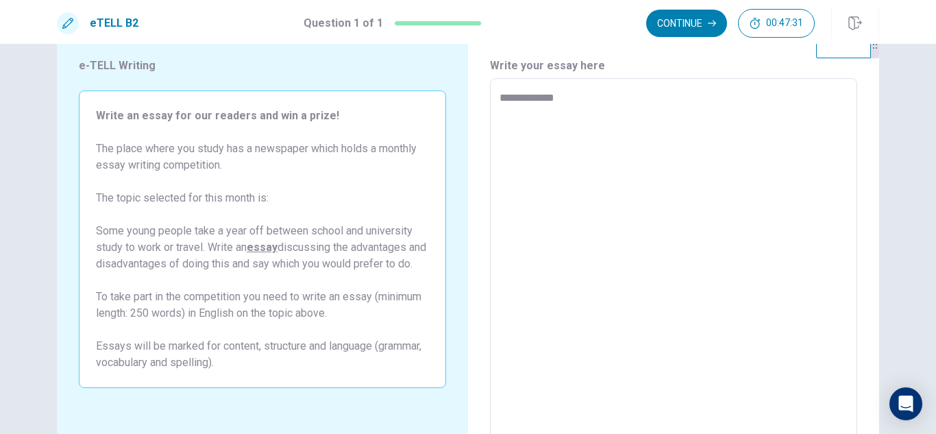
type textarea "*"
type textarea "**********"
type textarea "*"
type textarea "**********"
type textarea "*"
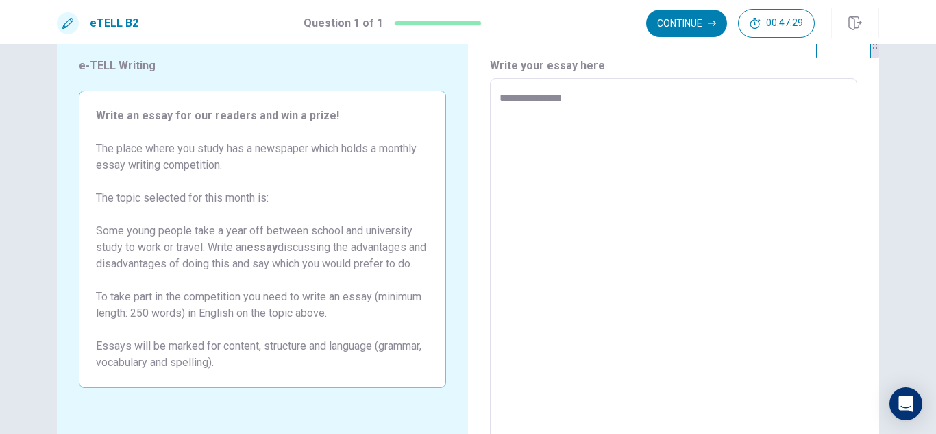
type textarea "**********"
type textarea "*"
type textarea "**********"
type textarea "*"
type textarea "**********"
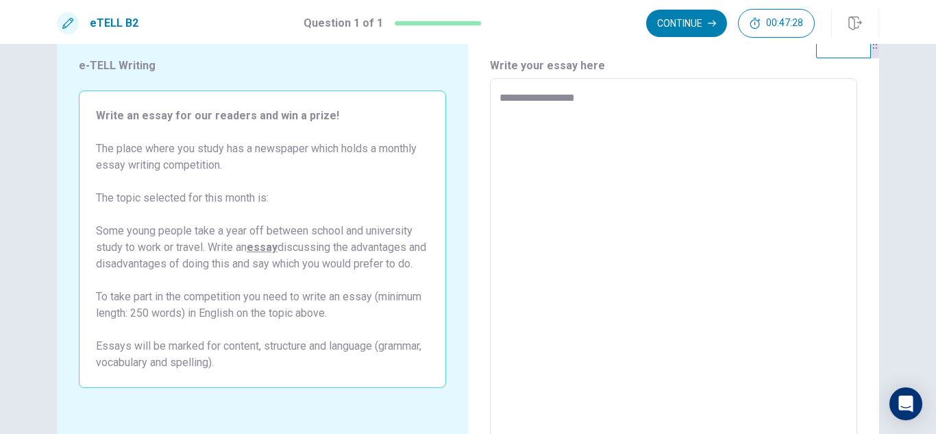
type textarea "*"
type textarea "**********"
type textarea "*"
type textarea "**********"
type textarea "*"
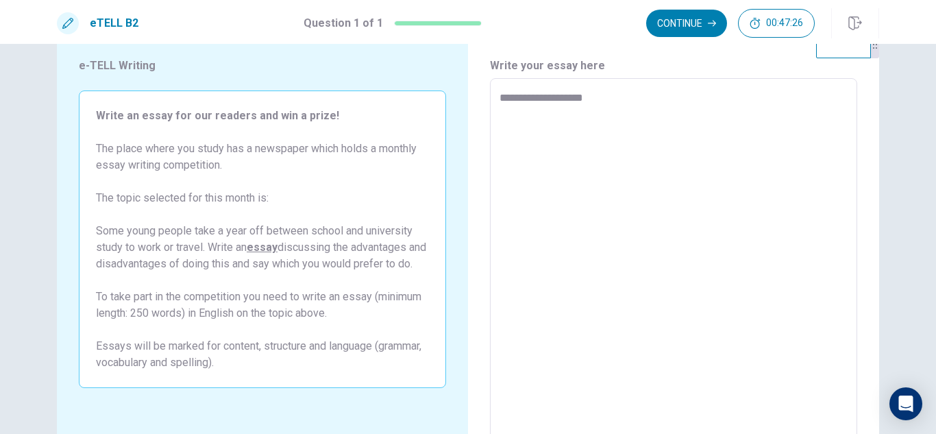
type textarea "**********"
type textarea "*"
type textarea "**********"
type textarea "*"
type textarea "**********"
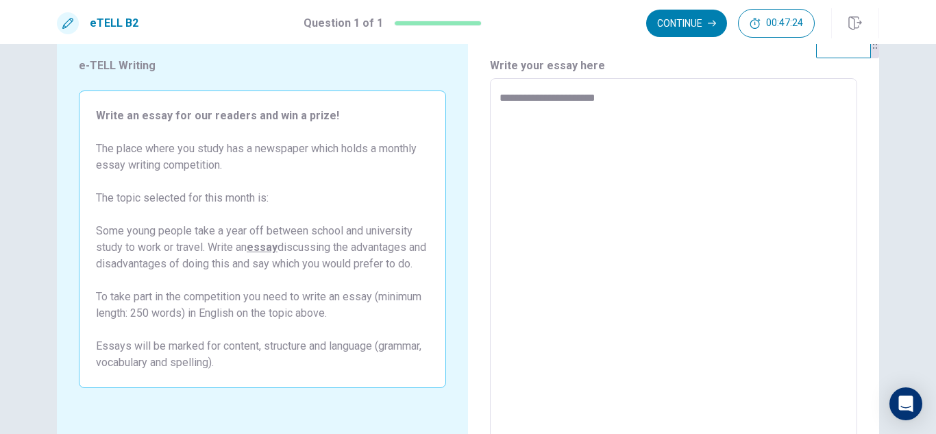
type textarea "*"
type textarea "**********"
type textarea "*"
type textarea "**********"
type textarea "*"
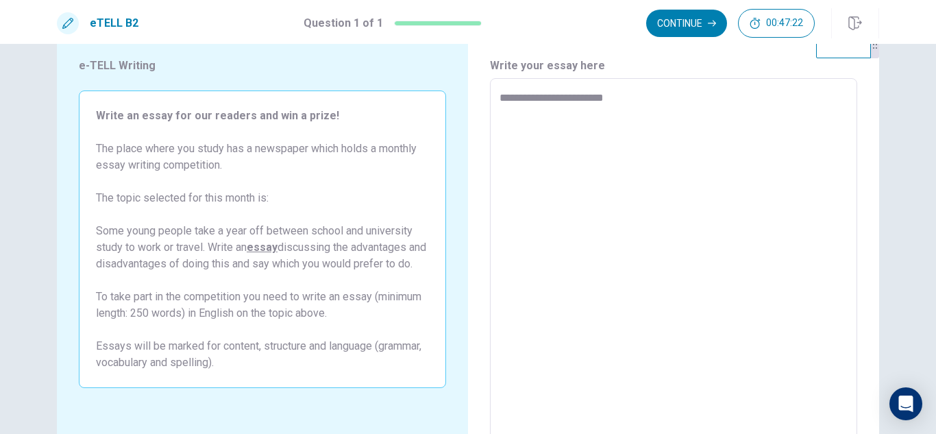
type textarea "**********"
type textarea "*"
type textarea "**********"
type textarea "*"
type textarea "**********"
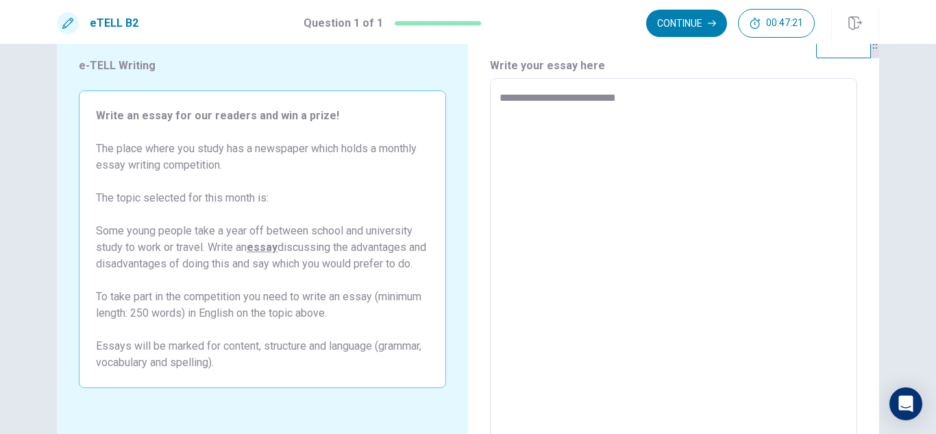
type textarea "*"
type textarea "**********"
type textarea "*"
type textarea "**********"
type textarea "*"
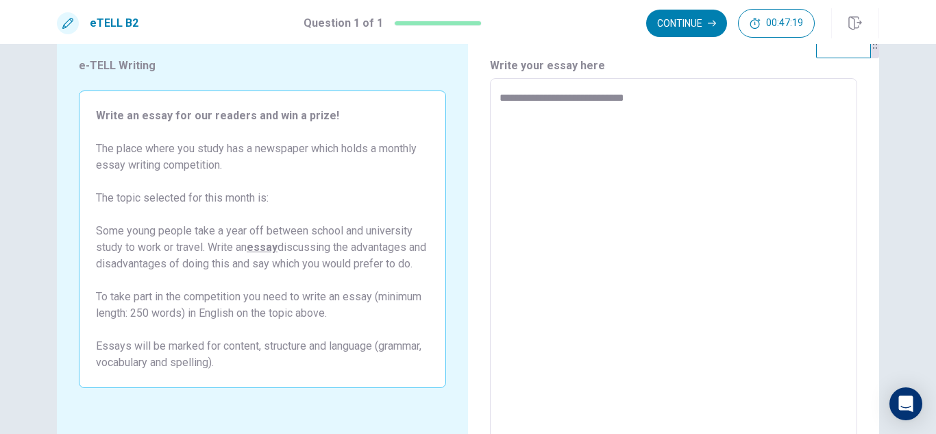
type textarea "**********"
type textarea "*"
type textarea "**********"
type textarea "*"
type textarea "**********"
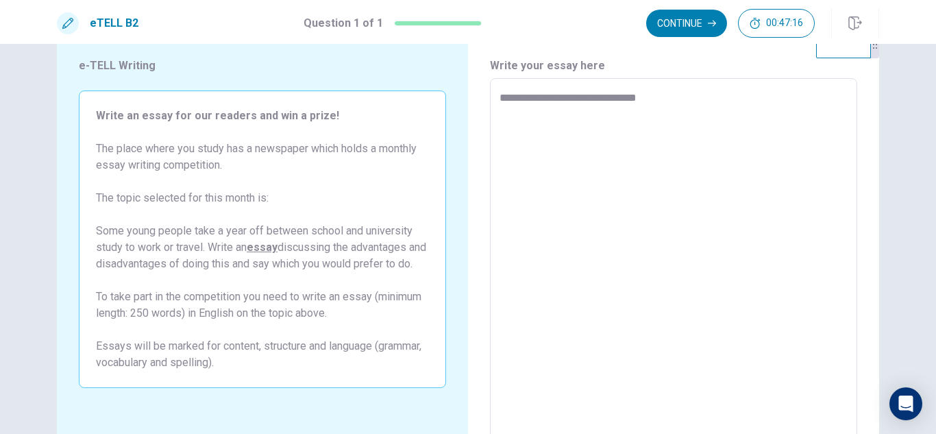
type textarea "*"
type textarea "**********"
type textarea "*"
type textarea "**********"
type textarea "*"
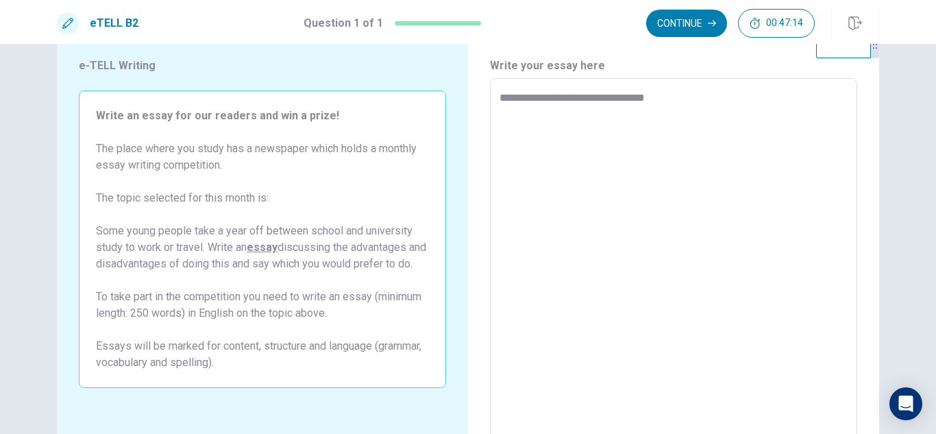
type textarea "**********"
type textarea "*"
type textarea "**********"
type textarea "*"
type textarea "**********"
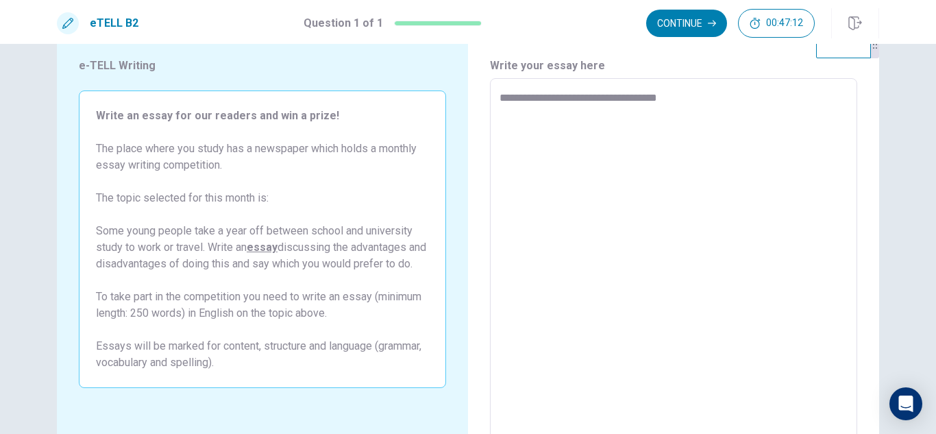
type textarea "*"
type textarea "**********"
type textarea "*"
type textarea "**********"
type textarea "*"
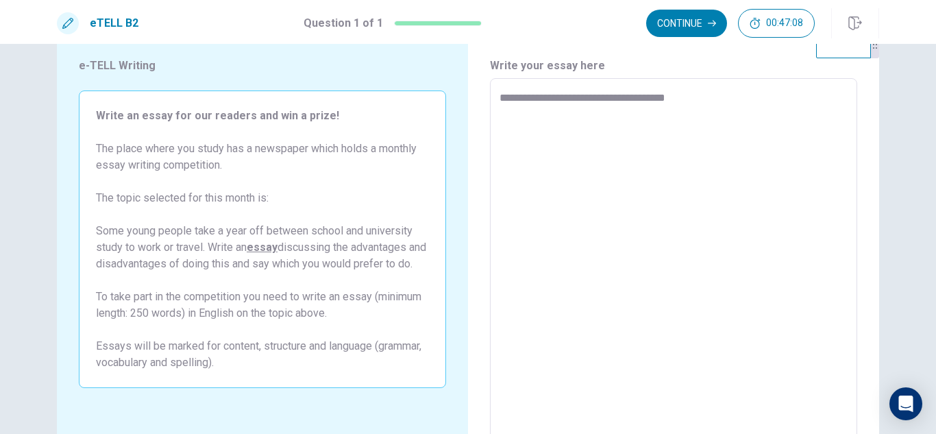
type textarea "**********"
type textarea "*"
type textarea "**********"
type textarea "*"
type textarea "**********"
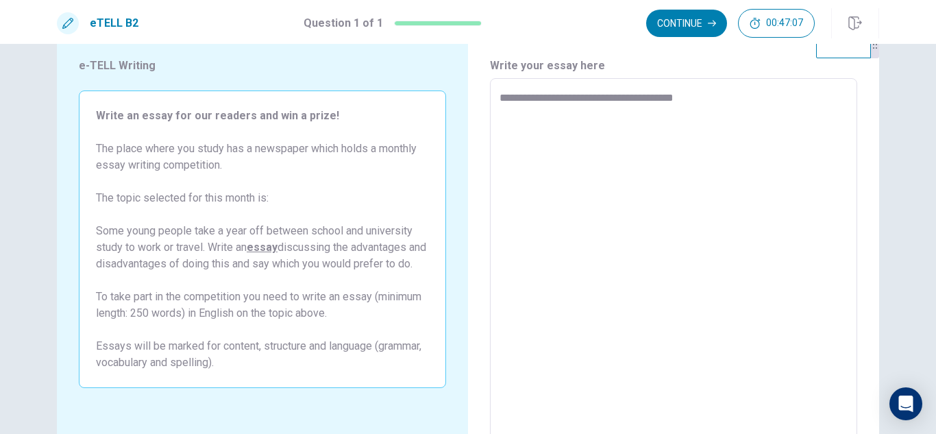
type textarea "*"
type textarea "**********"
type textarea "*"
type textarea "**********"
type textarea "*"
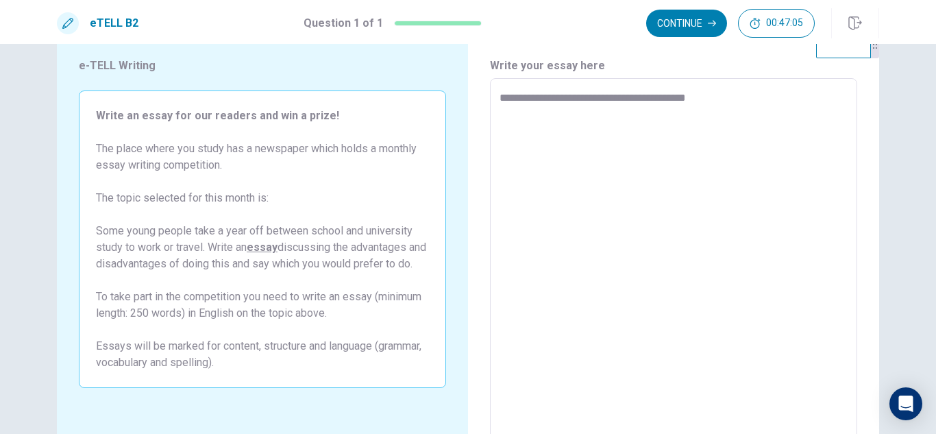
type textarea "**********"
type textarea "*"
type textarea "**********"
type textarea "*"
type textarea "**********"
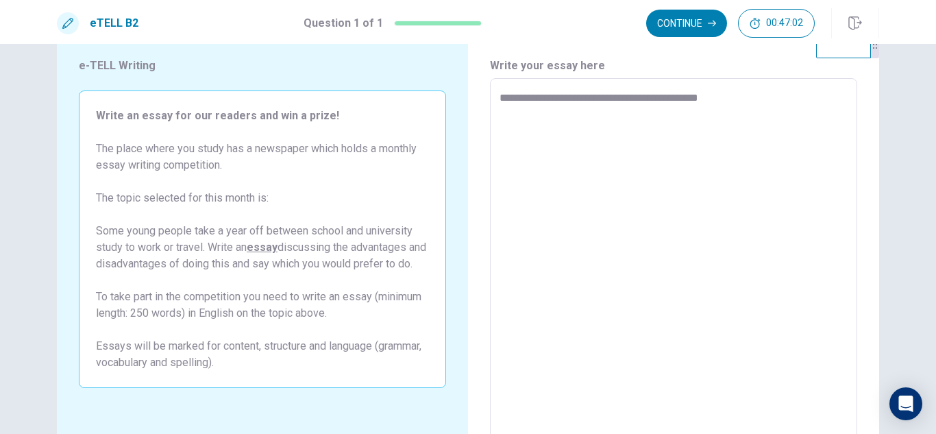
type textarea "*"
type textarea "**********"
type textarea "*"
type textarea "**********"
type textarea "*"
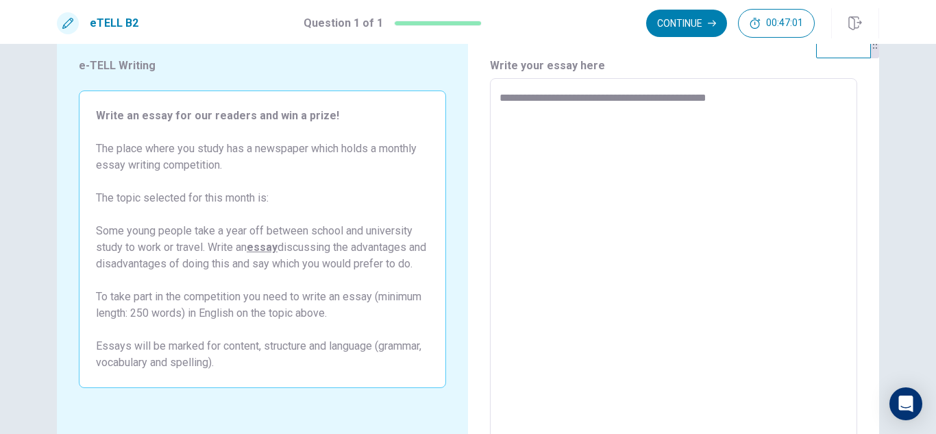
type textarea "**********"
type textarea "*"
type textarea "**********"
type textarea "*"
type textarea "**********"
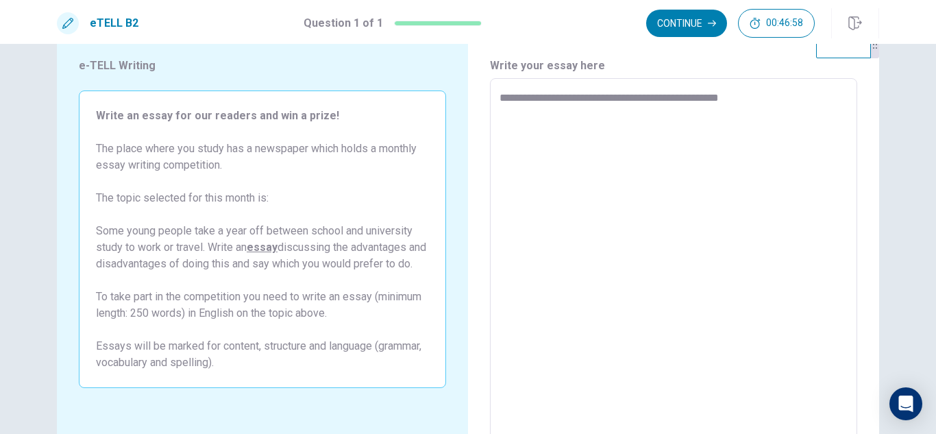
type textarea "*"
type textarea "**********"
type textarea "*"
type textarea "**********"
type textarea "*"
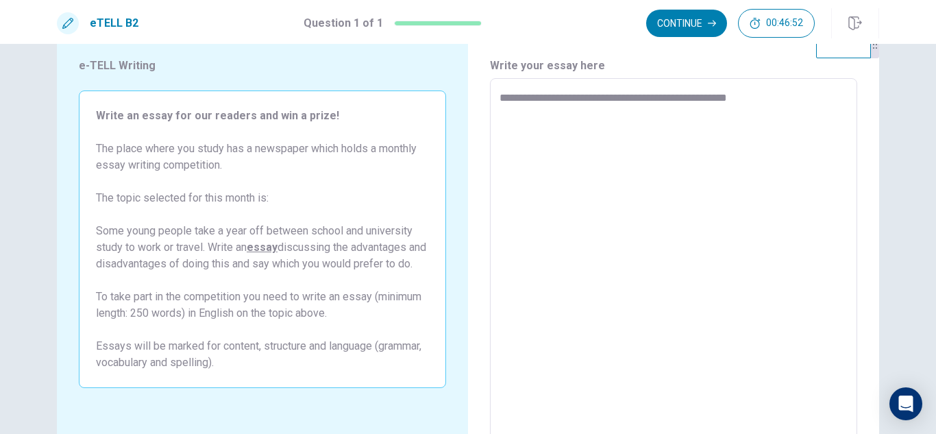
type textarea "**********"
type textarea "*"
type textarea "**********"
type textarea "*"
type textarea "**********"
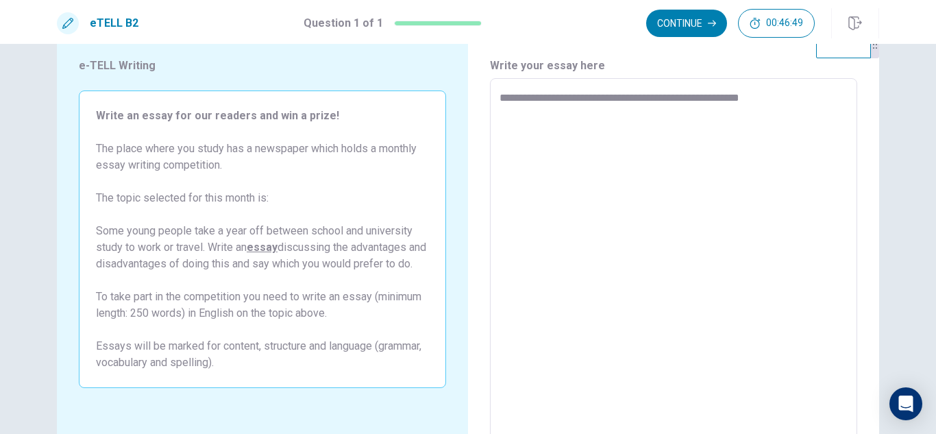
type textarea "*"
type textarea "**********"
type textarea "*"
type textarea "**********"
type textarea "*"
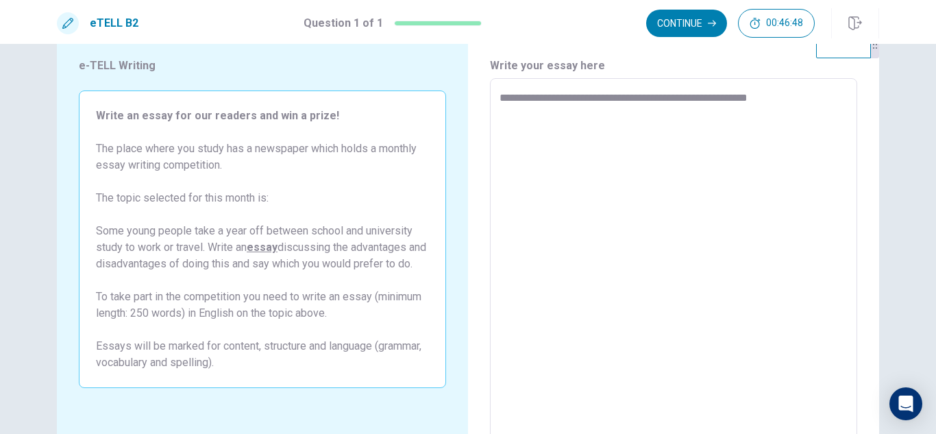
type textarea "**********"
type textarea "*"
type textarea "**********"
type textarea "*"
type textarea "**********"
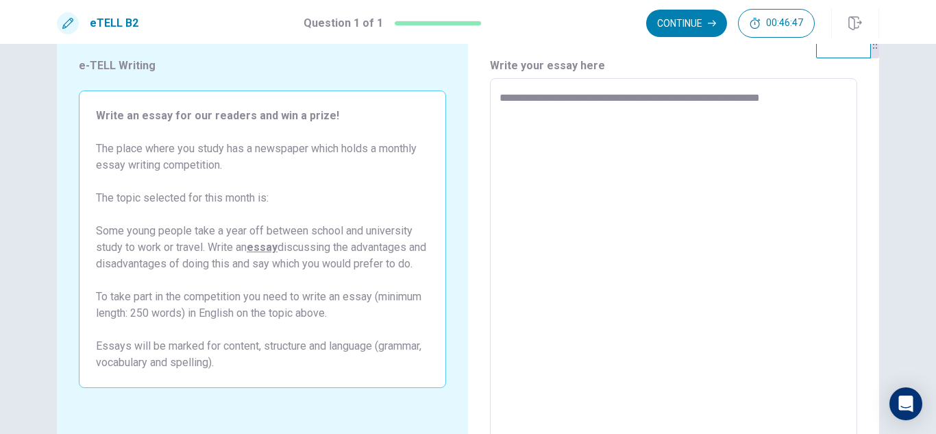
type textarea "*"
type textarea "**********"
type textarea "*"
type textarea "**********"
type textarea "*"
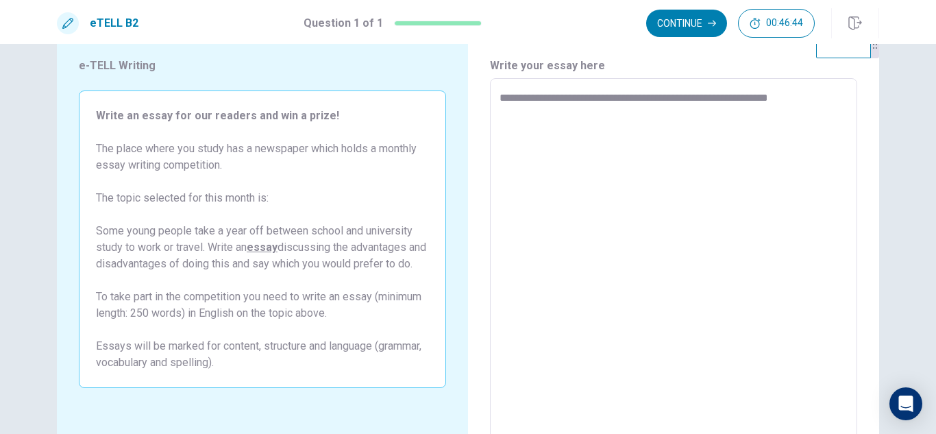
type textarea "**********"
type textarea "*"
type textarea "**********"
type textarea "*"
type textarea "**********"
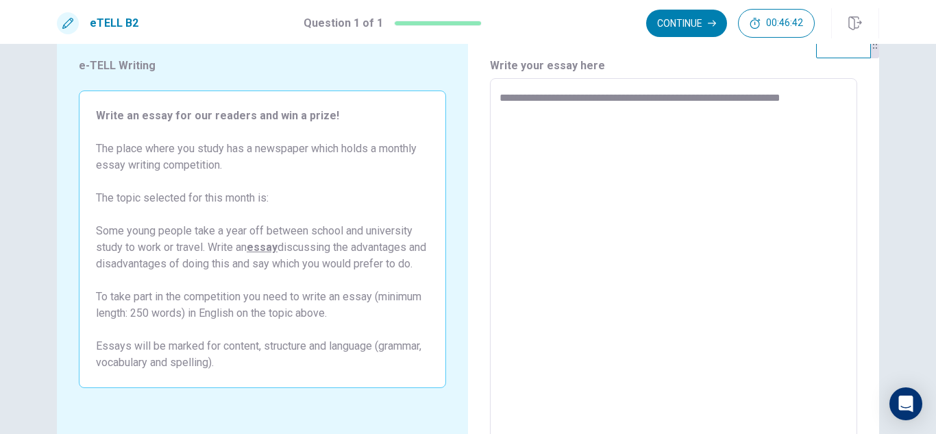
type textarea "*"
type textarea "**********"
type textarea "*"
type textarea "**********"
type textarea "*"
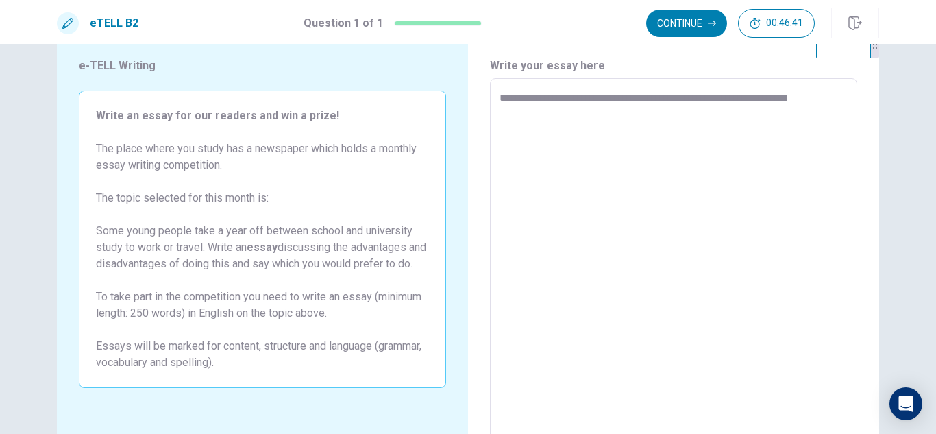
type textarea "**********"
type textarea "*"
type textarea "**********"
type textarea "*"
type textarea "**********"
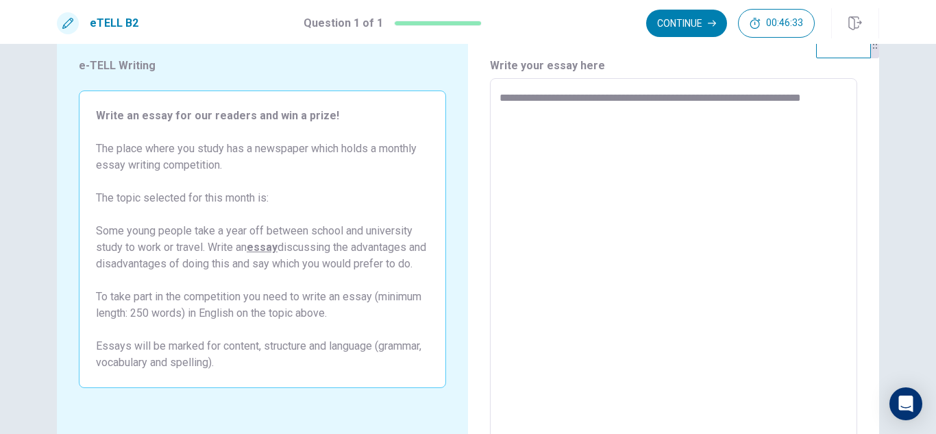
type textarea "*"
type textarea "**********"
type textarea "*"
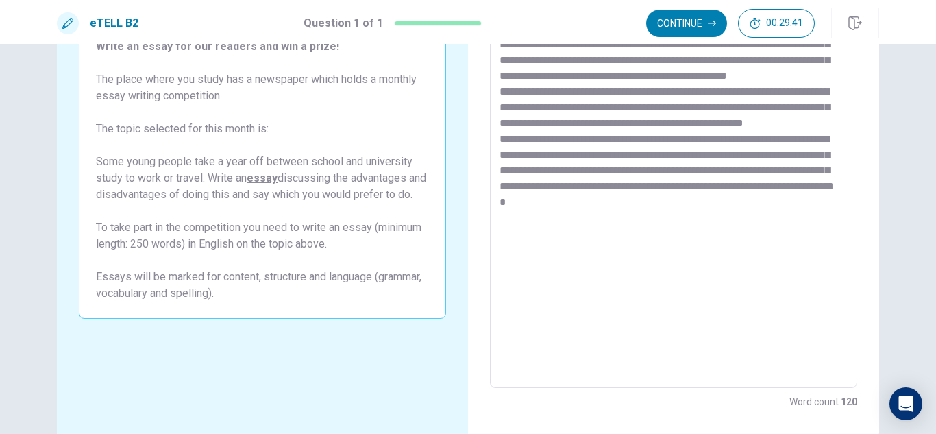
scroll to position [111, 0]
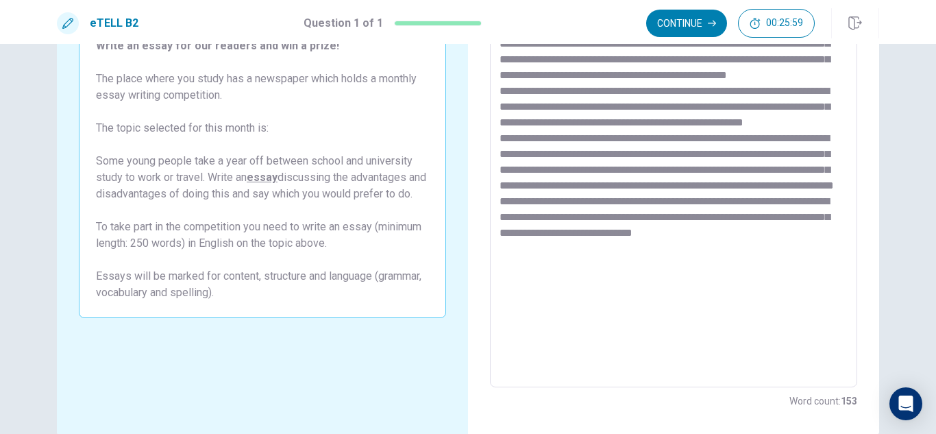
click at [746, 277] on textarea at bounding box center [673, 198] width 348 height 356
click at [786, 277] on textarea at bounding box center [673, 198] width 348 height 356
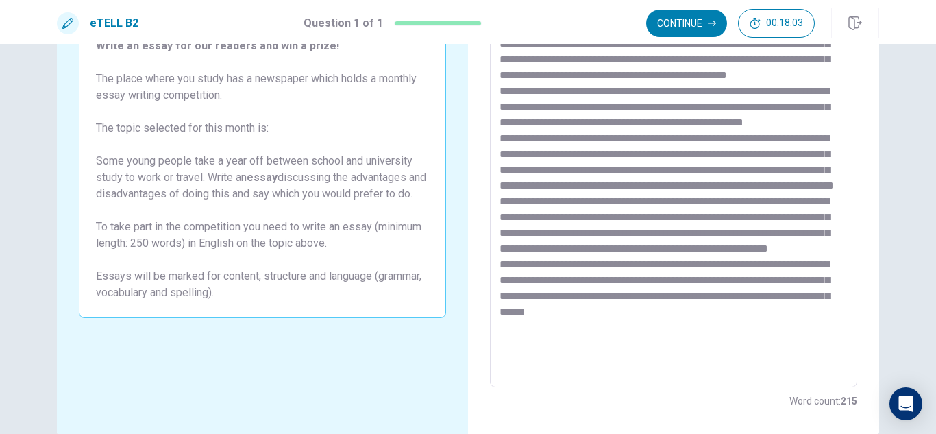
scroll to position [6, 0]
click at [710, 371] on textarea at bounding box center [673, 198] width 348 height 356
click at [716, 351] on textarea at bounding box center [673, 198] width 348 height 356
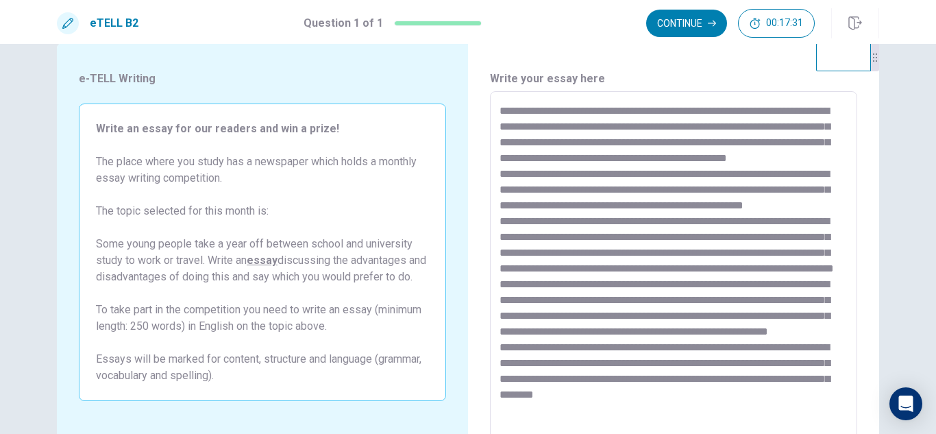
scroll to position [27, 0]
click at [501, 110] on textarea at bounding box center [673, 281] width 348 height 356
click at [588, 140] on textarea at bounding box center [673, 281] width 348 height 356
click at [529, 188] on textarea at bounding box center [673, 281] width 348 height 356
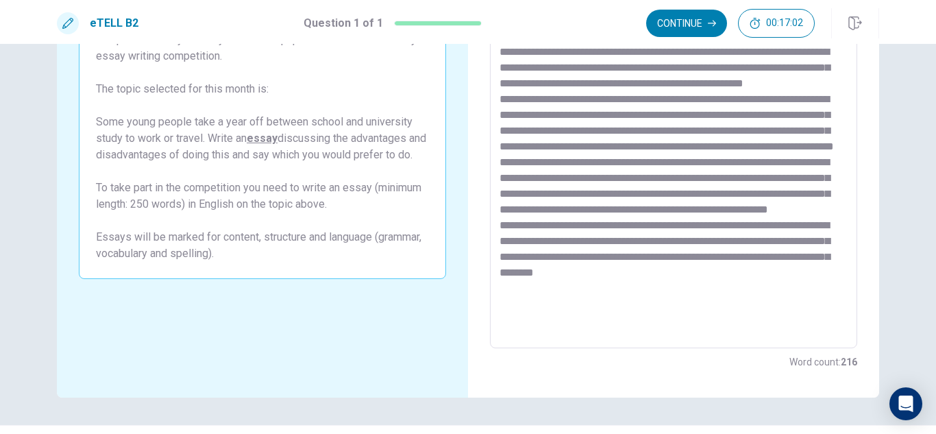
scroll to position [151, 0]
click at [703, 297] on textarea at bounding box center [673, 158] width 348 height 356
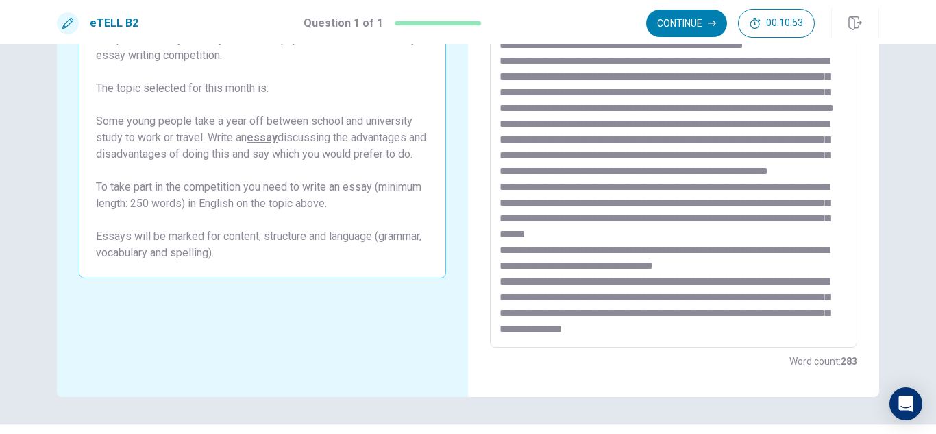
scroll to position [116, 0]
click at [561, 327] on textarea at bounding box center [673, 158] width 348 height 356
click at [558, 297] on textarea at bounding box center [673, 158] width 348 height 356
click at [640, 297] on textarea at bounding box center [673, 158] width 348 height 356
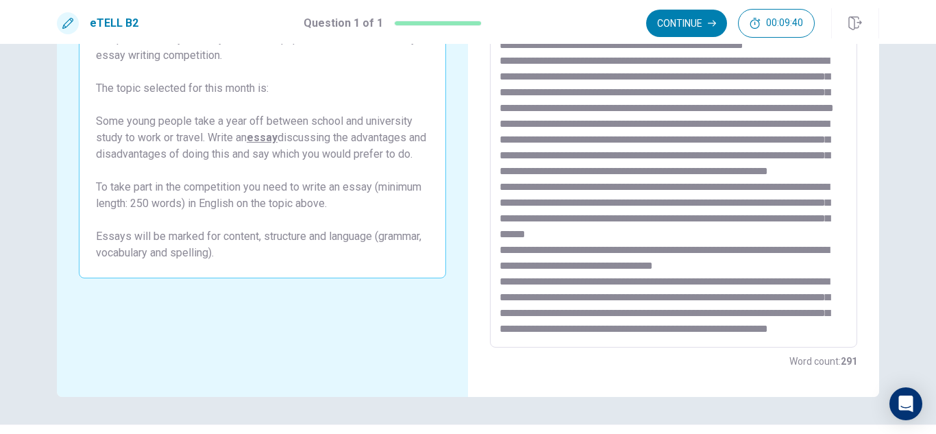
click at [634, 296] on textarea at bounding box center [673, 158] width 348 height 356
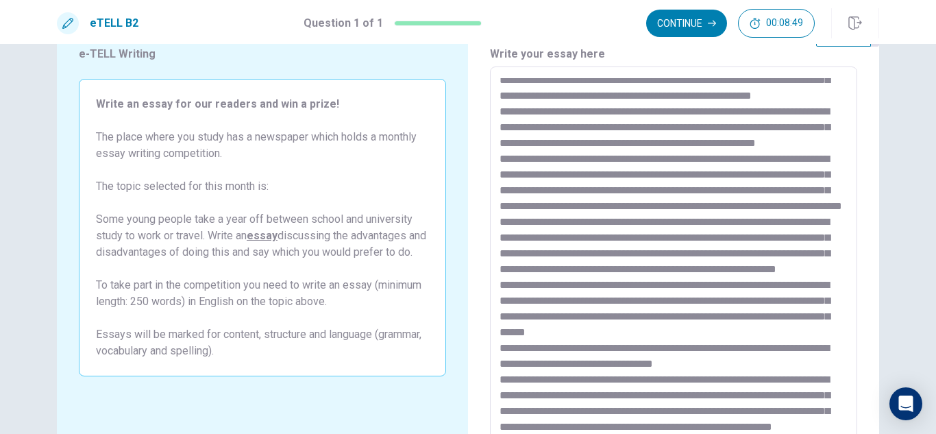
scroll to position [144, 0]
click at [495, 240] on div "* ​" at bounding box center [673, 255] width 367 height 379
click at [499, 240] on textarea at bounding box center [673, 256] width 348 height 356
click at [499, 336] on textarea at bounding box center [673, 256] width 348 height 356
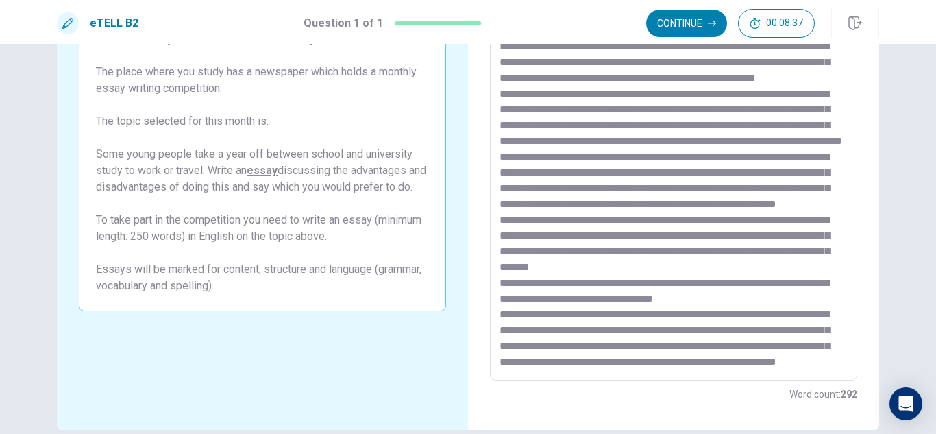
scroll to position [0, 0]
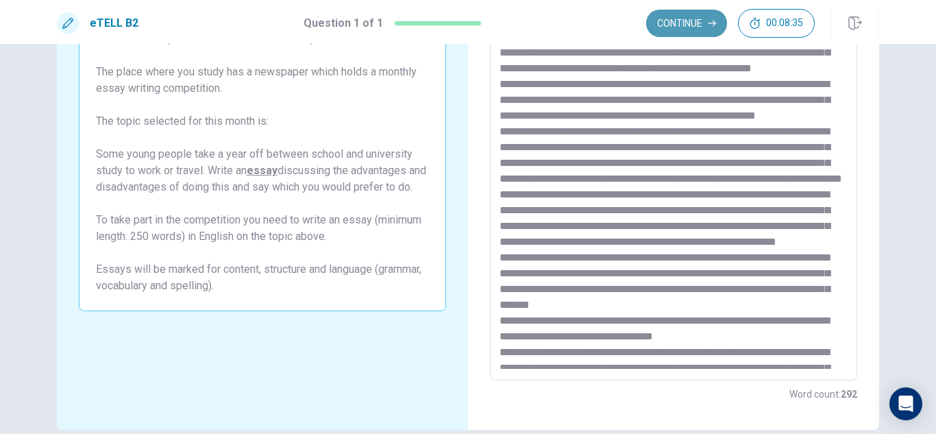
click at [691, 22] on button "Continue" at bounding box center [686, 23] width 81 height 27
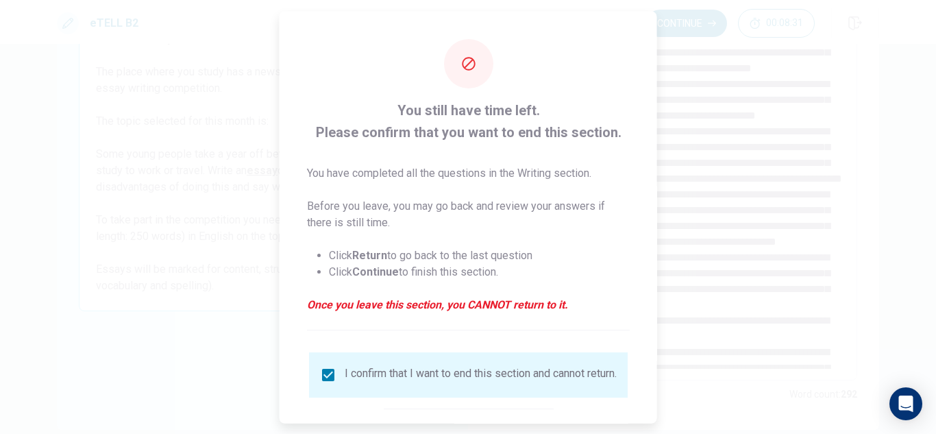
scroll to position [77, 0]
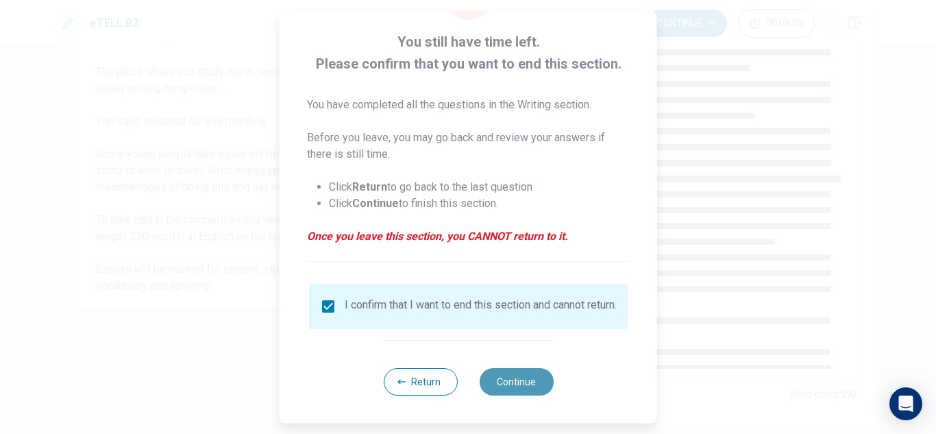
click at [510, 384] on button "Continue" at bounding box center [516, 381] width 74 height 27
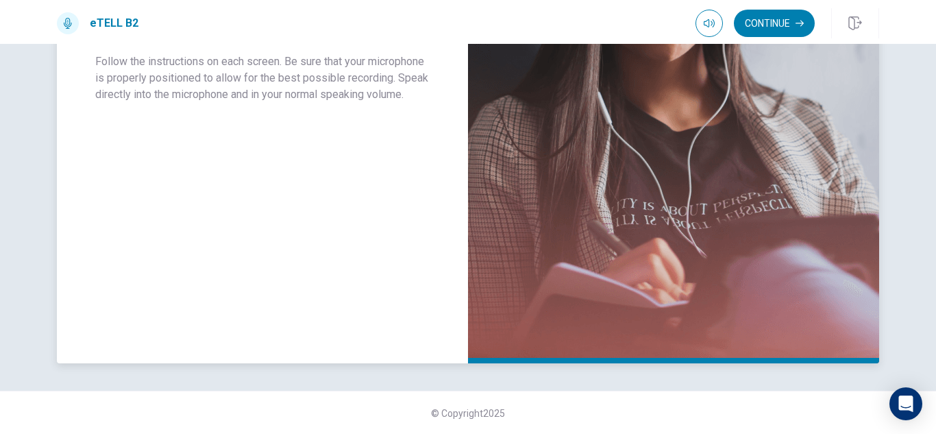
scroll to position [306, 0]
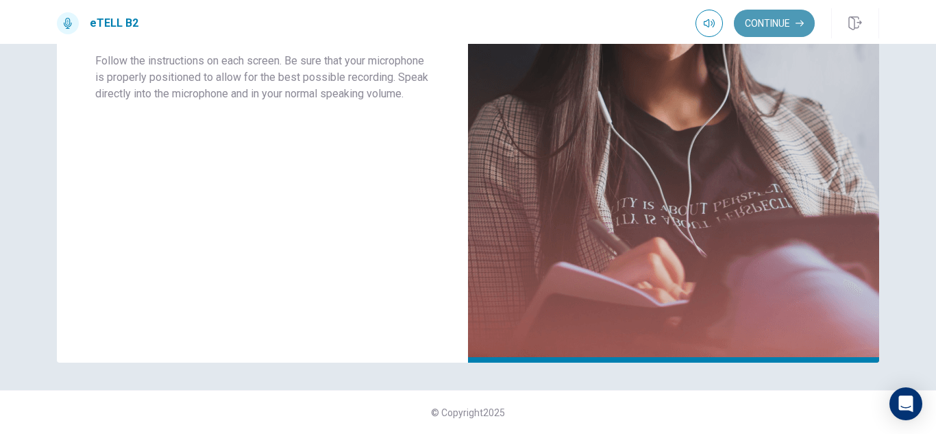
click at [765, 25] on button "Continue" at bounding box center [774, 23] width 81 height 27
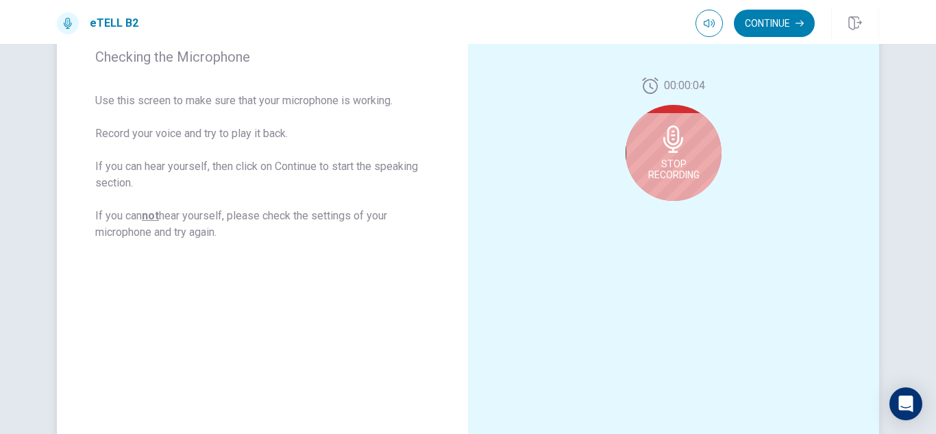
scroll to position [220, 0]
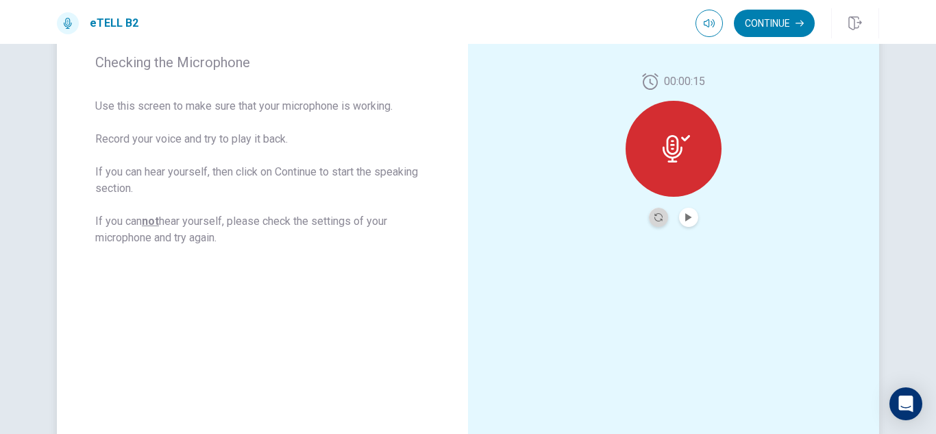
click at [649, 216] on button "Record Again" at bounding box center [658, 217] width 19 height 19
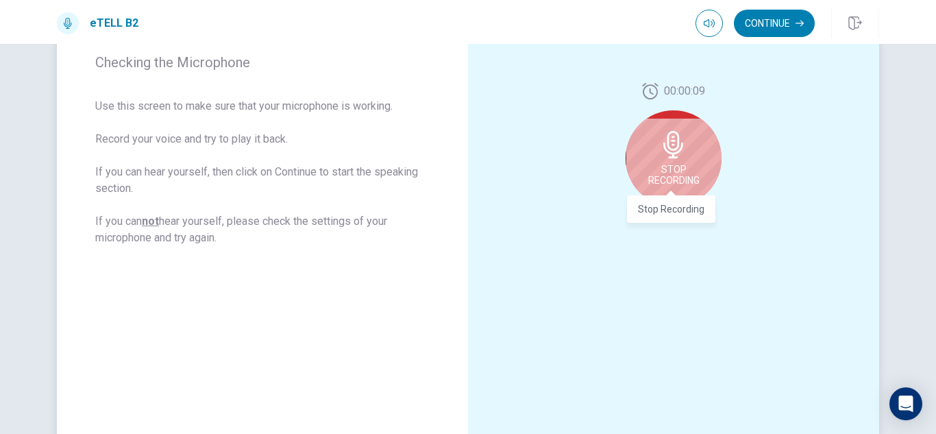
click at [669, 164] on span "Stop Recording" at bounding box center [673, 175] width 51 height 22
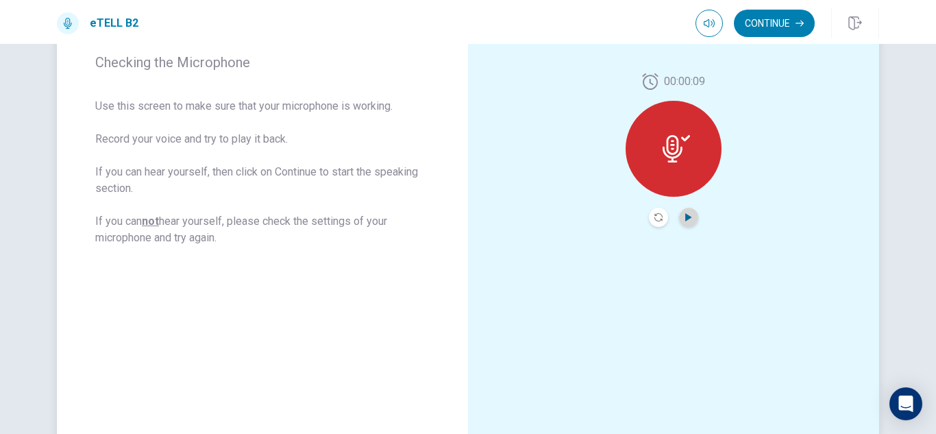
click at [686, 220] on icon "Play Audio" at bounding box center [688, 217] width 8 height 8
click at [769, 25] on button "Continue" at bounding box center [774, 23] width 81 height 27
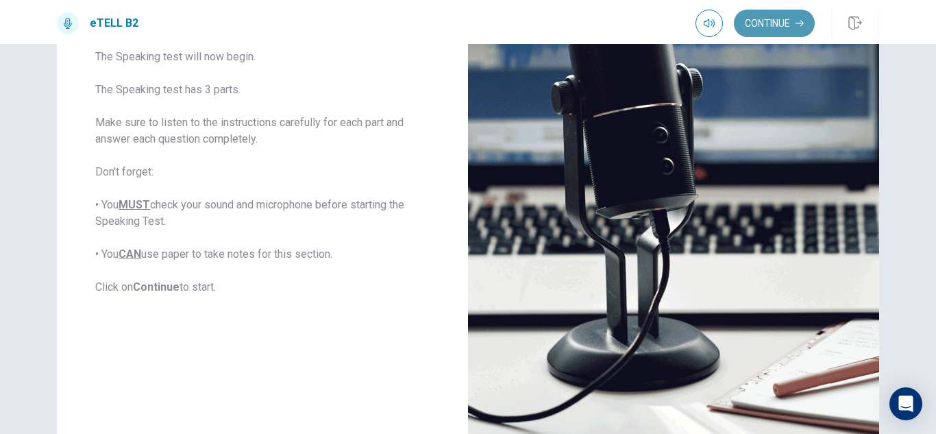
click at [769, 23] on button "Continue" at bounding box center [774, 23] width 81 height 27
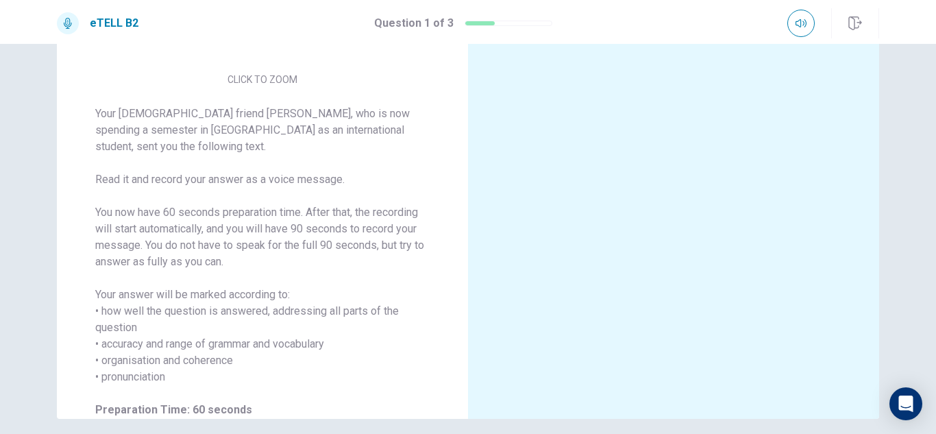
scroll to position [256, 0]
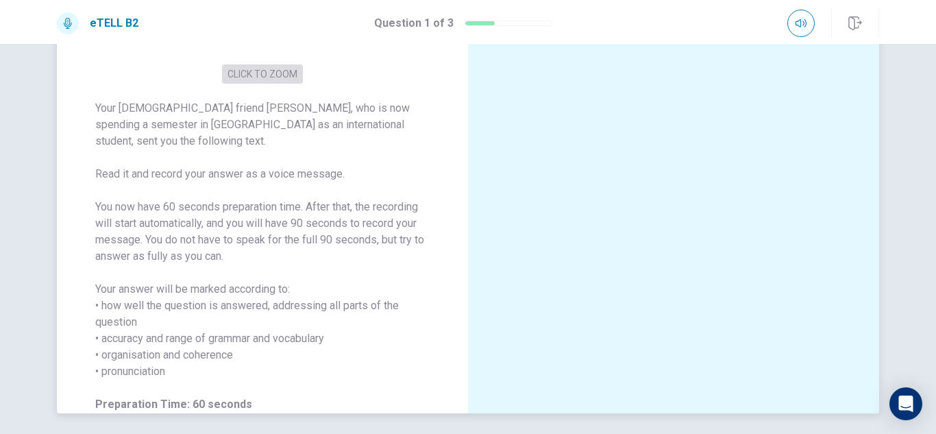
click at [260, 82] on button "CLICK TO ZOOM" at bounding box center [262, 73] width 81 height 19
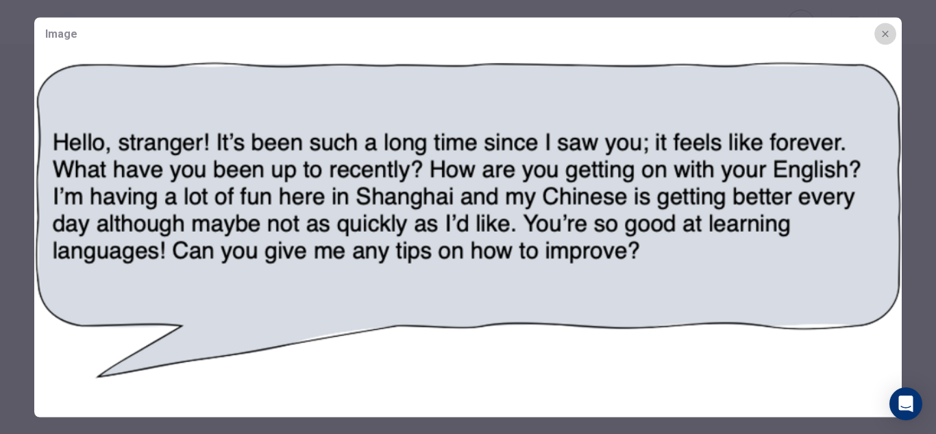
click at [887, 33] on icon "button" at bounding box center [885, 33] width 11 height 11
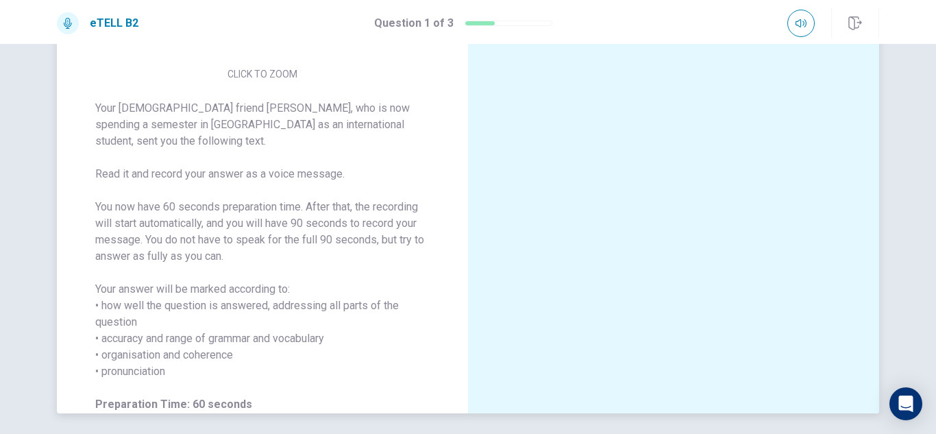
click at [265, 79] on button "CLICK TO ZOOM" at bounding box center [262, 73] width 81 height 19
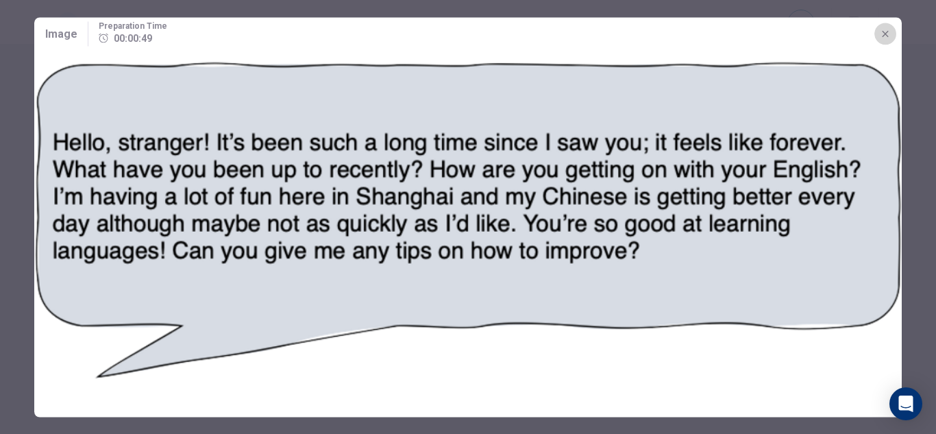
click at [886, 34] on icon "button" at bounding box center [885, 33] width 11 height 11
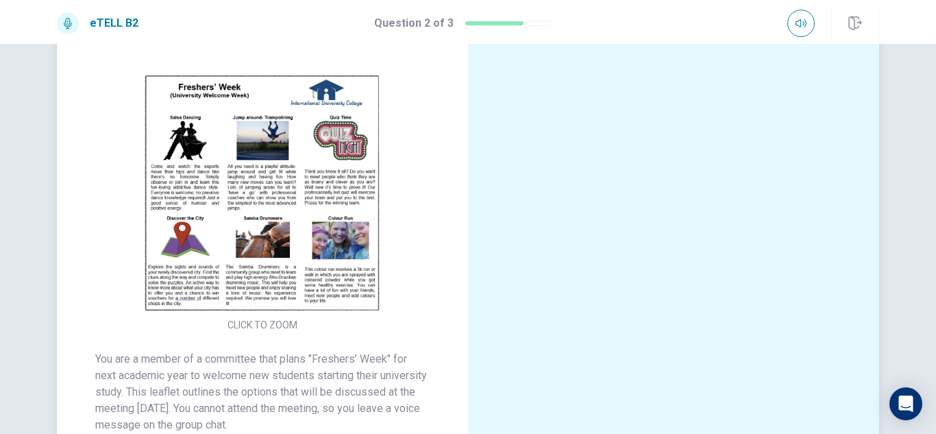
scroll to position [60, 0]
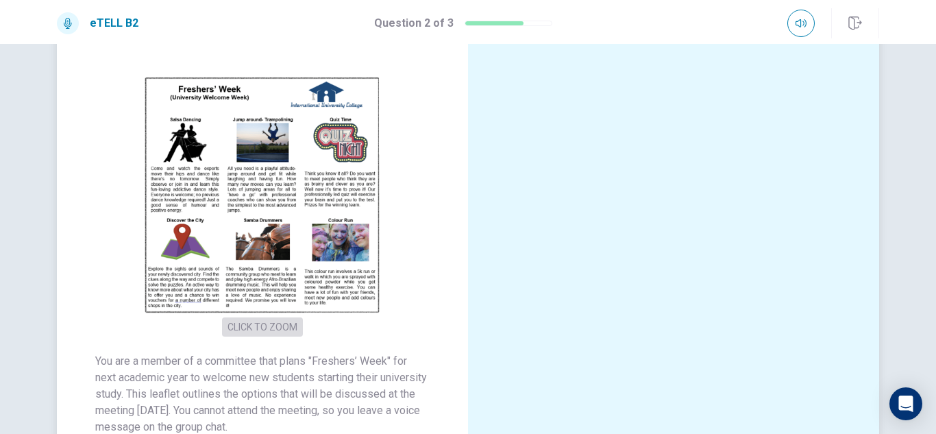
click at [256, 325] on button "CLICK TO ZOOM" at bounding box center [262, 326] width 81 height 19
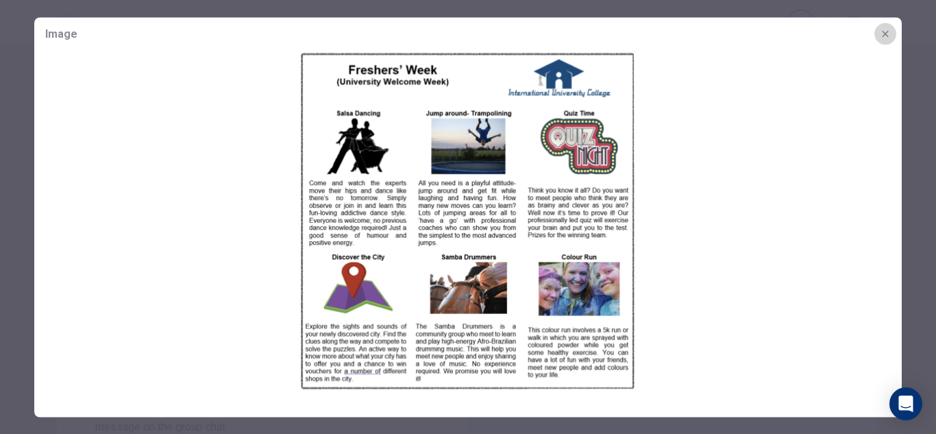
click at [886, 30] on icon "button" at bounding box center [885, 33] width 11 height 11
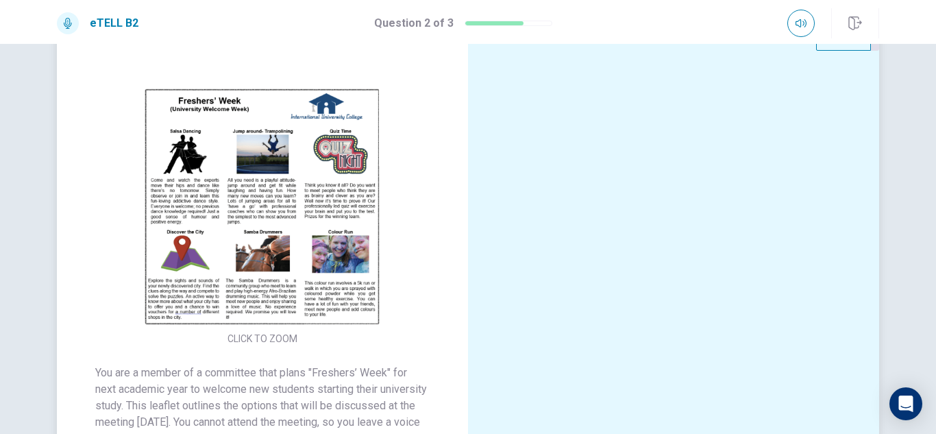
scroll to position [48, 0]
click at [275, 334] on button "CLICK TO ZOOM" at bounding box center [262, 338] width 81 height 19
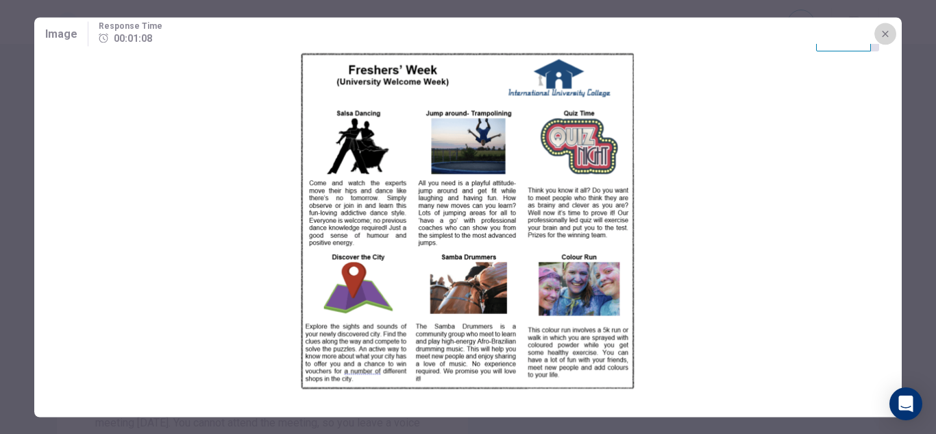
click at [884, 33] on icon "button" at bounding box center [885, 33] width 11 height 11
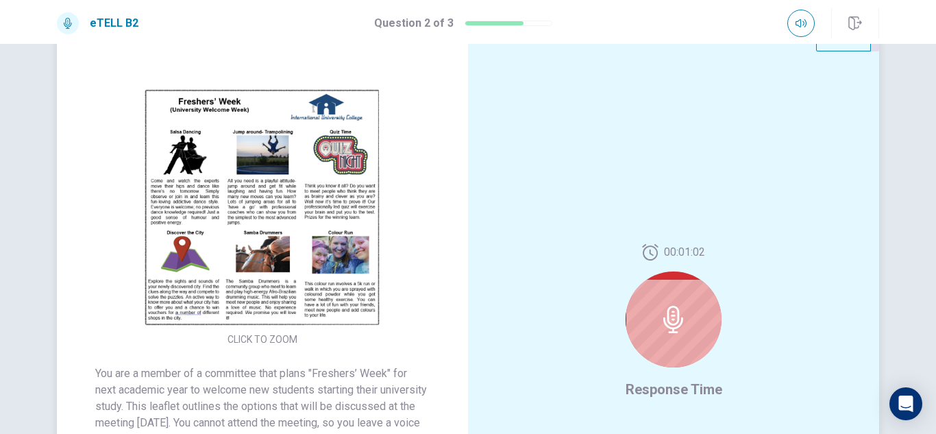
click at [665, 314] on icon at bounding box center [673, 319] width 20 height 27
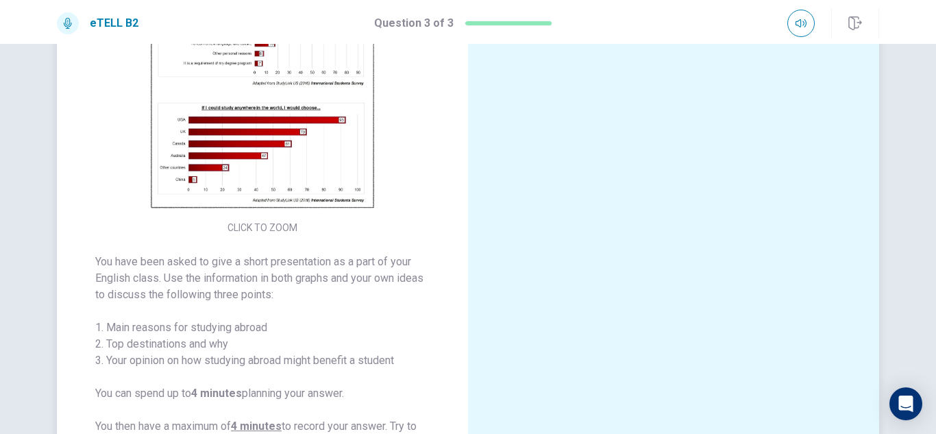
scroll to position [117, 0]
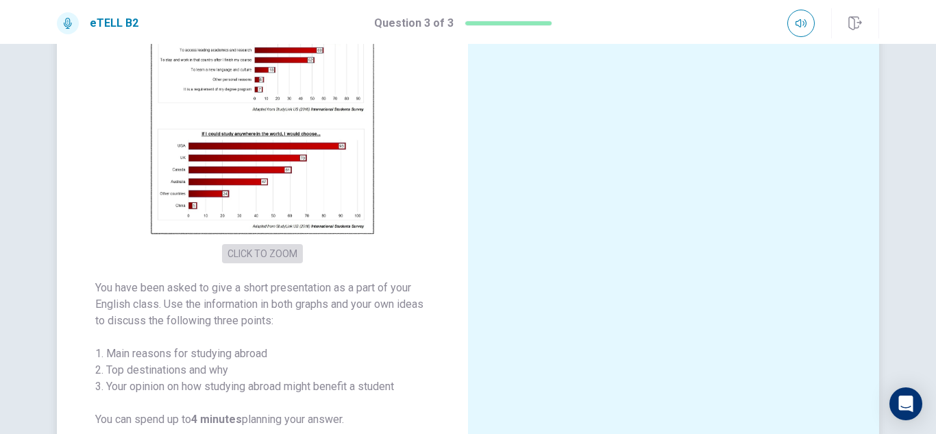
click at [273, 251] on button "CLICK TO ZOOM" at bounding box center [262, 253] width 81 height 19
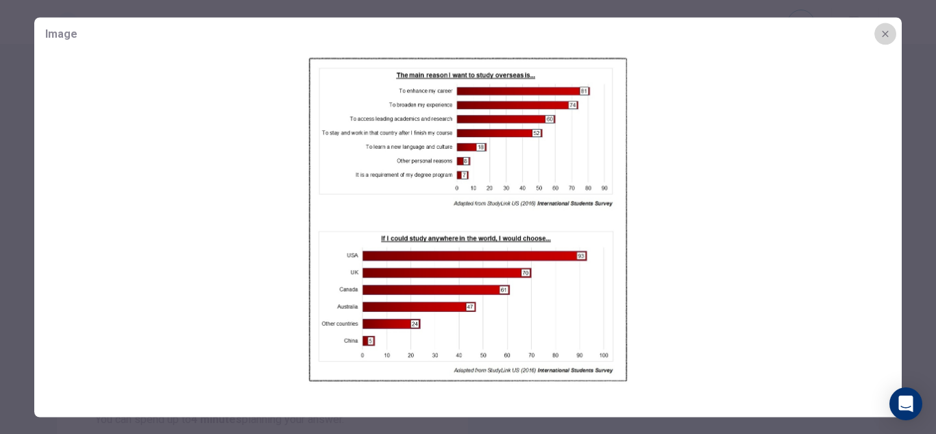
click at [886, 33] on icon "button" at bounding box center [885, 33] width 6 height 6
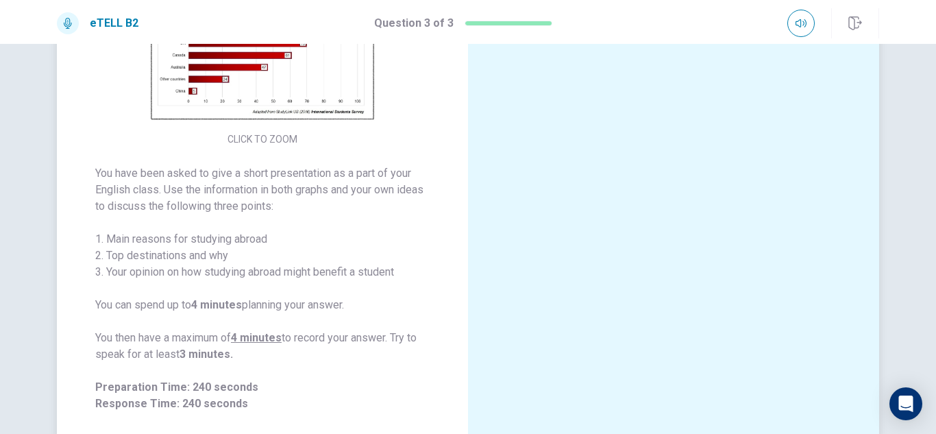
scroll to position [235, 0]
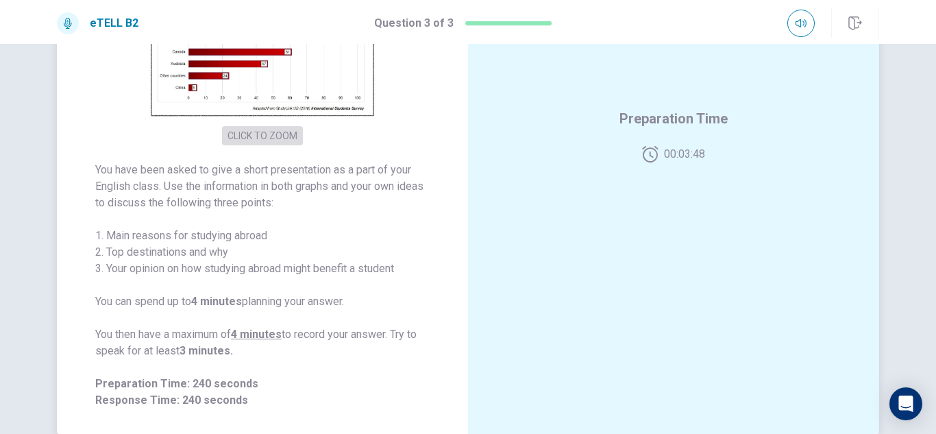
click at [264, 134] on button "CLICK TO ZOOM" at bounding box center [262, 135] width 81 height 19
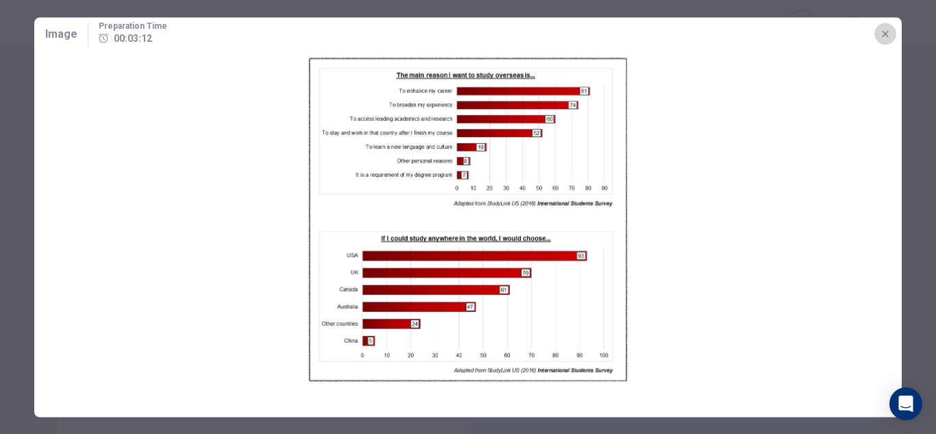
click at [886, 34] on icon "button" at bounding box center [885, 33] width 6 height 6
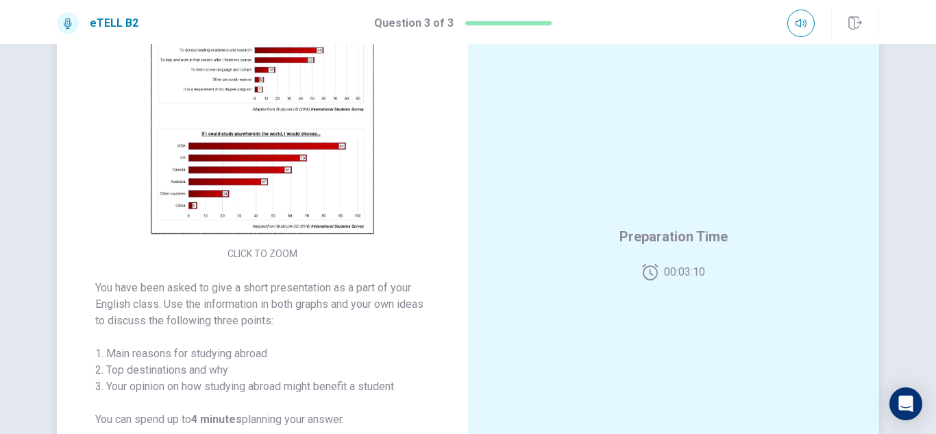
scroll to position [0, 0]
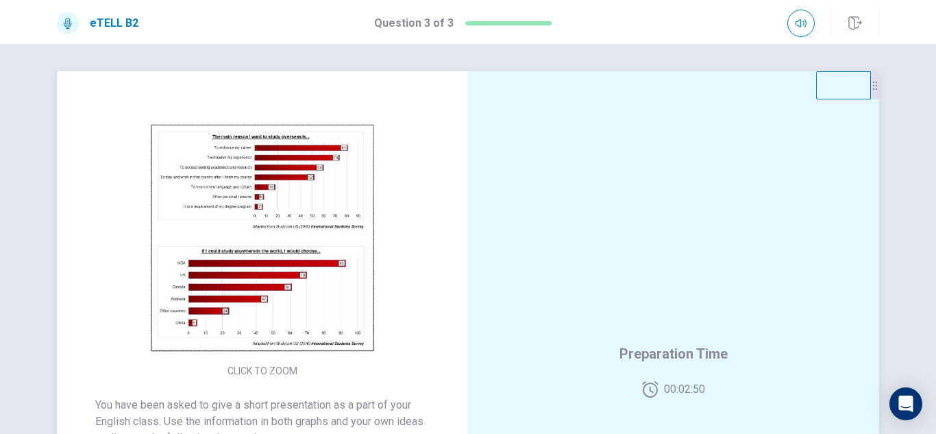
click at [351, 216] on img at bounding box center [262, 238] width 263 height 239
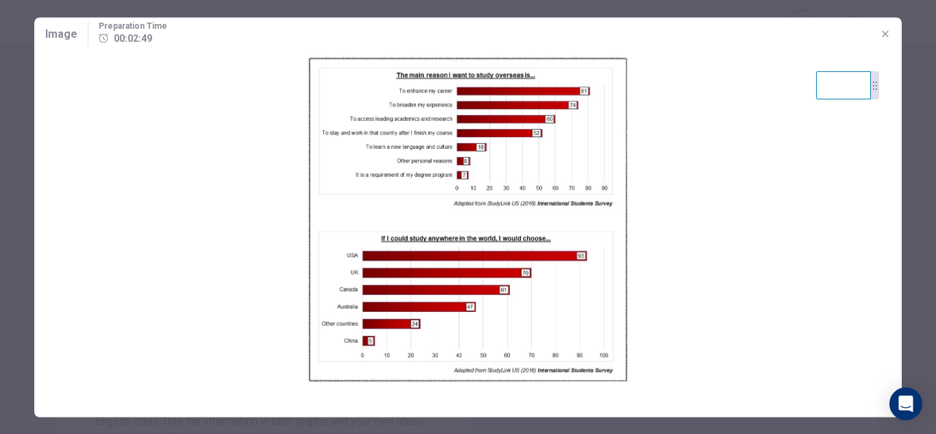
click at [351, 216] on img at bounding box center [467, 220] width 867 height 341
click at [882, 35] on icon "button" at bounding box center [885, 33] width 11 height 11
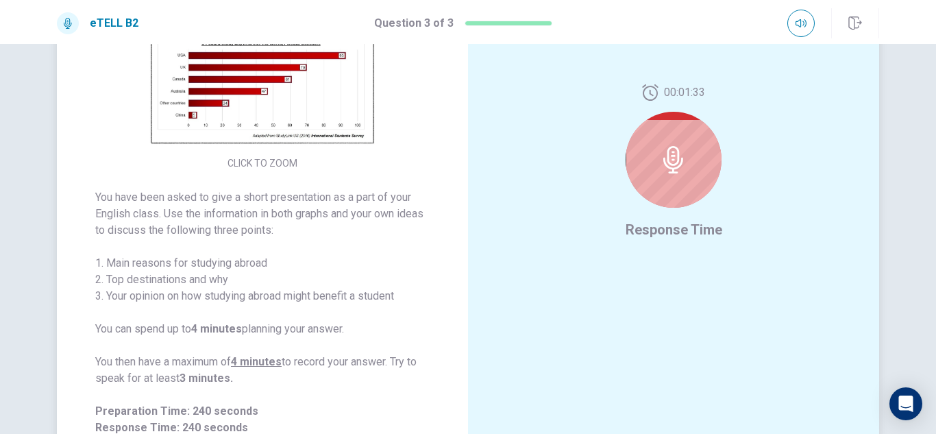
scroll to position [210, 0]
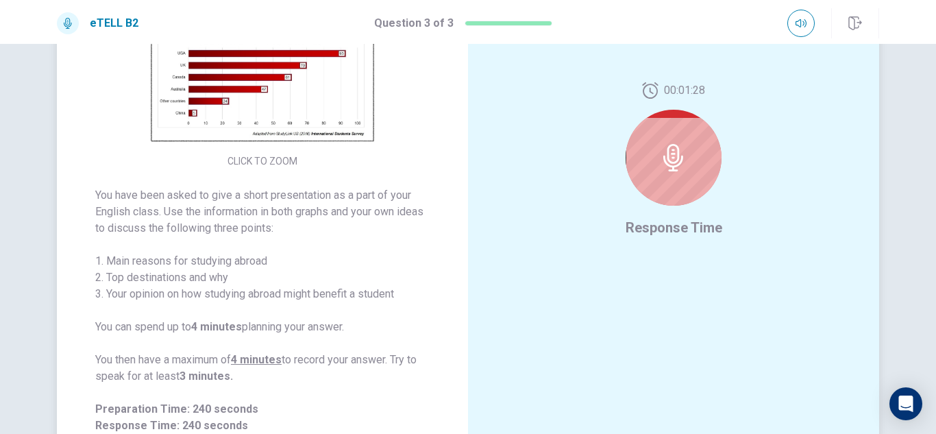
click at [664, 145] on icon at bounding box center [673, 157] width 27 height 27
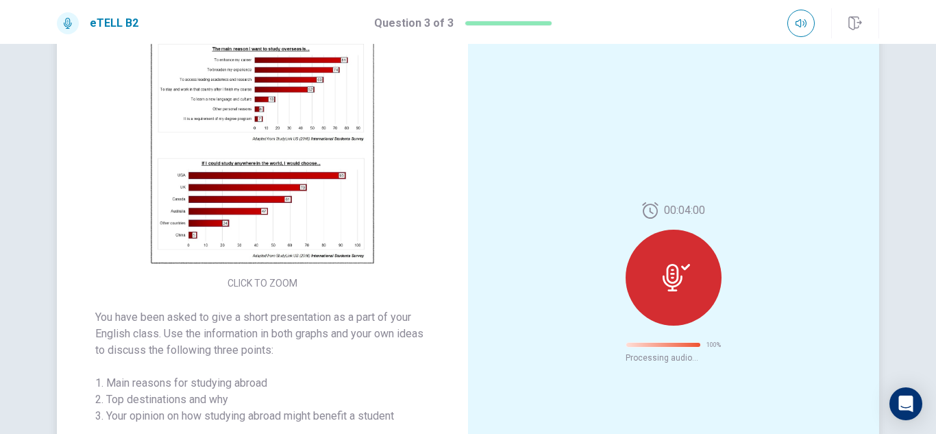
scroll to position [65, 0]
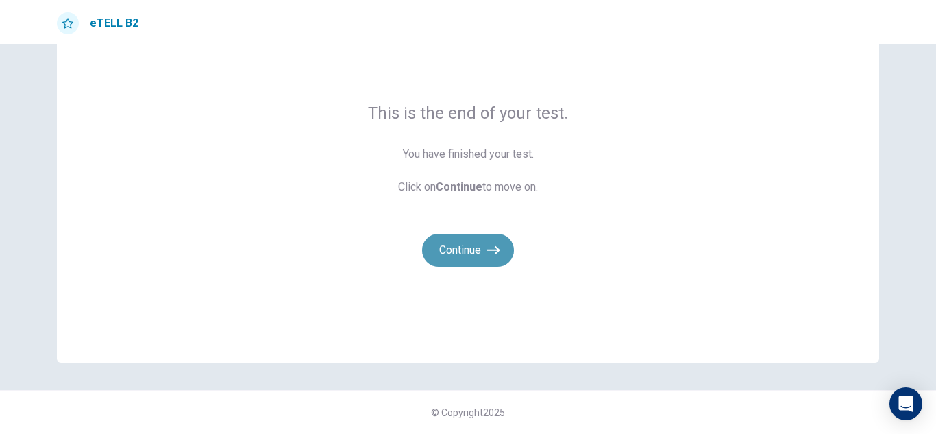
click at [468, 241] on button "Continue" at bounding box center [468, 250] width 92 height 33
